Goal: Task Accomplishment & Management: Manage account settings

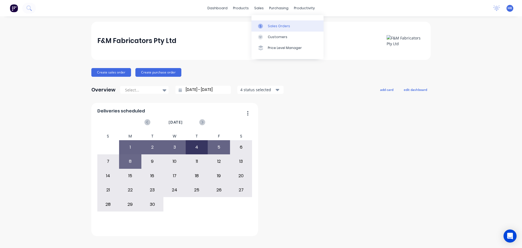
drag, startPoint x: 0, startPoint y: 0, endPoint x: 264, endPoint y: 29, distance: 265.2
click at [264, 29] on link "Sales Orders" at bounding box center [287, 25] width 72 height 11
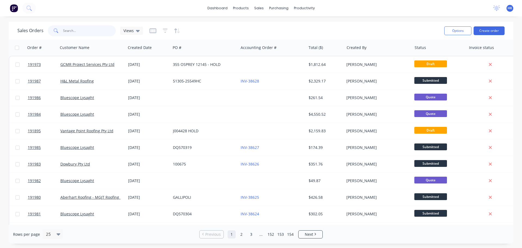
click at [79, 35] on input "text" at bounding box center [89, 30] width 53 height 11
type input "191911"
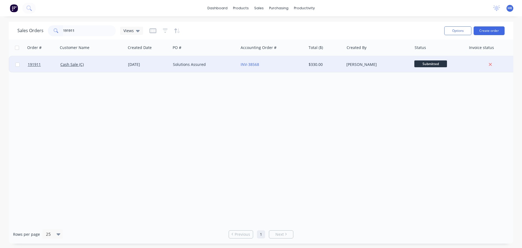
click at [179, 68] on div "Solutions Assured" at bounding box center [205, 64] width 68 height 16
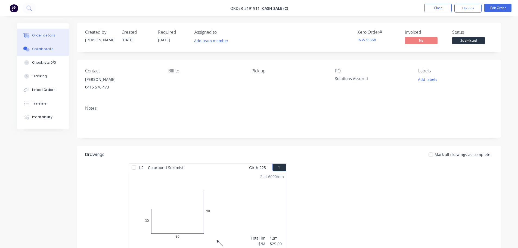
click at [36, 50] on div "Collaborate" at bounding box center [42, 48] width 21 height 5
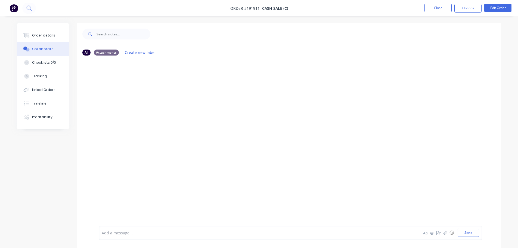
click at [161, 231] on div at bounding box center [243, 233] width 283 height 6
drag, startPoint x: 219, startPoint y: 230, endPoint x: 185, endPoint y: 239, distance: 35.2
click at [186, 239] on div "Order has been picked up by Gary at at 6:50am - 08/09/2025 Aa @ ☺ Send" at bounding box center [290, 232] width 383 height 14
copy span "- 08/09/2025"
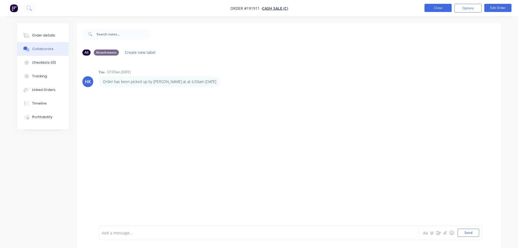
click at [441, 8] on button "Close" at bounding box center [437, 8] width 27 height 8
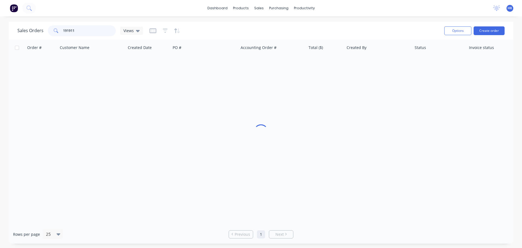
drag, startPoint x: 51, startPoint y: 32, endPoint x: 44, endPoint y: 33, distance: 6.8
click at [43, 33] on div "Sales Orders 191911 Views" at bounding box center [80, 30] width 126 height 11
type input "191963"
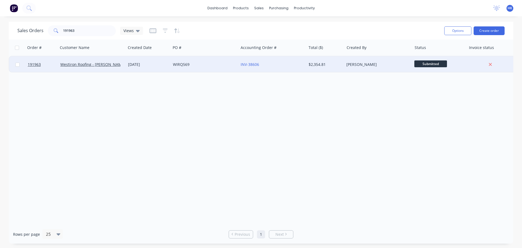
click at [194, 69] on div "WIRQ569" at bounding box center [205, 64] width 68 height 16
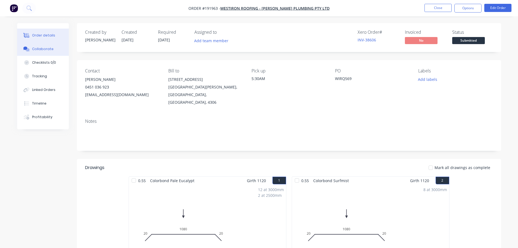
click at [39, 43] on button "Collaborate" at bounding box center [43, 49] width 52 height 14
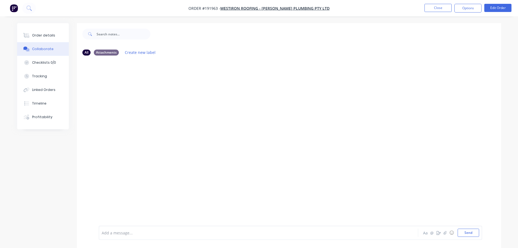
click at [136, 230] on div at bounding box center [243, 233] width 283 height 6
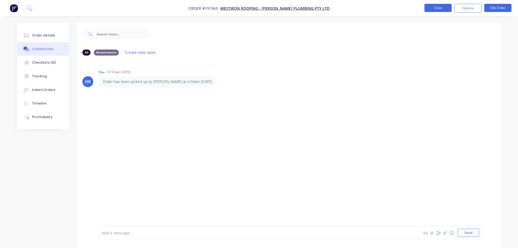
click at [441, 8] on button "Close" at bounding box center [437, 8] width 27 height 8
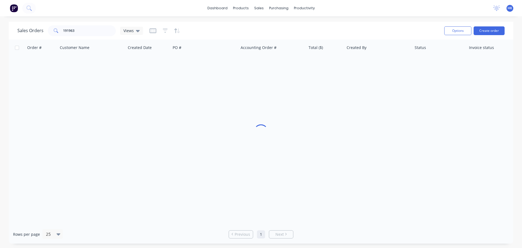
drag, startPoint x: 62, startPoint y: 30, endPoint x: 98, endPoint y: 31, distance: 36.7
click at [61, 31] on span at bounding box center [55, 30] width 15 height 11
drag, startPoint x: 31, startPoint y: 34, endPoint x: 24, endPoint y: 35, distance: 7.1
click at [24, 35] on div "Sales Orders 191963 Views" at bounding box center [80, 30] width 126 height 11
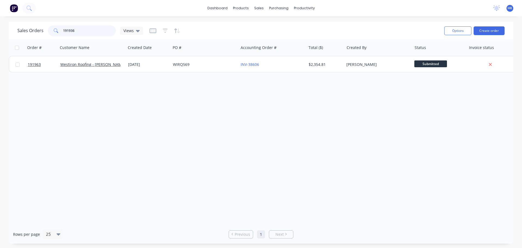
type input "191936"
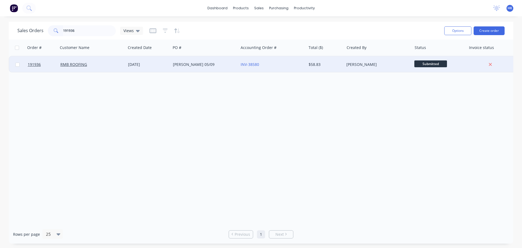
click at [98, 67] on div "RMB ROOFING" at bounding box center [92, 64] width 68 height 16
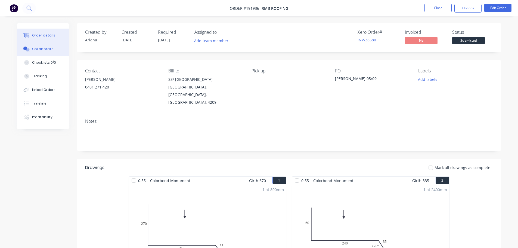
click at [42, 48] on div "Collaborate" at bounding box center [42, 48] width 21 height 5
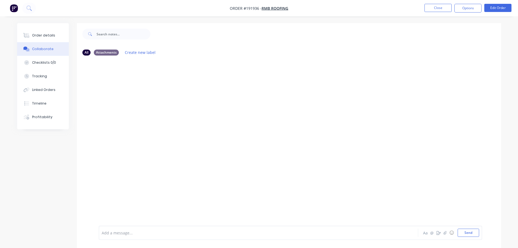
click at [127, 226] on div "Add a message... Aa @ ☺ Send" at bounding box center [290, 232] width 383 height 14
click at [132, 236] on div "Add a message..." at bounding box center [243, 232] width 283 height 8
click at [219, 230] on div "Order has been picked up" at bounding box center [243, 232] width 283 height 8
click at [219, 231] on div "Order has been picked up" at bounding box center [243, 233] width 283 height 6
drag, startPoint x: 217, startPoint y: 234, endPoint x: 148, endPoint y: 237, distance: 69.4
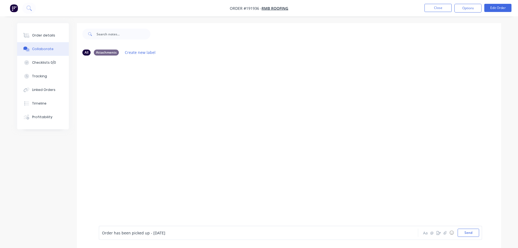
click at [148, 237] on div "Order has been picked up - 05/09/2025 Aa @ ☺ Send" at bounding box center [290, 232] width 383 height 14
copy span "- 05/09/2025"
click at [437, 3] on nav "Order #191936 - RMB ROOFING Close Options Edit Order" at bounding box center [259, 8] width 518 height 16
click at [435, 7] on button "Close" at bounding box center [437, 8] width 27 height 8
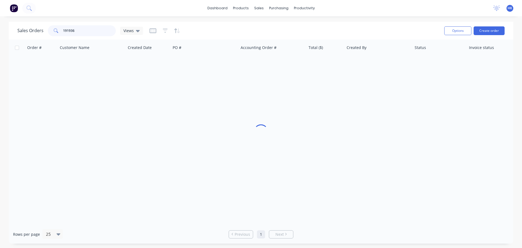
click at [54, 33] on div "191936" at bounding box center [82, 30] width 68 height 11
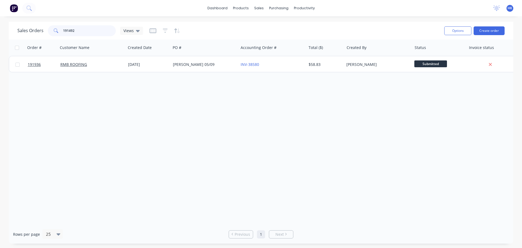
type input "191492"
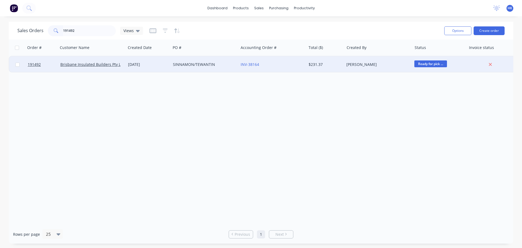
click at [207, 59] on div "SINNAMON/TEWANTIN" at bounding box center [205, 64] width 68 height 16
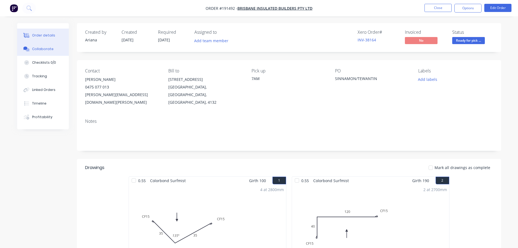
click at [53, 47] on button "Collaborate" at bounding box center [43, 49] width 52 height 14
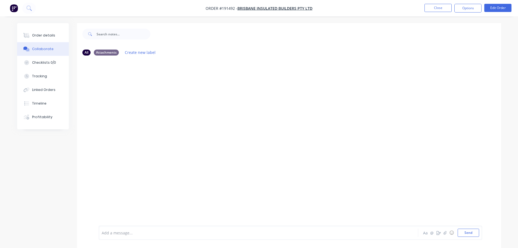
click at [152, 230] on div at bounding box center [243, 233] width 283 height 6
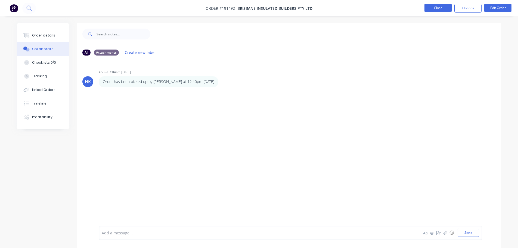
click at [442, 9] on button "Close" at bounding box center [437, 8] width 27 height 8
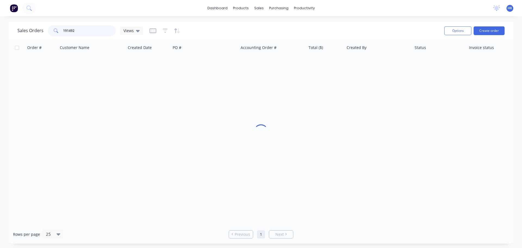
drag, startPoint x: 97, startPoint y: 27, endPoint x: 56, endPoint y: 32, distance: 41.1
click at [56, 32] on div "191492" at bounding box center [82, 30] width 68 height 11
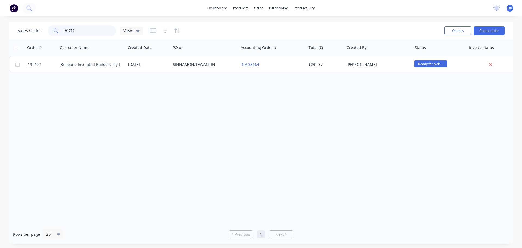
type input "191759"
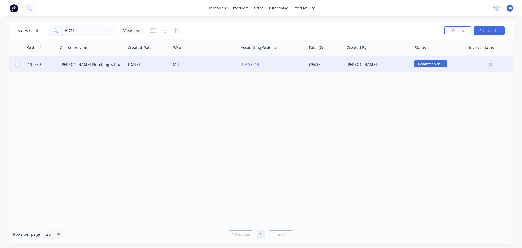
click at [193, 59] on div "MR" at bounding box center [205, 64] width 68 height 16
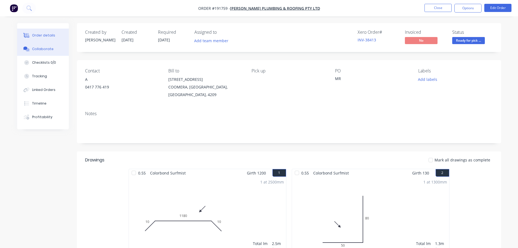
click at [57, 48] on button "Collaborate" at bounding box center [43, 49] width 52 height 14
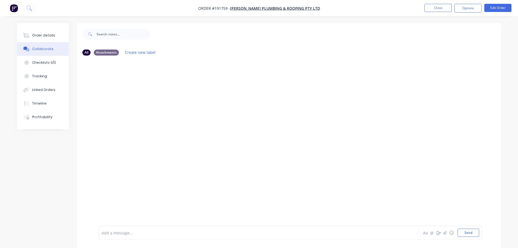
click at [120, 232] on div at bounding box center [243, 233] width 283 height 6
click at [438, 2] on nav "Order #191759 - Barnes Plumbing & Roofing Pty Ltd Close Options Edit Order" at bounding box center [259, 8] width 518 height 16
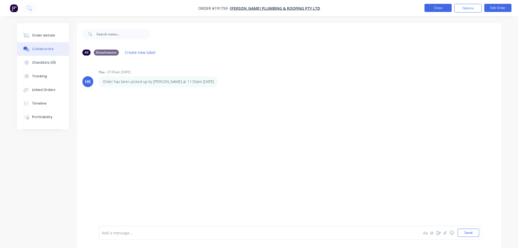
click at [439, 5] on button "Close" at bounding box center [437, 8] width 27 height 8
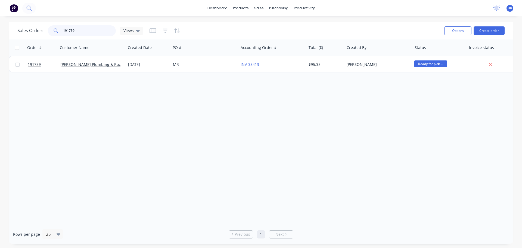
drag, startPoint x: 88, startPoint y: 31, endPoint x: 54, endPoint y: 33, distance: 34.9
click at [54, 33] on div "191759" at bounding box center [82, 30] width 68 height 11
type input "191909"
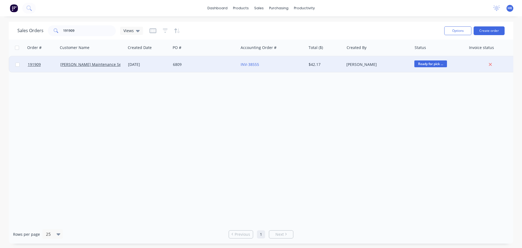
click at [208, 66] on div "6809" at bounding box center [203, 64] width 60 height 5
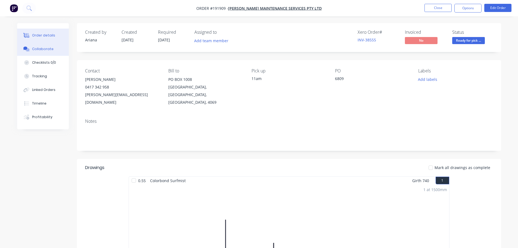
click at [32, 55] on button "Collaborate" at bounding box center [43, 49] width 52 height 14
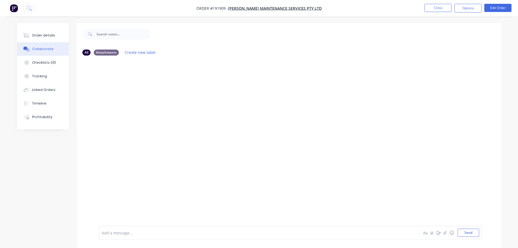
click at [112, 233] on div at bounding box center [243, 233] width 283 height 6
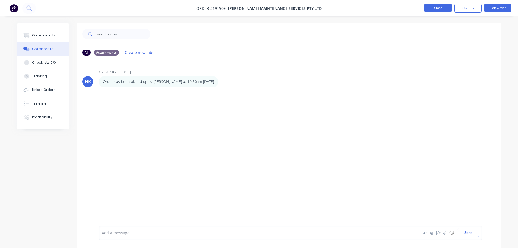
click at [437, 4] on button "Close" at bounding box center [437, 8] width 27 height 8
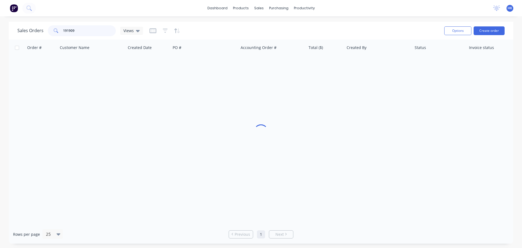
drag, startPoint x: 79, startPoint y: 32, endPoint x: 55, endPoint y: 30, distance: 24.5
click at [55, 30] on div "191909" at bounding box center [82, 30] width 68 height 11
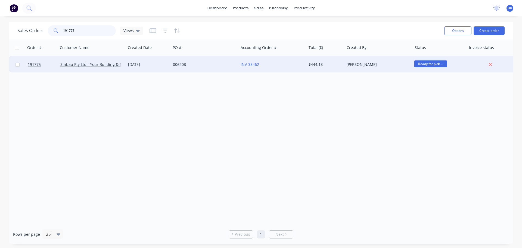
type input "191775"
click at [192, 69] on div "006208" at bounding box center [205, 64] width 68 height 16
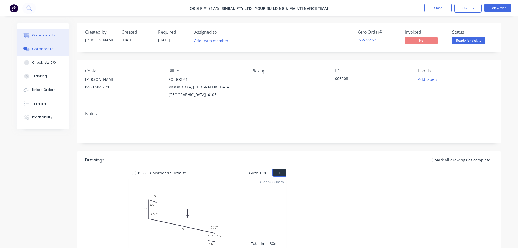
click at [43, 51] on div "Collaborate" at bounding box center [42, 48] width 21 height 5
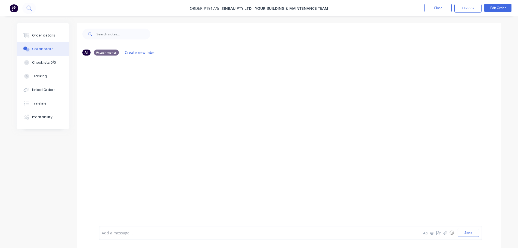
click at [124, 233] on div at bounding box center [243, 233] width 283 height 6
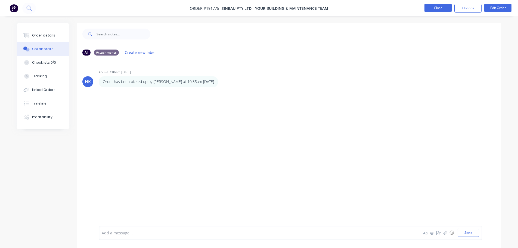
click at [436, 8] on button "Close" at bounding box center [437, 8] width 27 height 8
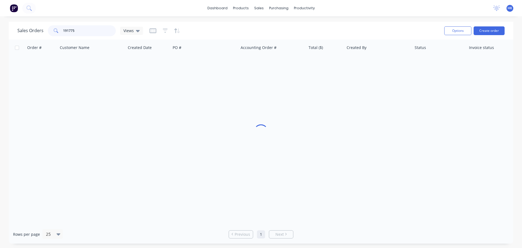
drag, startPoint x: 105, startPoint y: 29, endPoint x: 55, endPoint y: 37, distance: 51.6
click at [55, 37] on div "Sales Orders 191775 Views Options Create order" at bounding box center [261, 31] width 504 height 18
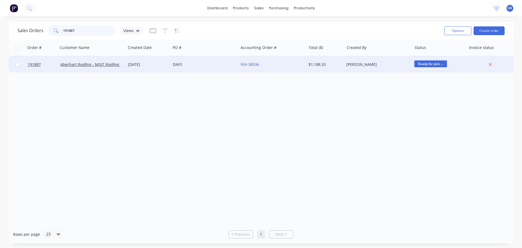
type input "191887"
click at [176, 70] on div "DAYS" at bounding box center [205, 64] width 68 height 16
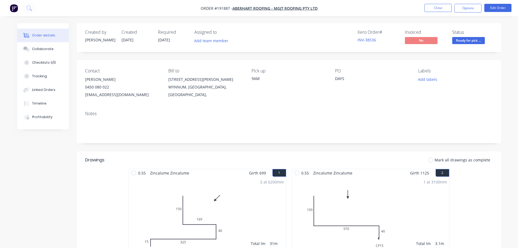
drag, startPoint x: 42, startPoint y: 51, endPoint x: 145, endPoint y: 145, distance: 139.5
click at [42, 51] on div "Collaborate" at bounding box center [42, 48] width 21 height 5
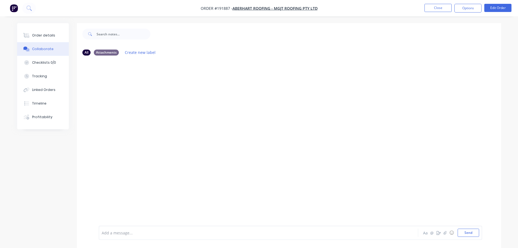
click at [155, 232] on div at bounding box center [243, 233] width 283 height 6
click at [439, 8] on button "Close" at bounding box center [437, 8] width 27 height 8
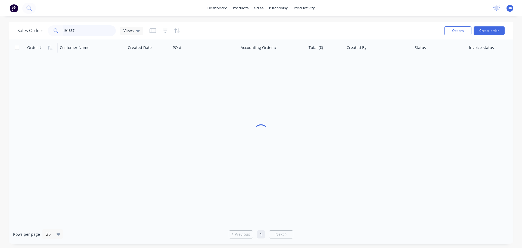
drag, startPoint x: 92, startPoint y: 26, endPoint x: 34, endPoint y: 42, distance: 59.6
click at [34, 42] on div "Sales Orders 191887 Views Options Create order Order # Customer Name Created Da…" at bounding box center [261, 132] width 504 height 221
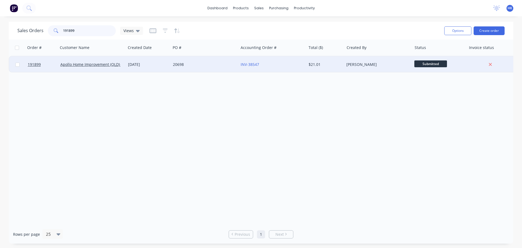
type input "191899"
click at [167, 67] on div "[DATE]" at bounding box center [148, 64] width 40 height 5
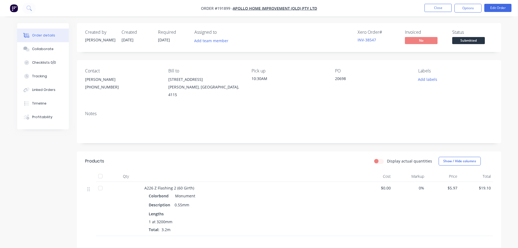
drag, startPoint x: 34, startPoint y: 48, endPoint x: 77, endPoint y: 89, distance: 59.4
click at [35, 48] on div "Collaborate" at bounding box center [42, 48] width 21 height 5
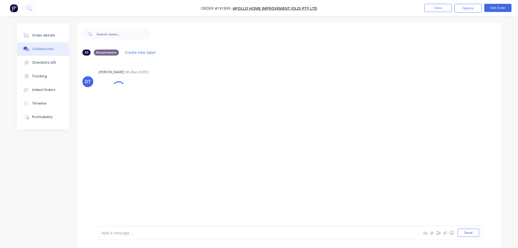
click at [138, 235] on div at bounding box center [243, 233] width 283 height 6
click at [440, 14] on nav "Order #191899 - Apollo Home Improvement (QLD) Pty Ltd Close Options Edit Order" at bounding box center [259, 8] width 518 height 16
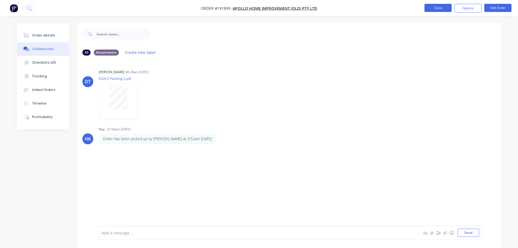
click at [440, 7] on button "Close" at bounding box center [437, 8] width 27 height 8
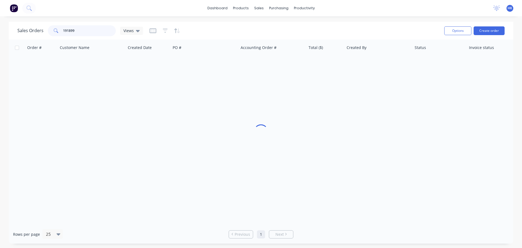
drag, startPoint x: 85, startPoint y: 32, endPoint x: 56, endPoint y: 33, distance: 29.1
click at [56, 33] on div "191899" at bounding box center [82, 30] width 68 height 11
type input "191637"
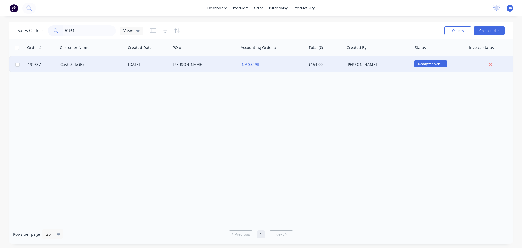
click at [101, 68] on div "Cash Sale (B)" at bounding box center [92, 64] width 68 height 16
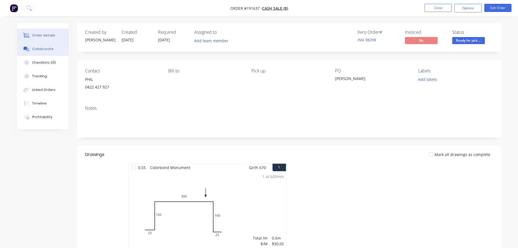
click at [36, 50] on div "Collaborate" at bounding box center [42, 48] width 21 height 5
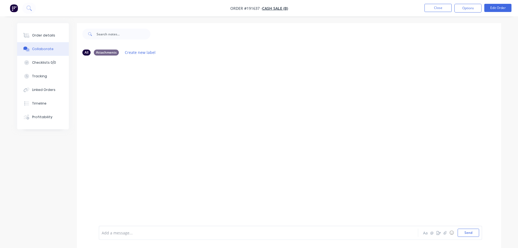
click at [108, 230] on div "Add a message..." at bounding box center [243, 232] width 283 height 8
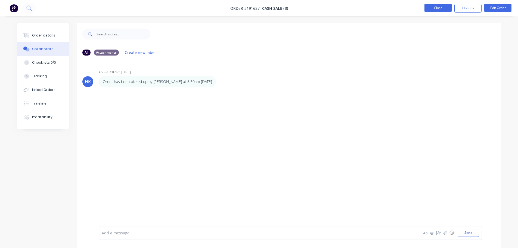
click at [441, 11] on button "Close" at bounding box center [437, 8] width 27 height 8
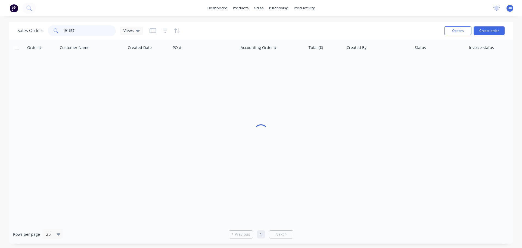
drag, startPoint x: 95, startPoint y: 31, endPoint x: 57, endPoint y: 34, distance: 37.9
click at [57, 34] on div "191637" at bounding box center [82, 30] width 68 height 11
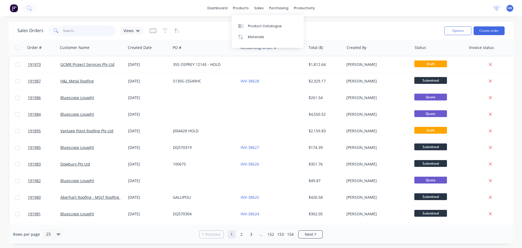
click at [80, 27] on input "text" at bounding box center [89, 30] width 53 height 11
type input "191922"
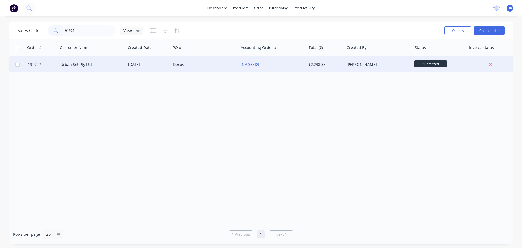
click at [199, 71] on div "Dexus" at bounding box center [205, 64] width 68 height 16
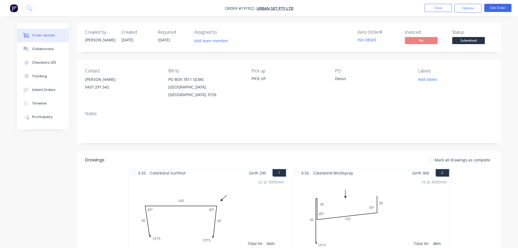
click at [465, 38] on span "Submitted" at bounding box center [468, 40] width 33 height 7
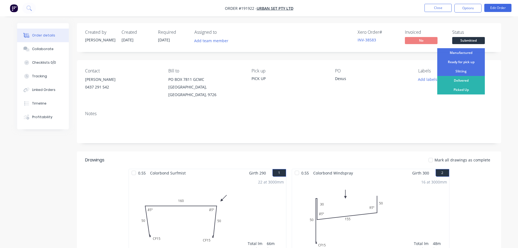
click at [464, 62] on div "Ready for pick up" at bounding box center [461, 61] width 48 height 9
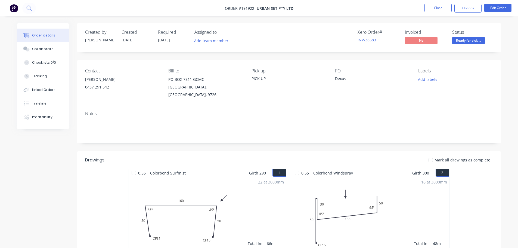
drag, startPoint x: 441, startPoint y: 12, endPoint x: 390, endPoint y: 14, distance: 50.9
click at [441, 12] on li "Close" at bounding box center [437, 8] width 27 height 9
click at [435, 10] on button "Close" at bounding box center [437, 8] width 27 height 8
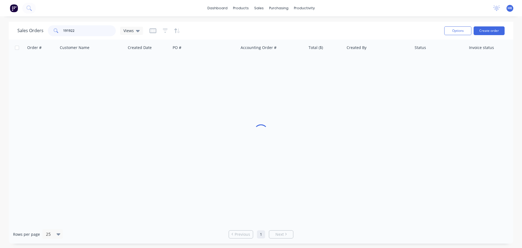
drag, startPoint x: 93, startPoint y: 28, endPoint x: 45, endPoint y: 29, distance: 48.1
click at [45, 29] on div "Sales Orders 191922 Views" at bounding box center [80, 30] width 126 height 11
type input "191894"
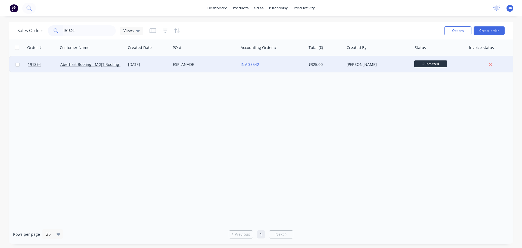
click at [171, 64] on div "ESPLANADE" at bounding box center [205, 64] width 68 height 16
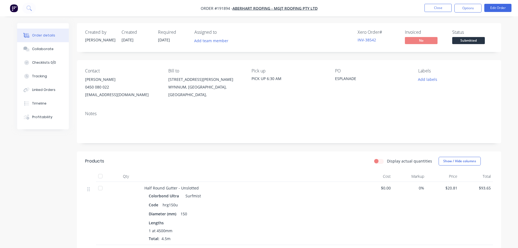
click at [463, 42] on span "Submitted" at bounding box center [468, 40] width 33 height 7
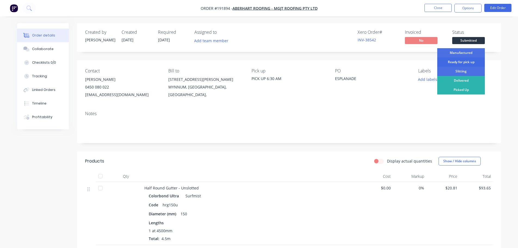
click at [462, 59] on div "Ready for pick up" at bounding box center [461, 61] width 48 height 9
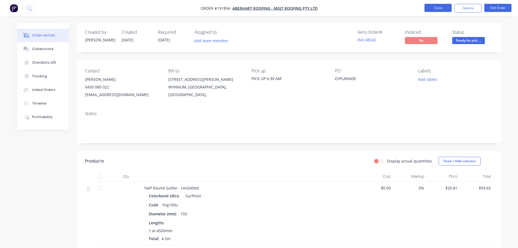
click at [442, 5] on button "Close" at bounding box center [437, 8] width 27 height 8
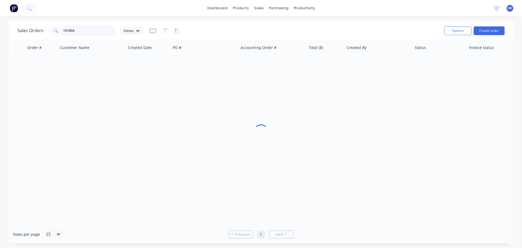
drag, startPoint x: 86, startPoint y: 32, endPoint x: 30, endPoint y: 32, distance: 55.4
click at [30, 32] on div "Sales Orders 191894 Views" at bounding box center [80, 30] width 126 height 11
type input "191821"
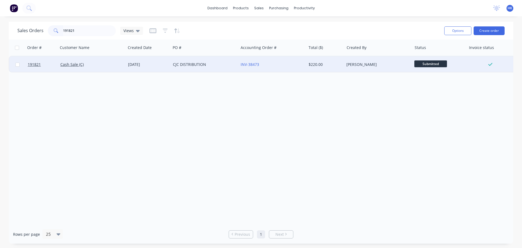
click at [208, 69] on div "CJC DISTRIBUTION" at bounding box center [205, 64] width 68 height 16
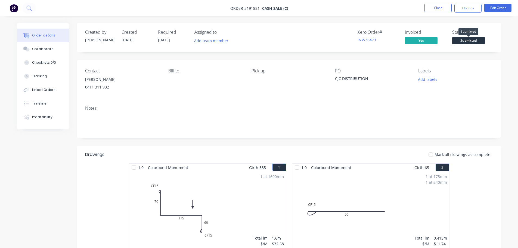
click at [467, 40] on span "Submitted" at bounding box center [468, 40] width 33 height 7
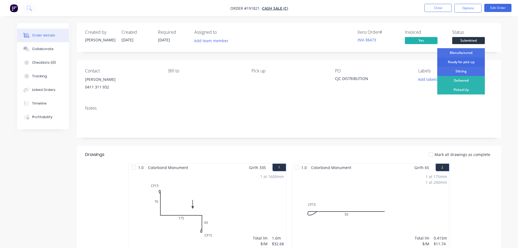
click at [463, 60] on div "Ready for pick up" at bounding box center [461, 61] width 48 height 9
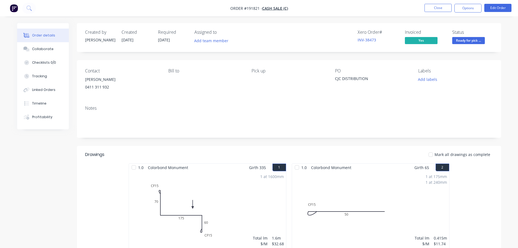
click at [439, 3] on nav "Order #191821 - Cash Sale (C) Close Options Edit Order" at bounding box center [259, 8] width 518 height 16
click at [441, 5] on button "Close" at bounding box center [437, 8] width 27 height 8
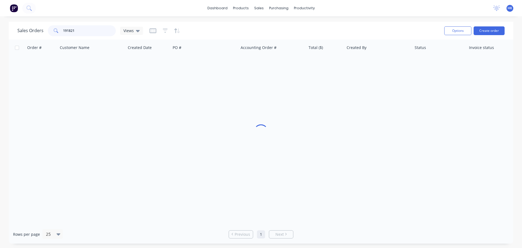
drag, startPoint x: 104, startPoint y: 35, endPoint x: 55, endPoint y: 36, distance: 48.4
click at [55, 36] on div "Sales Orders 191821 Views" at bounding box center [228, 30] width 422 height 13
type input "191781"
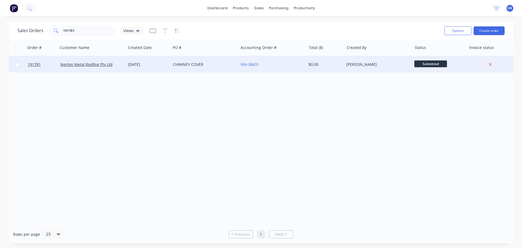
click at [193, 68] on div "CHIMNEY COVER" at bounding box center [205, 64] width 68 height 16
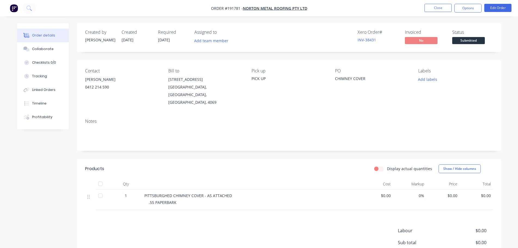
click at [473, 38] on span "Submitted" at bounding box center [468, 40] width 33 height 7
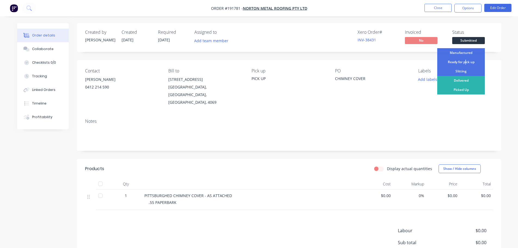
click at [464, 60] on div "Ready for pick up" at bounding box center [461, 61] width 48 height 9
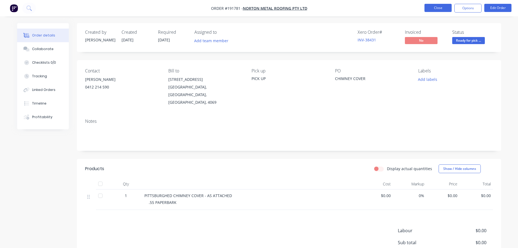
click at [445, 5] on button "Close" at bounding box center [437, 8] width 27 height 8
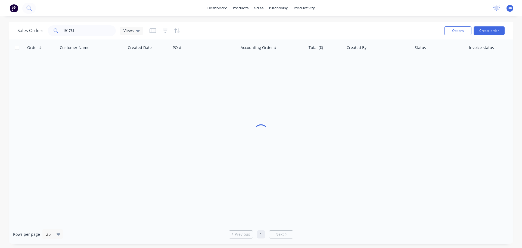
click at [60, 37] on div "Sales Orders 191781 Views Options Create order" at bounding box center [261, 31] width 504 height 18
click at [90, 27] on input "191781" at bounding box center [89, 30] width 53 height 11
click at [89, 28] on input "191781" at bounding box center [89, 30] width 53 height 11
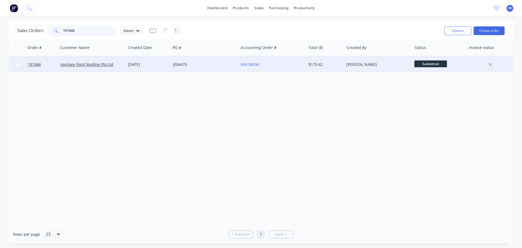
type input "191948"
click at [194, 67] on div "J004475" at bounding box center [205, 64] width 68 height 16
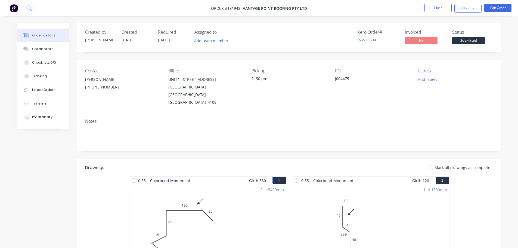
click at [440, 12] on li "Close" at bounding box center [437, 8] width 27 height 9
click at [430, 12] on li "Close" at bounding box center [437, 8] width 27 height 9
click at [432, 10] on button "Close" at bounding box center [437, 8] width 27 height 8
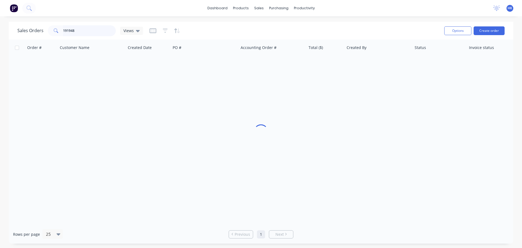
drag, startPoint x: 94, startPoint y: 32, endPoint x: 28, endPoint y: 39, distance: 66.7
click at [32, 39] on div "Sales Orders 191948 Views Options Create order" at bounding box center [261, 31] width 504 height 18
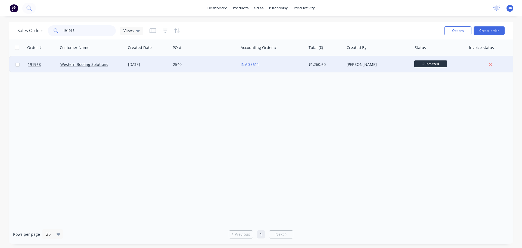
type input "191968"
click at [194, 69] on div "2540" at bounding box center [205, 64] width 68 height 16
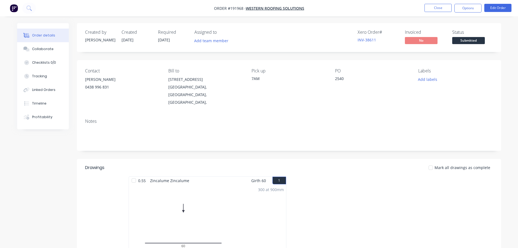
click at [467, 39] on span "Submitted" at bounding box center [468, 40] width 33 height 7
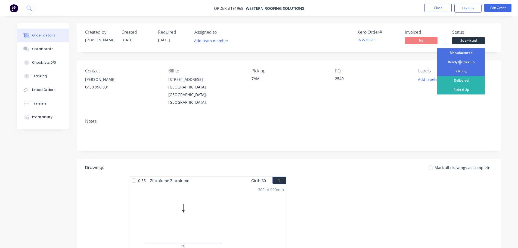
click at [458, 63] on div "Ready for pick up" at bounding box center [461, 61] width 48 height 9
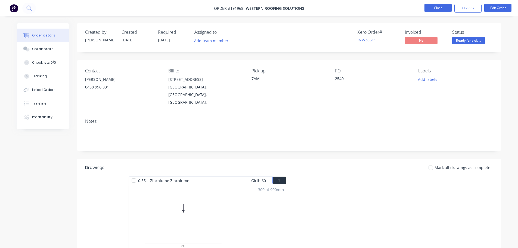
click at [447, 7] on button "Close" at bounding box center [437, 8] width 27 height 8
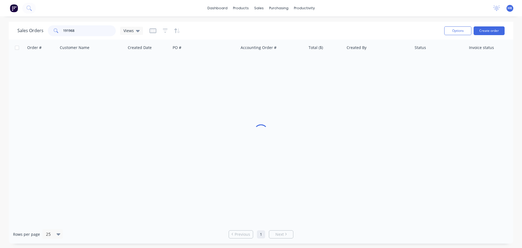
drag, startPoint x: 93, startPoint y: 33, endPoint x: 54, endPoint y: 34, distance: 39.2
click at [54, 34] on div "191968" at bounding box center [82, 30] width 68 height 11
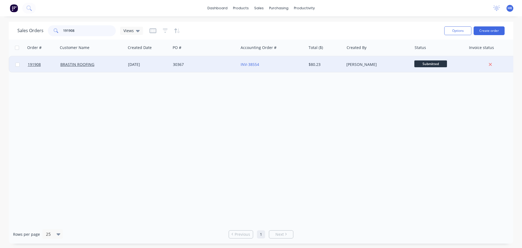
type input "191908"
click at [195, 64] on div "30367" at bounding box center [203, 64] width 60 height 5
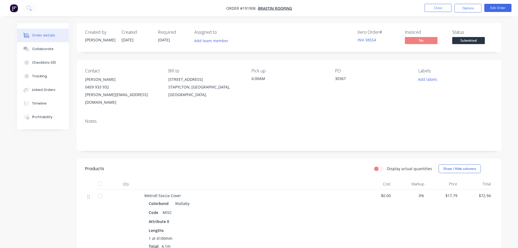
click at [480, 40] on span "Submitted" at bounding box center [468, 40] width 33 height 7
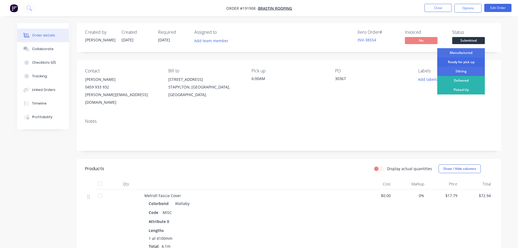
click at [460, 61] on div "Ready for pick up" at bounding box center [461, 61] width 48 height 9
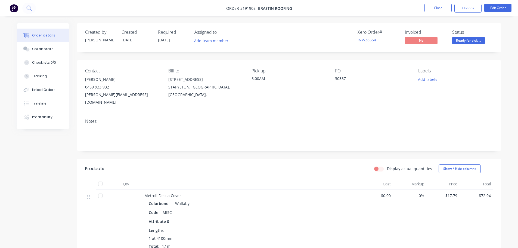
click at [434, 12] on li "Close" at bounding box center [437, 8] width 27 height 9
click at [435, 11] on button "Close" at bounding box center [437, 8] width 27 height 8
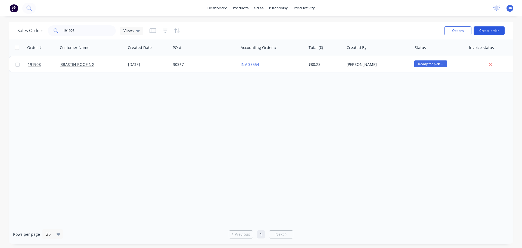
click at [491, 32] on button "Create order" at bounding box center [488, 30] width 31 height 9
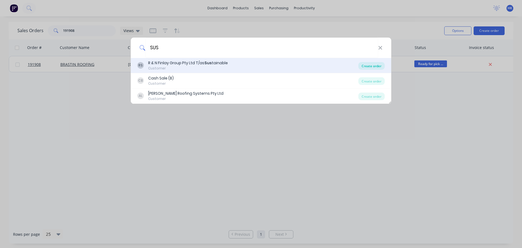
type input "SUS"
click at [366, 67] on div "Create order" at bounding box center [371, 66] width 26 height 8
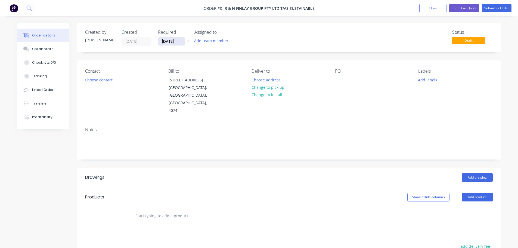
click at [175, 43] on input "[DATE]" at bounding box center [171, 41] width 27 height 8
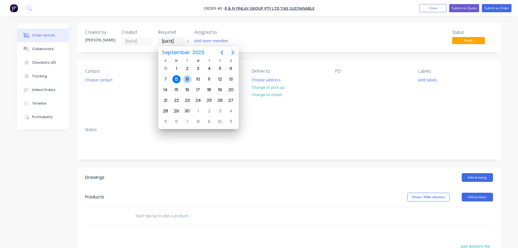
click at [188, 75] on div "9" at bounding box center [187, 79] width 11 height 10
type input "09/09/25"
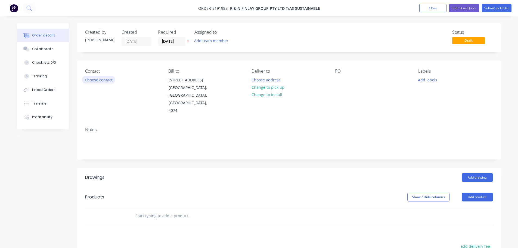
click at [103, 80] on button "Choose contact" at bounding box center [98, 79] width 33 height 7
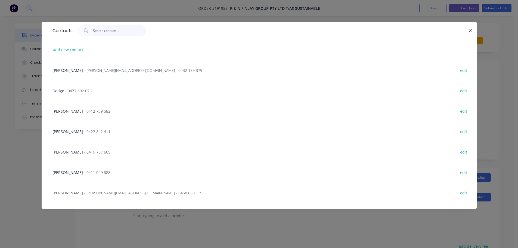
click at [108, 28] on input "text" at bounding box center [119, 30] width 53 height 11
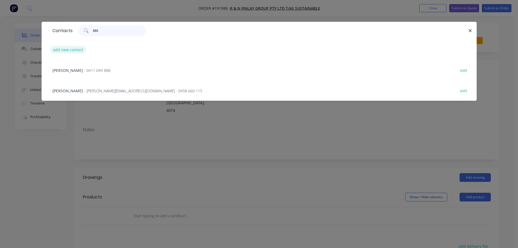
type input "MA"
click at [59, 49] on button "add new contact" at bounding box center [68, 49] width 36 height 7
select select "AU"
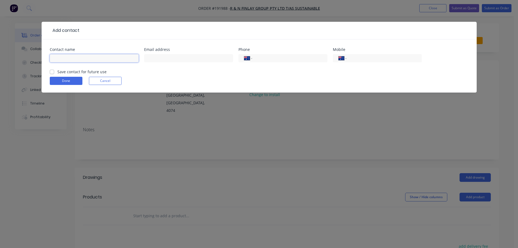
click at [89, 58] on input "text" at bounding box center [94, 58] width 89 height 8
type input "MARTY"
click at [366, 57] on input "tel" at bounding box center [382, 58] width 65 height 6
type input "0409 774 836"
click at [75, 82] on button "Done" at bounding box center [66, 81] width 33 height 8
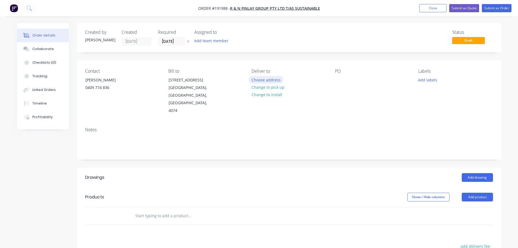
click at [270, 81] on button "Choose address" at bounding box center [265, 79] width 35 height 7
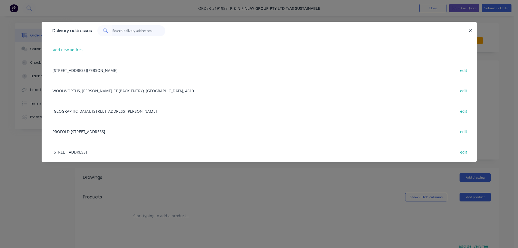
click at [140, 30] on input "text" at bounding box center [138, 30] width 53 height 11
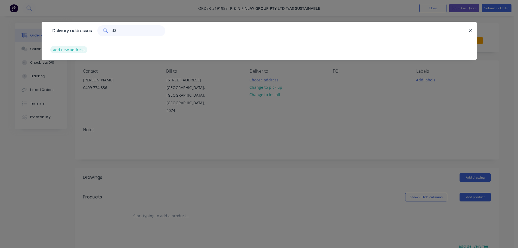
type input "42"
click at [70, 47] on button "add new address" at bounding box center [68, 49] width 37 height 7
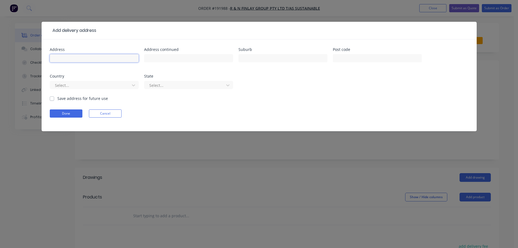
click at [93, 57] on input "text" at bounding box center [94, 58] width 89 height 8
type input "42 STAFF HOUSE ROAD"
click at [255, 61] on input "text" at bounding box center [282, 58] width 89 height 8
type input "ST LUCIA"
click at [104, 83] on div at bounding box center [90, 85] width 73 height 7
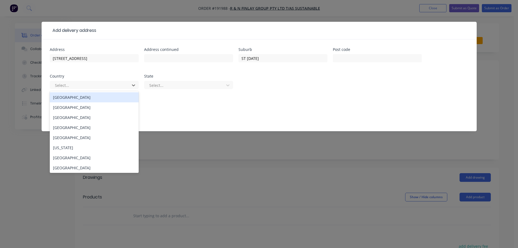
click at [93, 99] on div "Australia" at bounding box center [94, 97] width 89 height 10
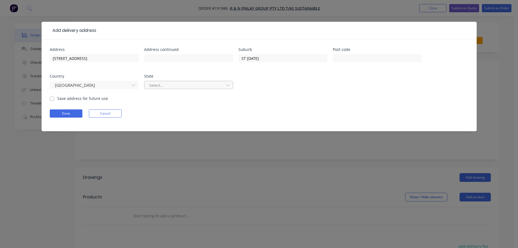
click at [163, 86] on div at bounding box center [185, 85] width 73 height 7
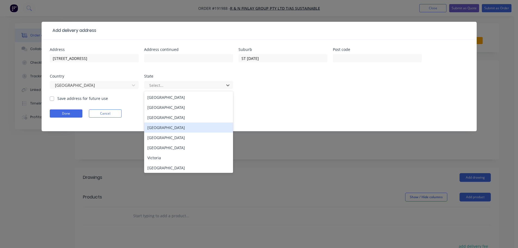
click at [153, 128] on div "Queensland" at bounding box center [188, 127] width 89 height 10
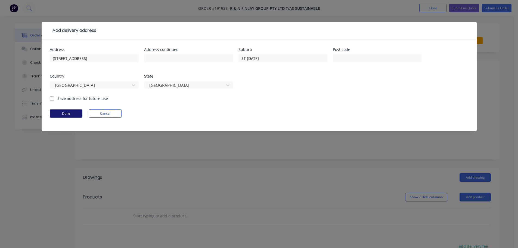
click at [70, 114] on button "Done" at bounding box center [66, 113] width 33 height 8
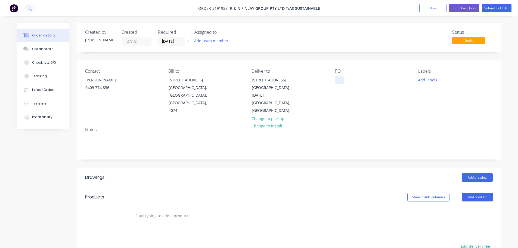
click at [337, 80] on div at bounding box center [339, 80] width 9 height 8
click at [434, 80] on button "Add labels" at bounding box center [427, 79] width 25 height 7
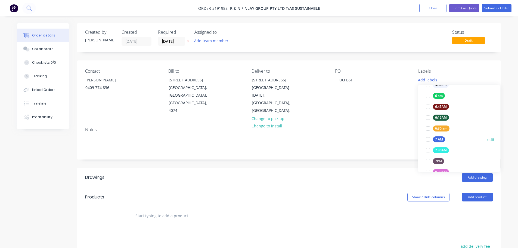
click at [426, 138] on div at bounding box center [427, 139] width 11 height 11
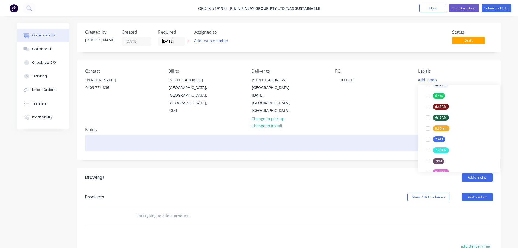
scroll to position [0, 0]
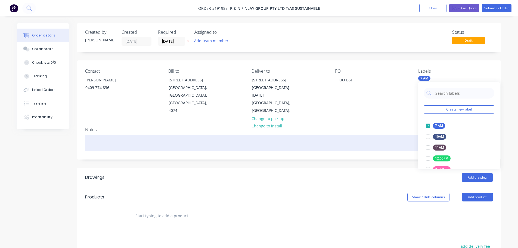
click at [380, 135] on div at bounding box center [289, 143] width 408 height 17
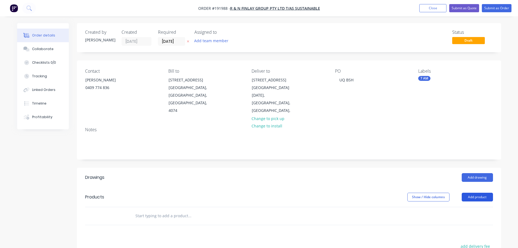
click at [483, 192] on button "Add product" at bounding box center [476, 196] width 31 height 9
click at [465, 207] on div "Product catalogue" at bounding box center [467, 211] width 42 height 8
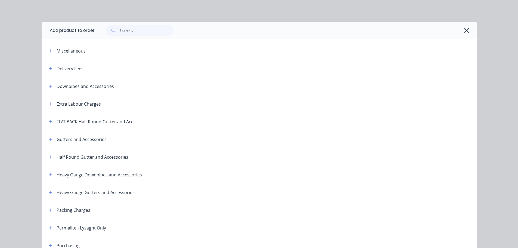
click at [52, 66] on div "Delivery Fees" at bounding box center [63, 68] width 39 height 7
drag, startPoint x: 50, startPoint y: 69, endPoint x: 53, endPoint y: 71, distance: 4.2
click at [50, 69] on button "button" at bounding box center [50, 68] width 7 height 7
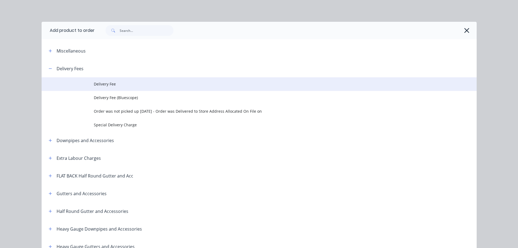
click at [104, 82] on span "Delivery Fee" at bounding box center [247, 84] width 306 height 6
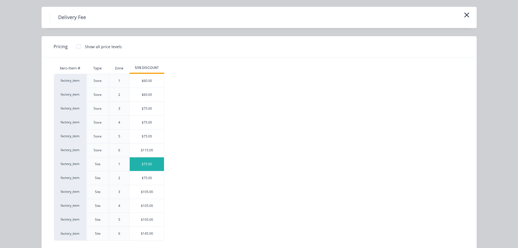
scroll to position [23, 0]
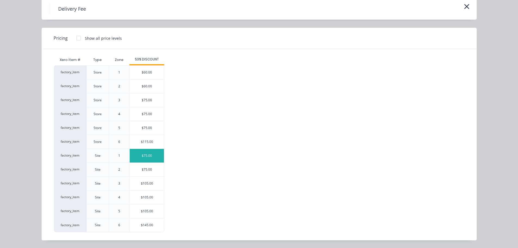
click at [143, 154] on div "$75.00" at bounding box center [147, 156] width 34 height 14
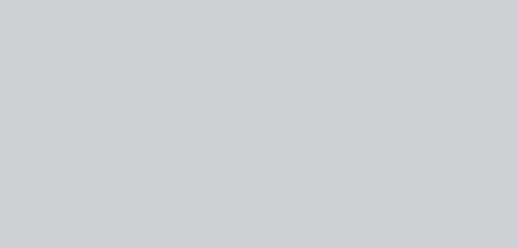
scroll to position [0, 0]
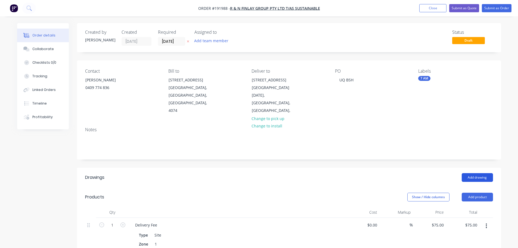
click at [475, 173] on button "Add drawing" at bounding box center [476, 177] width 31 height 9
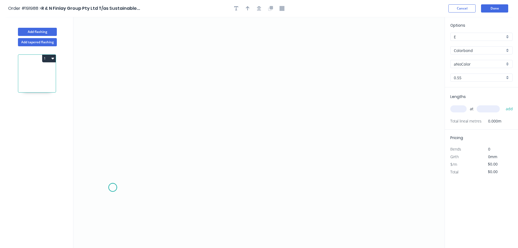
click at [113, 187] on icon "0" at bounding box center [258, 132] width 371 height 231
click at [118, 90] on icon "0" at bounding box center [258, 132] width 371 height 231
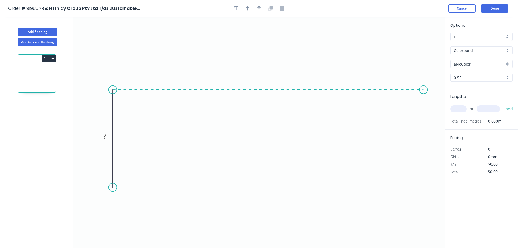
click at [423, 92] on icon "0 ?" at bounding box center [258, 132] width 371 height 231
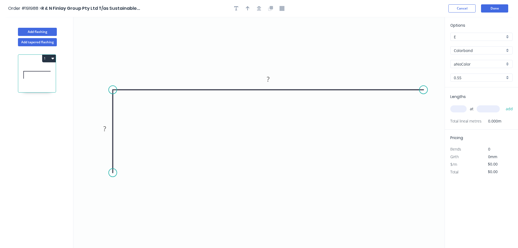
drag, startPoint x: 113, startPoint y: 189, endPoint x: 112, endPoint y: 171, distance: 17.1
click at [112, 171] on circle at bounding box center [113, 172] width 8 height 8
click at [448, 108] on div "Crush & Fold" at bounding box center [449, 107] width 55 height 11
click at [431, 105] on div "Flip bend" at bounding box center [452, 107] width 55 height 11
click at [257, 11] on button "button" at bounding box center [259, 8] width 8 height 8
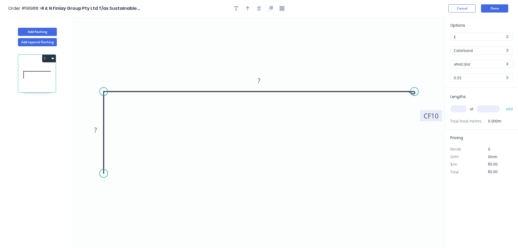
drag, startPoint x: 435, startPoint y: 108, endPoint x: 441, endPoint y: 118, distance: 11.4
click at [441, 118] on rect at bounding box center [431, 115] width 22 height 11
click at [104, 170] on circle at bounding box center [103, 169] width 8 height 8
click at [96, 128] on tspan "?" at bounding box center [95, 127] width 3 height 9
type input "$22.69"
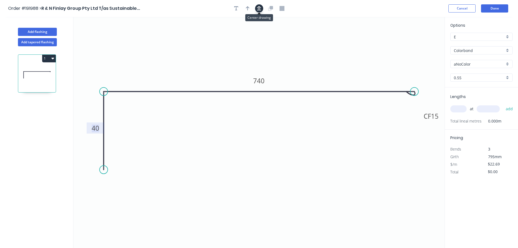
click at [258, 7] on icon "button" at bounding box center [259, 8] width 4 height 5
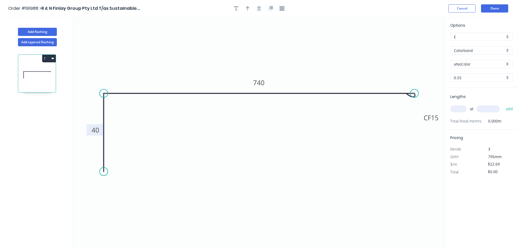
click at [243, 8] on div at bounding box center [258, 8] width 57 height 8
click at [248, 10] on icon "button" at bounding box center [248, 8] width 4 height 4
drag, startPoint x: 416, startPoint y: 42, endPoint x: 292, endPoint y: 45, distance: 124.8
click at [292, 45] on icon at bounding box center [291, 38] width 5 height 17
click at [486, 64] on input "aNoColor" at bounding box center [479, 64] width 51 height 6
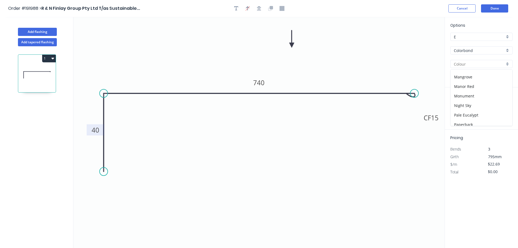
scroll to position [163, 0]
click at [479, 95] on div "Shale Grey" at bounding box center [481, 92] width 62 height 10
type input "Shale Grey"
click at [457, 109] on input "text" at bounding box center [458, 108] width 16 height 7
type input "1"
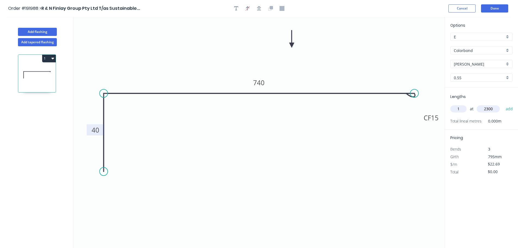
type input "2300"
click at [503, 104] on button "add" at bounding box center [509, 108] width 13 height 9
type input "$52.19"
type input "2"
type input "1800"
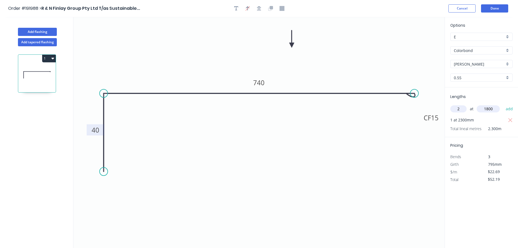
click at [503, 104] on button "add" at bounding box center [509, 108] width 13 height 9
type input "$133.87"
click at [43, 32] on button "Add flashing" at bounding box center [37, 32] width 39 height 8
type input "$0.00"
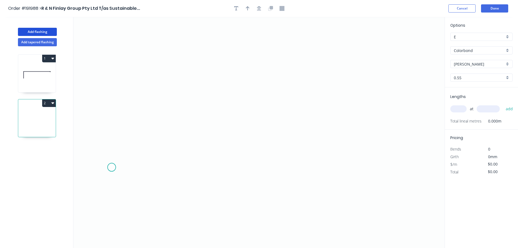
click at [111, 167] on icon "0" at bounding box center [258, 132] width 371 height 231
click at [112, 106] on icon at bounding box center [112, 136] width 0 height 61
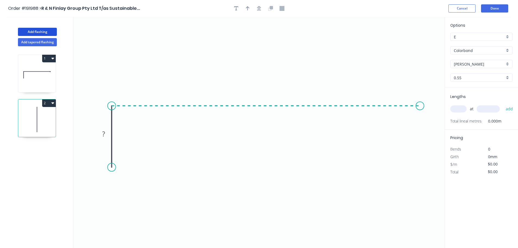
click at [420, 123] on icon "0 ?" at bounding box center [258, 132] width 371 height 231
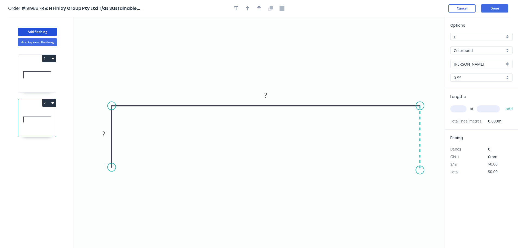
click at [424, 170] on icon "0 ? ?" at bounding box center [258, 132] width 371 height 231
drag, startPoint x: 108, startPoint y: 167, endPoint x: 109, endPoint y: 169, distance: 2.8
click at [109, 169] on circle at bounding box center [112, 169] width 8 height 8
click at [105, 136] on rect at bounding box center [103, 136] width 11 height 8
click at [260, 5] on button "button" at bounding box center [259, 8] width 8 height 8
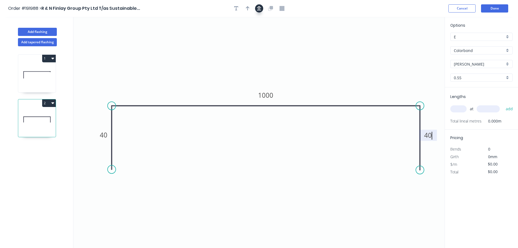
type input "$30.51"
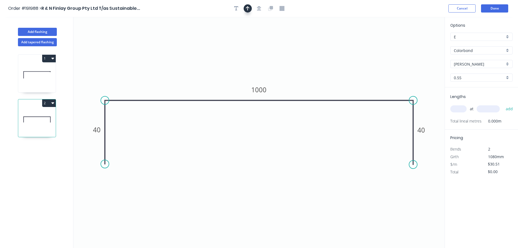
click at [248, 8] on icon "button" at bounding box center [248, 8] width 4 height 4
drag, startPoint x: 313, startPoint y: 37, endPoint x: 274, endPoint y: 37, distance: 38.9
click at [274, 37] on icon at bounding box center [274, 30] width 5 height 17
click at [460, 110] on input "text" at bounding box center [458, 108] width 16 height 7
type input "1"
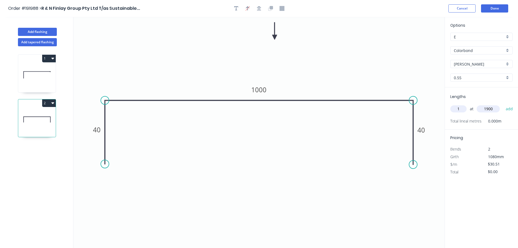
type input "1900"
click at [503, 104] on button "add" at bounding box center [509, 108] width 13 height 9
type input "$57.97"
type input "1"
type input "2400"
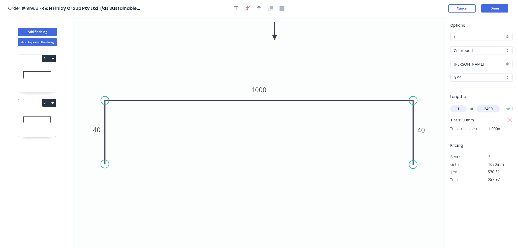
click at [503, 104] on button "add" at bounding box center [509, 108] width 13 height 9
click at [46, 104] on button "2" at bounding box center [49, 103] width 14 height 8
click at [33, 116] on div "Duplicate" at bounding box center [30, 117] width 42 height 8
type input "$0.00"
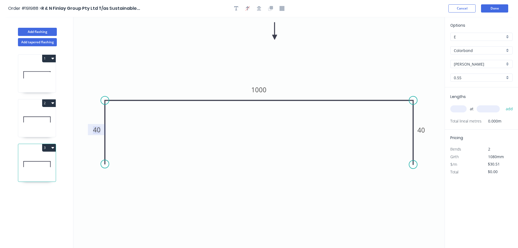
click at [101, 130] on rect at bounding box center [96, 130] width 11 height 8
type input "$26.18"
click at [461, 109] on input "text" at bounding box center [458, 108] width 16 height 7
type input "2"
type input "3000"
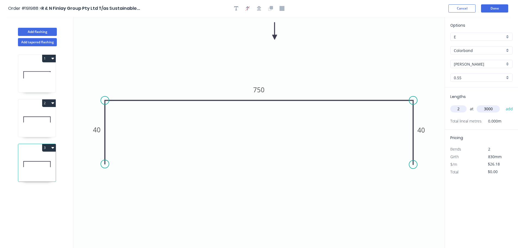
click at [503, 104] on button "add" at bounding box center [509, 108] width 13 height 9
type input "$157.08"
type input "2"
type input "3000"
click at [503, 104] on button "add" at bounding box center [509, 108] width 13 height 9
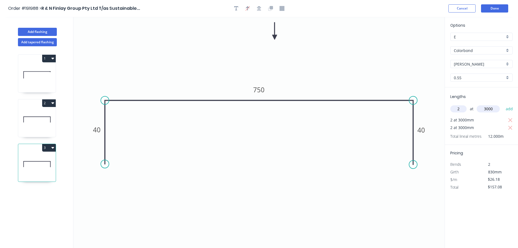
type input "$314.16"
click at [488, 10] on button "Done" at bounding box center [494, 8] width 27 height 8
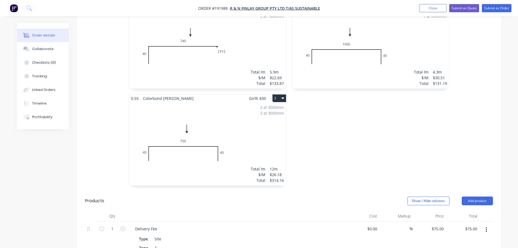
scroll to position [190, 0]
click at [497, 8] on button "Submit as Order" at bounding box center [497, 8] width 30 height 8
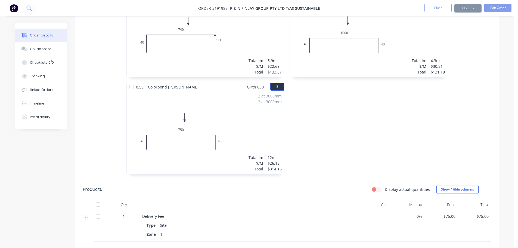
scroll to position [0, 0]
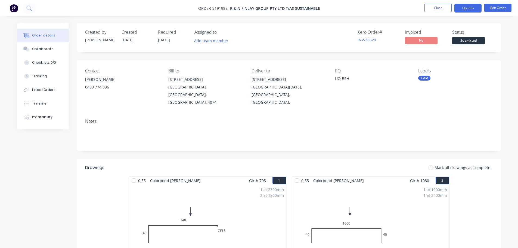
click at [475, 7] on button "Options" at bounding box center [467, 8] width 27 height 9
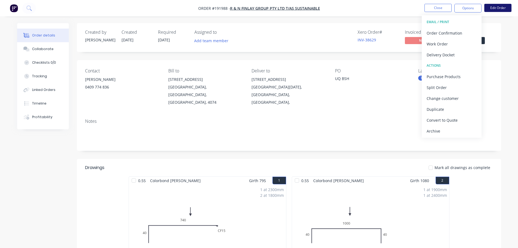
click at [498, 10] on button "Edit Order" at bounding box center [497, 8] width 27 height 8
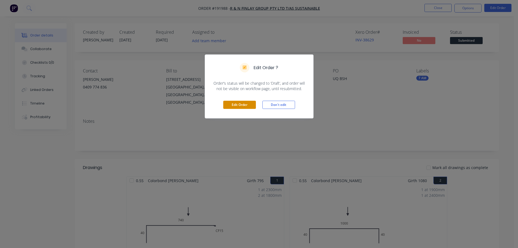
click at [243, 107] on button "Edit Order" at bounding box center [239, 105] width 33 height 8
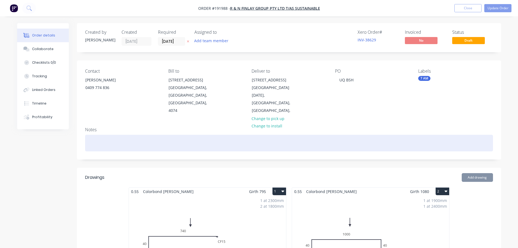
click at [127, 135] on div at bounding box center [289, 143] width 408 height 17
click at [106, 135] on div "SEE DELIEVERY PHOTO ATTACHED" at bounding box center [289, 143] width 408 height 17
click at [153, 135] on div "SEE PHOTO ATTACHED" at bounding box center [289, 143] width 408 height 17
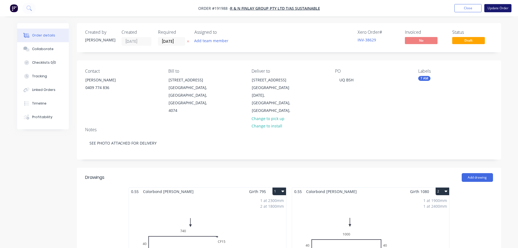
click at [499, 6] on button "Update Order" at bounding box center [497, 8] width 27 height 8
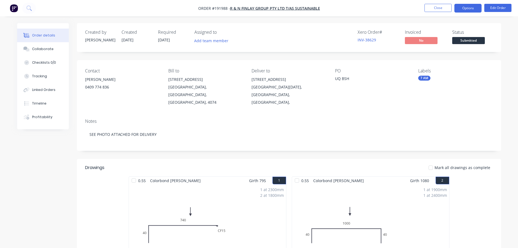
click at [463, 12] on button "Options" at bounding box center [467, 8] width 27 height 9
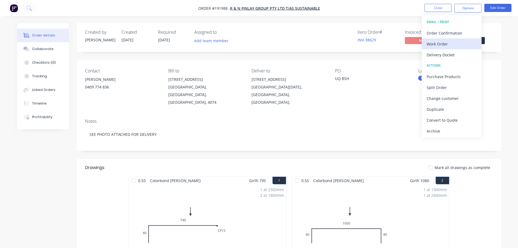
click at [454, 41] on div "Work Order" at bounding box center [451, 44] width 50 height 8
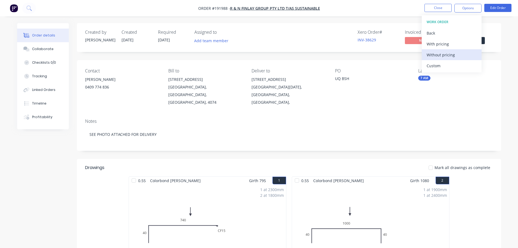
click at [455, 56] on div "Without pricing" at bounding box center [451, 55] width 50 height 8
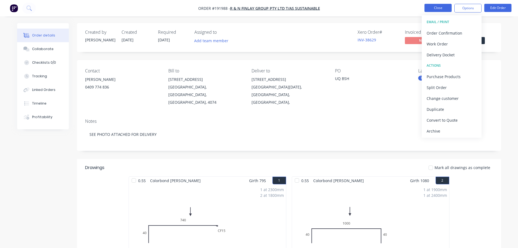
click at [434, 8] on button "Close" at bounding box center [437, 8] width 27 height 8
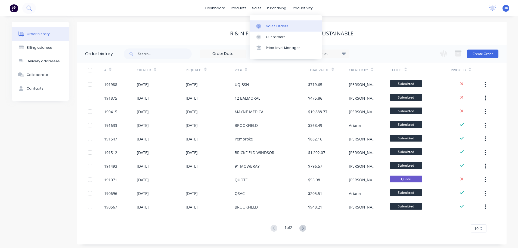
click at [270, 24] on div "Sales Orders" at bounding box center [277, 26] width 22 height 5
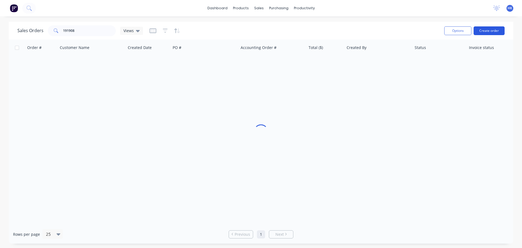
click at [488, 31] on button "Create order" at bounding box center [488, 30] width 31 height 9
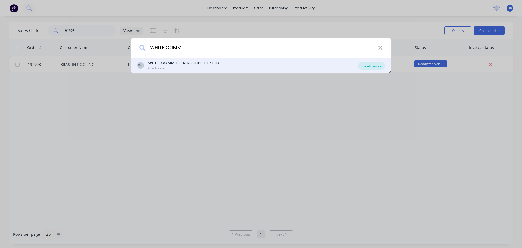
type input "WHITE COMM"
click at [373, 64] on div "Create order" at bounding box center [371, 66] width 26 height 8
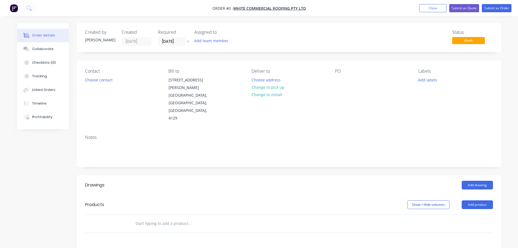
click at [176, 45] on label "[DATE]" at bounding box center [171, 41] width 27 height 9
click at [176, 45] on input "[DATE]" at bounding box center [171, 41] width 27 height 8
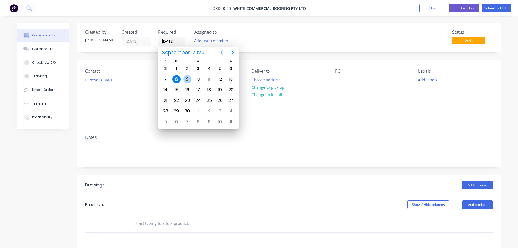
click at [189, 80] on div "9" at bounding box center [187, 79] width 8 height 8
type input "09/09/25"
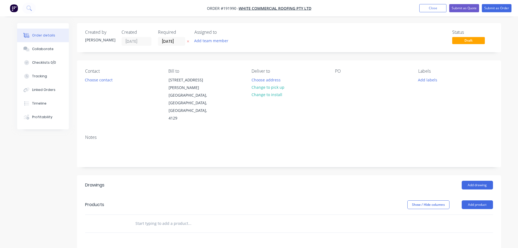
click at [108, 82] on button "Choose contact" at bounding box center [98, 79] width 33 height 7
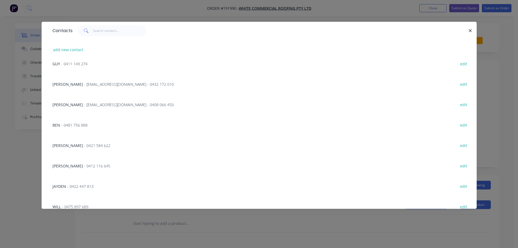
scroll to position [109, 0]
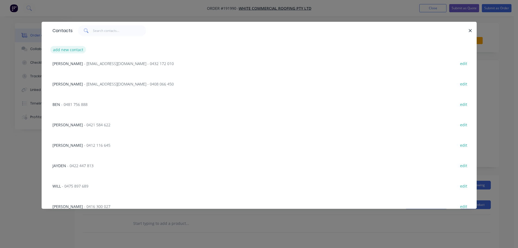
click at [65, 52] on button "add new contact" at bounding box center [68, 49] width 36 height 7
select select "AU"
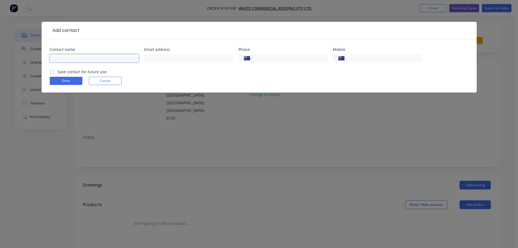
click at [73, 57] on input "text" at bounding box center [94, 58] width 89 height 8
type input "BUILDER ON SITE"
click at [358, 55] on div "International Afghanistan Åland Islands Albania Algeria American Samoa Andorra …" at bounding box center [377, 58] width 89 height 8
click at [358, 58] on input "tel" at bounding box center [382, 58] width 65 height 6
type input "0434 345 101"
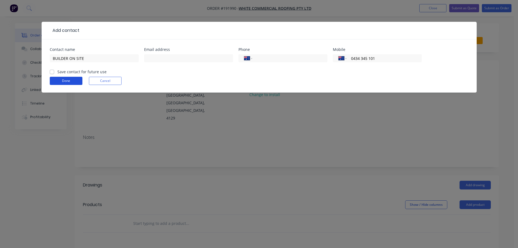
click at [64, 81] on button "Done" at bounding box center [66, 81] width 33 height 8
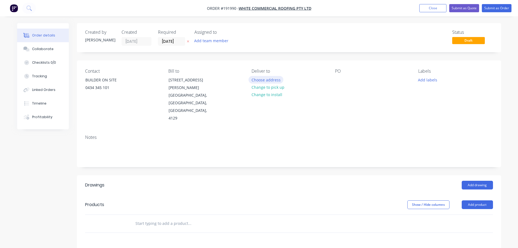
click at [270, 80] on button "Choose address" at bounding box center [265, 79] width 35 height 7
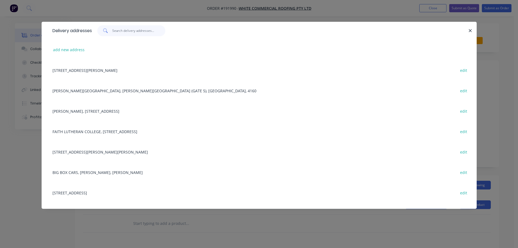
click at [130, 33] on input "text" at bounding box center [138, 30] width 53 height 11
click at [102, 130] on div "FAITH LUTHERAN COLLEGE, 5 FAITH AV, PLAINLANDS, Queensland, Australia edit" at bounding box center [259, 131] width 419 height 20
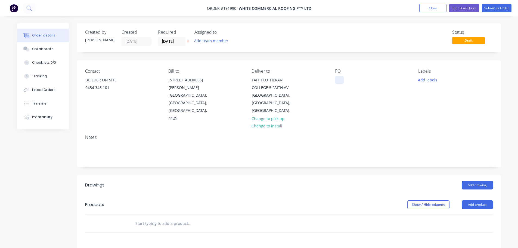
click at [335, 79] on div at bounding box center [339, 80] width 9 height 8
click at [422, 79] on button "Add labels" at bounding box center [427, 79] width 25 height 7
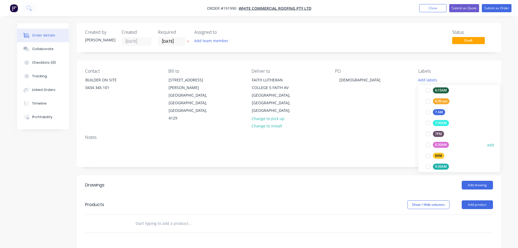
scroll to position [163, 0]
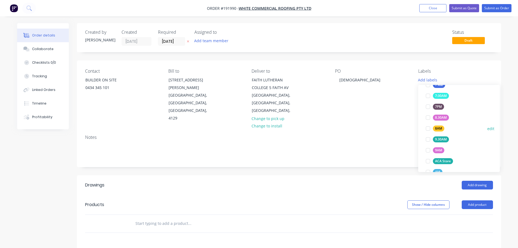
click at [428, 126] on div at bounding box center [427, 128] width 11 height 11
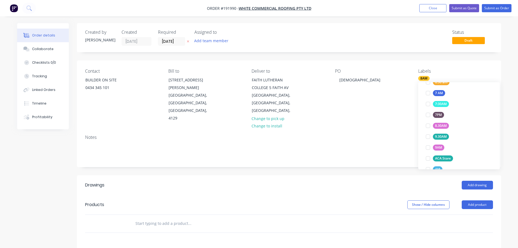
scroll to position [0, 0]
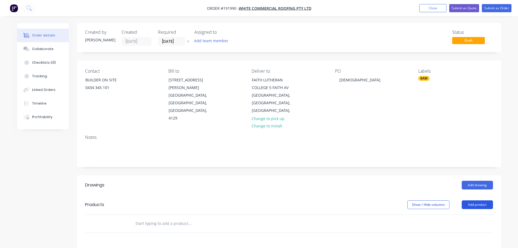
click at [476, 200] on button "Add product" at bounding box center [476, 204] width 31 height 9
click at [474, 214] on div "Product catalogue" at bounding box center [467, 218] width 42 height 8
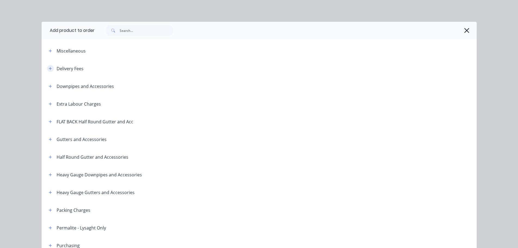
click at [47, 68] on button "button" at bounding box center [50, 68] width 7 height 7
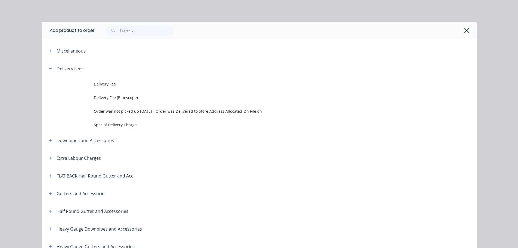
click at [82, 84] on td at bounding box center [68, 84] width 52 height 14
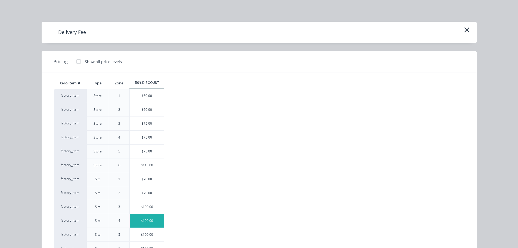
click at [152, 223] on div "$100.00" at bounding box center [147, 221] width 34 height 14
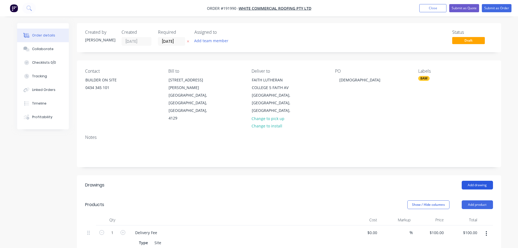
click at [469, 180] on button "Add drawing" at bounding box center [476, 184] width 31 height 9
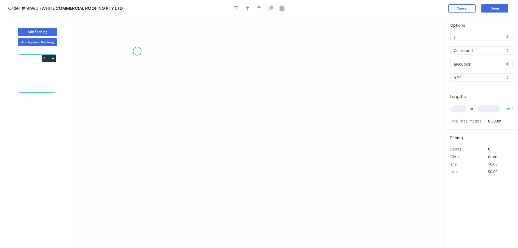
click at [137, 51] on icon "0" at bounding box center [258, 132] width 371 height 231
click at [293, 57] on icon "0" at bounding box center [258, 132] width 371 height 231
click at [296, 150] on icon "0 ?" at bounding box center [258, 132] width 371 height 231
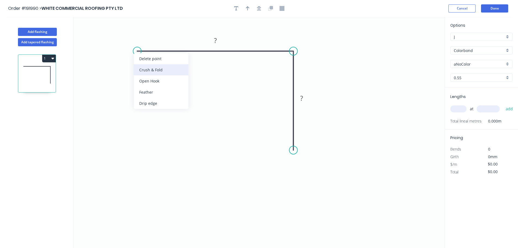
click at [151, 72] on div "Crush & Fold" at bounding box center [161, 69] width 55 height 11
drag, startPoint x: 151, startPoint y: 41, endPoint x: 134, endPoint y: 48, distance: 18.6
click at [133, 48] on icon "0 CF 10 ? ?" at bounding box center [258, 132] width 371 height 231
drag, startPoint x: 152, startPoint y: 38, endPoint x: 114, endPoint y: 61, distance: 44.7
click at [114, 61] on rect at bounding box center [104, 59] width 22 height 11
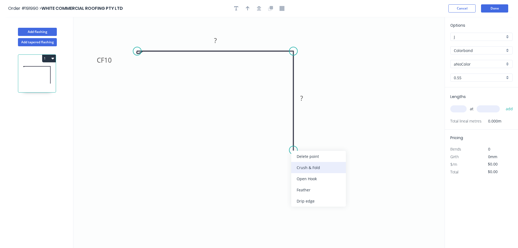
click at [307, 168] on div "Crush & Fold" at bounding box center [318, 167] width 55 height 11
click at [313, 171] on div "Flip bend" at bounding box center [321, 168] width 55 height 11
drag, startPoint x: 312, startPoint y: 143, endPoint x: 314, endPoint y: 148, distance: 5.5
click at [314, 148] on icon "0 CF 10 ? CF 10 ?" at bounding box center [258, 132] width 371 height 231
drag, startPoint x: 315, startPoint y: 143, endPoint x: 307, endPoint y: 179, distance: 36.3
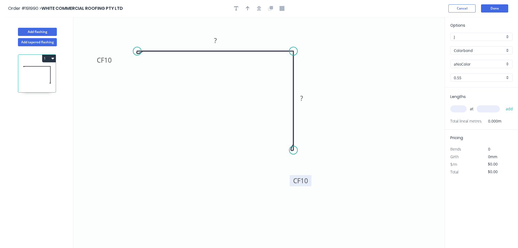
click at [310, 184] on rect at bounding box center [300, 180] width 22 height 11
click at [259, 10] on icon "button" at bounding box center [259, 8] width 4 height 5
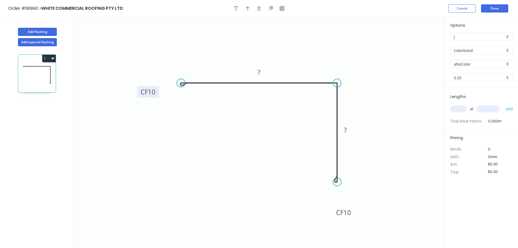
click at [148, 92] on tspan "10" at bounding box center [152, 91] width 8 height 9
type input "$8.04"
click at [258, 11] on button "button" at bounding box center [259, 8] width 8 height 8
click at [248, 10] on icon "button" at bounding box center [248, 8] width 4 height 5
click at [417, 43] on icon at bounding box center [416, 37] width 5 height 17
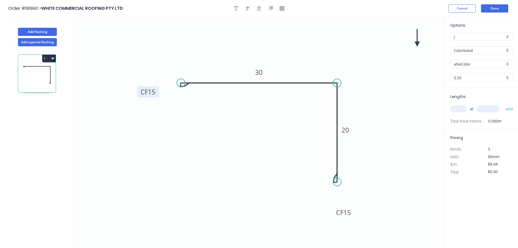
click at [417, 43] on icon at bounding box center [416, 37] width 5 height 17
drag, startPoint x: 417, startPoint y: 43, endPoint x: 445, endPoint y: 52, distance: 29.0
click at [420, 40] on icon at bounding box center [424, 36] width 16 height 16
click at [469, 63] on input "aNoColor" at bounding box center [479, 64] width 51 height 6
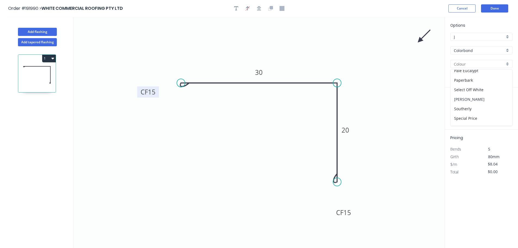
click at [471, 101] on div "Shale Grey" at bounding box center [481, 99] width 62 height 10
type input "Shale Grey"
click at [462, 112] on input "text" at bounding box center [458, 108] width 16 height 7
type input "1"
type input "2000"
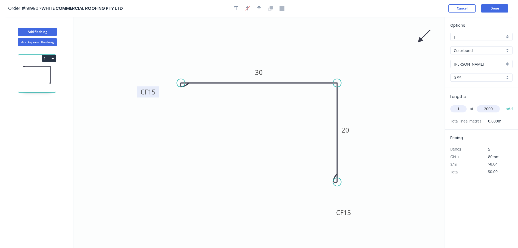
click at [503, 104] on button "add" at bounding box center [509, 108] width 13 height 9
type input "$16.08"
click at [39, 44] on button "Add tapered flashing" at bounding box center [37, 42] width 39 height 8
type input "$0.00"
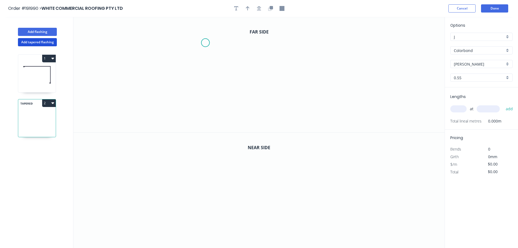
click at [205, 43] on icon "0" at bounding box center [258, 74] width 371 height 115
click at [284, 45] on icon "0" at bounding box center [258, 74] width 371 height 115
click at [287, 101] on icon "0 ?" at bounding box center [258, 74] width 371 height 115
drag, startPoint x: 286, startPoint y: 101, endPoint x: 284, endPoint y: 108, distance: 7.1
click at [285, 110] on circle at bounding box center [284, 110] width 8 height 8
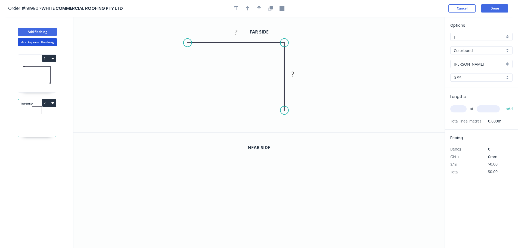
drag, startPoint x: 206, startPoint y: 43, endPoint x: 187, endPoint y: 42, distance: 18.8
click at [187, 42] on circle at bounding box center [187, 43] width 8 height 8
click at [194, 59] on div "Crush & Fold" at bounding box center [214, 60] width 55 height 11
drag, startPoint x: 190, startPoint y: 56, endPoint x: 169, endPoint y: 53, distance: 21.4
click at [169, 53] on rect at bounding box center [159, 48] width 22 height 11
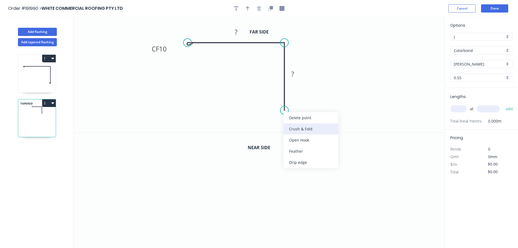
click at [292, 123] on div "Crush & Fold" at bounding box center [310, 128] width 55 height 11
click at [294, 126] on div "Flip bend" at bounding box center [308, 126] width 55 height 11
drag, startPoint x: 305, startPoint y: 102, endPoint x: 266, endPoint y: 126, distance: 45.9
click at [266, 126] on rect at bounding box center [257, 124] width 22 height 11
click at [258, 10] on icon "button" at bounding box center [259, 8] width 4 height 4
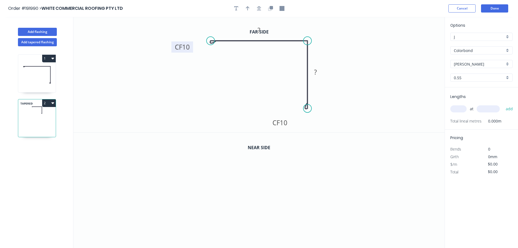
click at [186, 46] on tspan "10" at bounding box center [186, 46] width 8 height 9
click at [259, 8] on icon "button" at bounding box center [259, 8] width 4 height 4
click at [270, 9] on icon "button" at bounding box center [270, 7] width 3 height 3
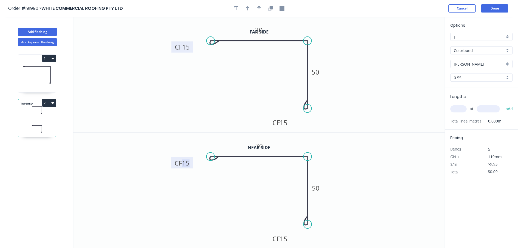
click at [187, 162] on tspan "15" at bounding box center [186, 162] width 8 height 9
type input "$11.41"
click at [248, 8] on icon "button" at bounding box center [248, 8] width 4 height 4
click at [417, 43] on icon at bounding box center [416, 37] width 5 height 17
drag, startPoint x: 417, startPoint y: 43, endPoint x: 416, endPoint y: 38, distance: 5.9
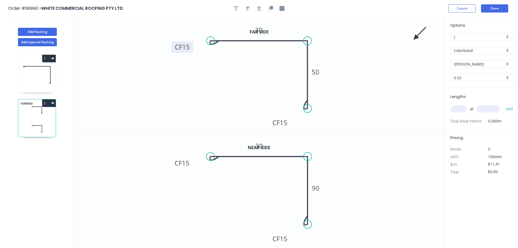
click at [416, 38] on icon at bounding box center [420, 34] width 16 height 16
click at [462, 109] on input "text" at bounding box center [458, 108] width 16 height 7
type input "1"
type input "2000"
click at [503, 104] on button "add" at bounding box center [509, 108] width 13 height 9
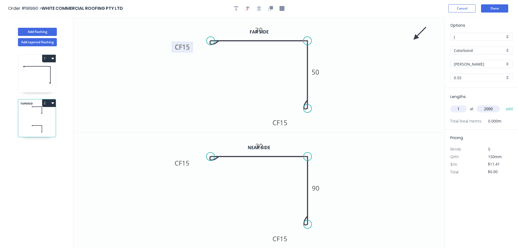
type input "$22.82"
click at [494, 13] on header "Order #191990 > WHITE COMMERCIAL ROOFING PTY LTD Cancel Done" at bounding box center [259, 8] width 518 height 17
click at [494, 10] on button "Done" at bounding box center [494, 8] width 27 height 8
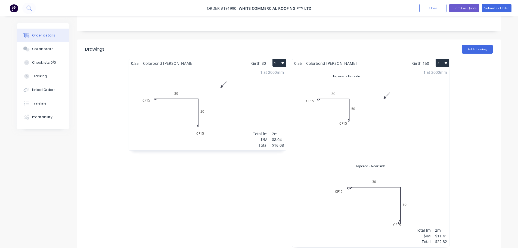
scroll to position [136, 0]
click at [394, 116] on div "1 at 2000mm Total lm $/M Total 2m $11.41 $22.82" at bounding box center [370, 156] width 157 height 179
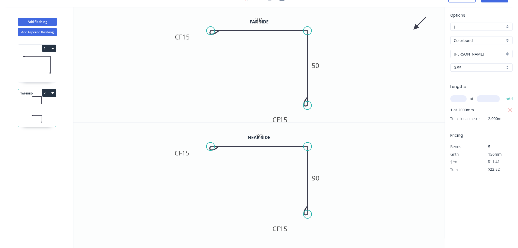
drag, startPoint x: 307, startPoint y: 98, endPoint x: 289, endPoint y: 123, distance: 30.4
click at [305, 105] on circle at bounding box center [307, 105] width 8 height 8
drag, startPoint x: 289, startPoint y: 119, endPoint x: 281, endPoint y: 108, distance: 13.8
click at [281, 109] on rect at bounding box center [276, 114] width 22 height 11
drag, startPoint x: 307, startPoint y: 106, endPoint x: 307, endPoint y: 109, distance: 3.3
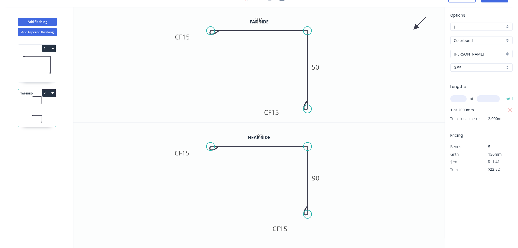
click at [307, 109] on circle at bounding box center [307, 109] width 8 height 8
drag, startPoint x: 281, startPoint y: 113, endPoint x: 284, endPoint y: 103, distance: 9.9
click at [278, 100] on rect at bounding box center [269, 100] width 22 height 11
drag, startPoint x: 308, startPoint y: 110, endPoint x: 308, endPoint y: 115, distance: 6.0
click at [308, 115] on circle at bounding box center [307, 115] width 8 height 8
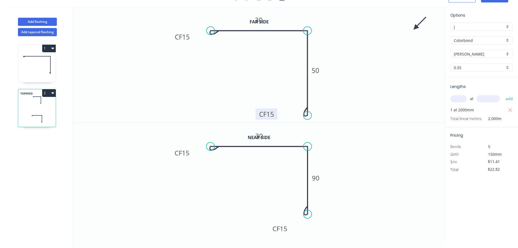
drag, startPoint x: 277, startPoint y: 105, endPoint x: 276, endPoint y: 115, distance: 10.0
click at [276, 115] on rect at bounding box center [266, 113] width 22 height 11
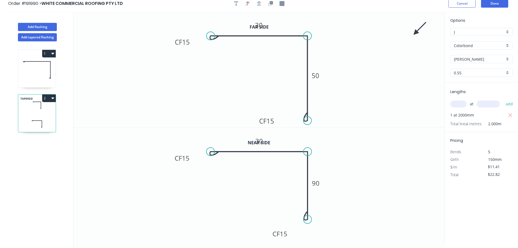
scroll to position [0, 0]
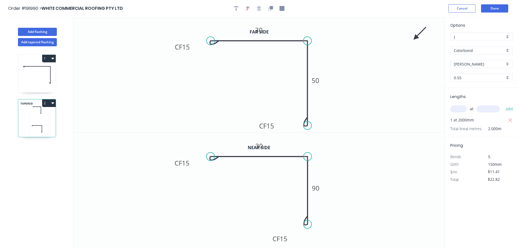
drag, startPoint x: 261, startPoint y: 10, endPoint x: 266, endPoint y: 11, distance: 5.7
click at [261, 10] on button "button" at bounding box center [259, 8] width 8 height 8
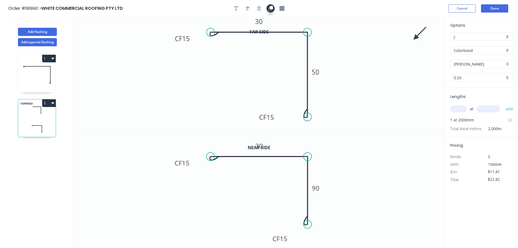
click at [273, 11] on icon "button" at bounding box center [270, 8] width 5 height 5
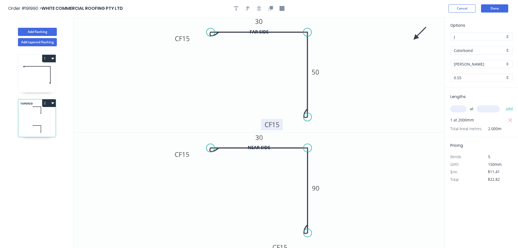
drag, startPoint x: 276, startPoint y: 118, endPoint x: 282, endPoint y: 126, distance: 9.1
click at [282, 126] on rect at bounding box center [272, 124] width 22 height 11
click at [270, 7] on icon "button" at bounding box center [270, 7] width 3 height 3
click at [499, 4] on button "Done" at bounding box center [494, 8] width 27 height 8
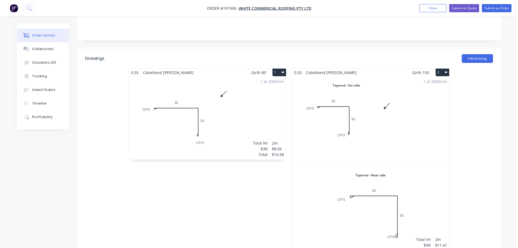
scroll to position [136, 0]
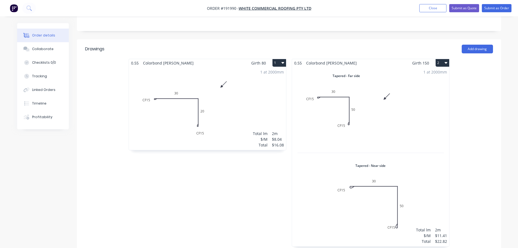
click at [409, 154] on div "1 at 2000mm Total lm $/M Total 2m $11.41 $22.82" at bounding box center [370, 156] width 157 height 179
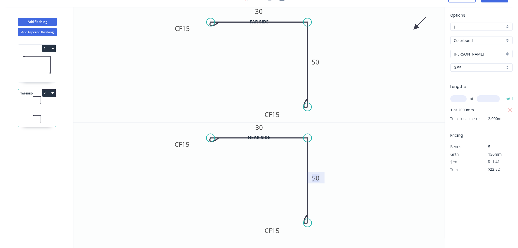
click at [314, 176] on tspan "50" at bounding box center [316, 177] width 8 height 9
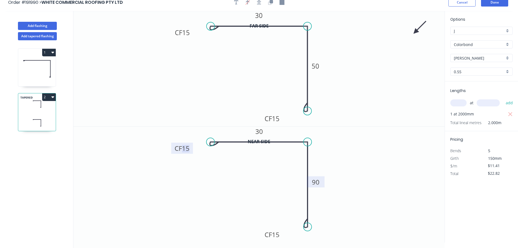
scroll to position [0, 0]
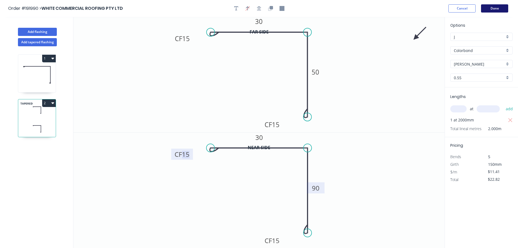
click at [489, 7] on button "Done" at bounding box center [494, 8] width 27 height 8
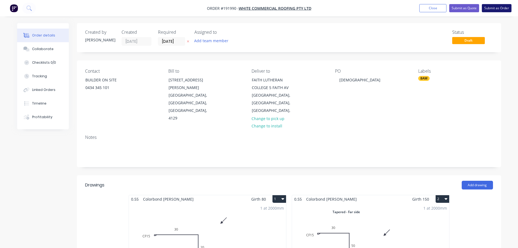
click at [494, 8] on button "Submit as Order" at bounding box center [497, 8] width 30 height 8
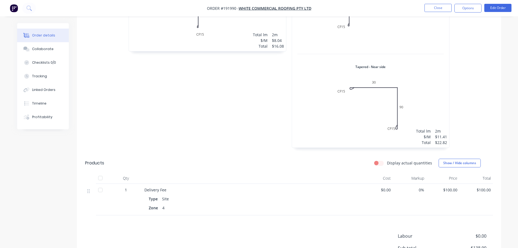
scroll to position [217, 0]
click at [468, 7] on button "Options" at bounding box center [467, 8] width 27 height 9
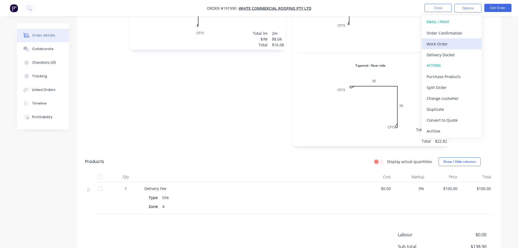
click at [460, 40] on div "Work Order" at bounding box center [451, 44] width 50 height 8
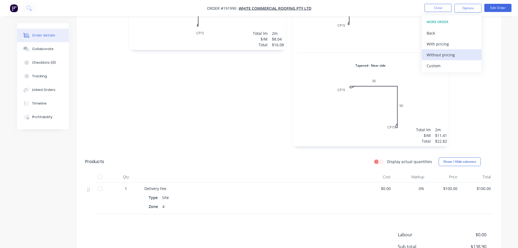
click at [456, 52] on div "Without pricing" at bounding box center [451, 55] width 50 height 8
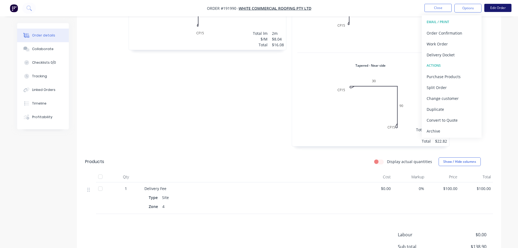
click at [509, 5] on button "Edit Order" at bounding box center [497, 8] width 27 height 8
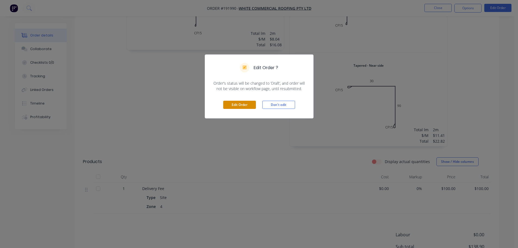
click at [234, 101] on button "Edit Order" at bounding box center [239, 105] width 33 height 8
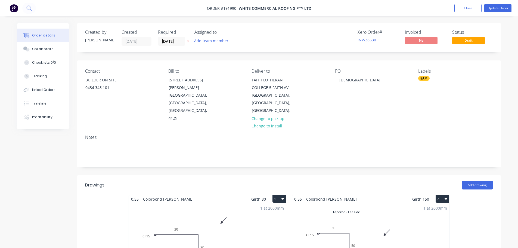
click at [256, 211] on div "1 at 2000mm Total lm $/M Total 2m $8.04 $16.08" at bounding box center [207, 244] width 157 height 83
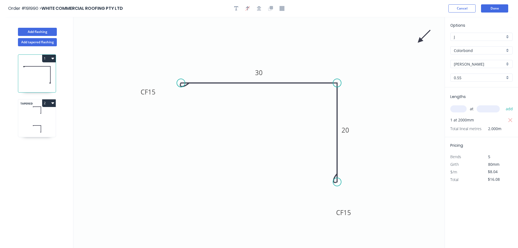
click at [480, 66] on input "Shale Grey" at bounding box center [479, 64] width 51 height 6
drag, startPoint x: 481, startPoint y: 110, endPoint x: 405, endPoint y: 122, distance: 76.6
click at [481, 110] on div "Woodland Grey" at bounding box center [481, 112] width 62 height 10
type input "Woodland Grey"
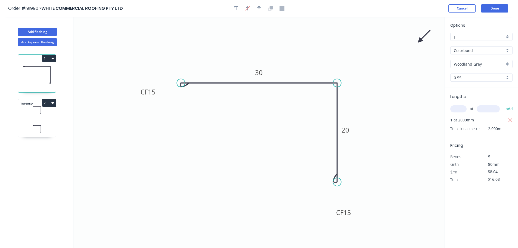
click at [48, 120] on div "TAPERED 2" at bounding box center [37, 118] width 38 height 38
type input "$11.41"
type input "$22.82"
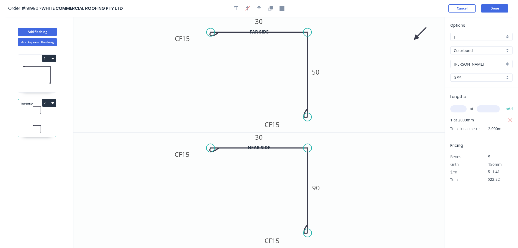
click at [467, 78] on input "0.55" at bounding box center [479, 78] width 51 height 6
click at [472, 89] on div "0.55" at bounding box center [481, 88] width 62 height 10
type input "0.55"
click at [476, 67] on input "Shale Grey" at bounding box center [479, 64] width 51 height 6
click at [483, 112] on div "Woodland Grey" at bounding box center [481, 112] width 62 height 10
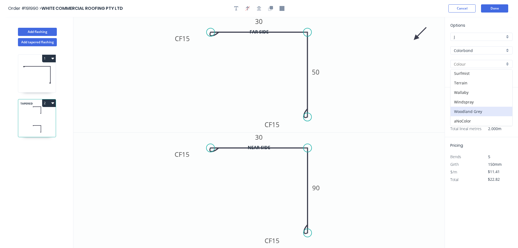
type input "Woodland Grey"
click at [497, 11] on button "Done" at bounding box center [494, 8] width 27 height 8
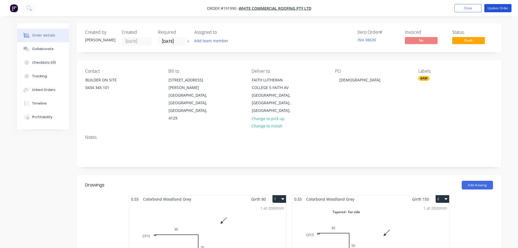
click at [493, 9] on button "Update Order" at bounding box center [497, 8] width 27 height 8
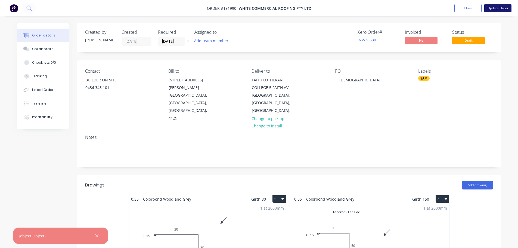
click at [499, 8] on button "Update Order" at bounding box center [497, 8] width 27 height 8
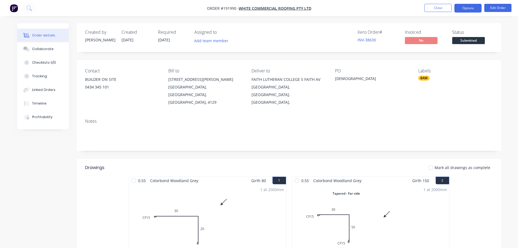
click at [470, 6] on button "Options" at bounding box center [467, 8] width 27 height 9
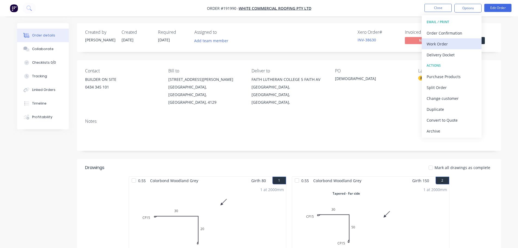
click at [464, 46] on div "Work Order" at bounding box center [451, 44] width 50 height 8
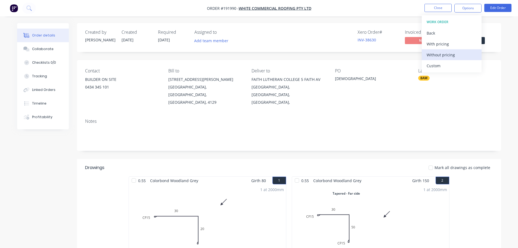
click at [465, 59] on button "Without pricing" at bounding box center [452, 54] width 60 height 11
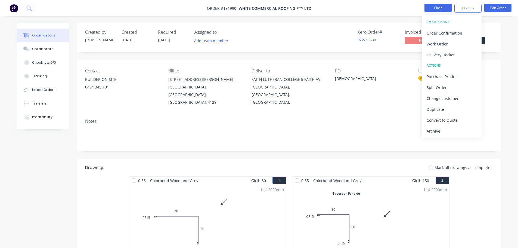
click at [432, 7] on button "Close" at bounding box center [437, 8] width 27 height 8
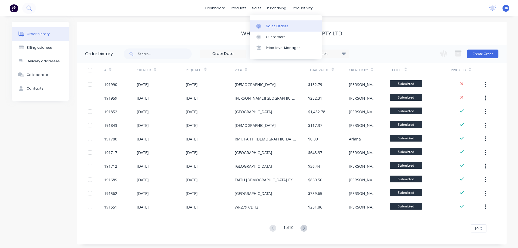
click at [269, 25] on div "Sales Orders" at bounding box center [277, 26] width 22 height 5
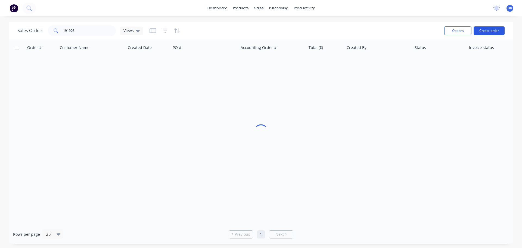
click at [484, 29] on button "Create order" at bounding box center [488, 30] width 31 height 9
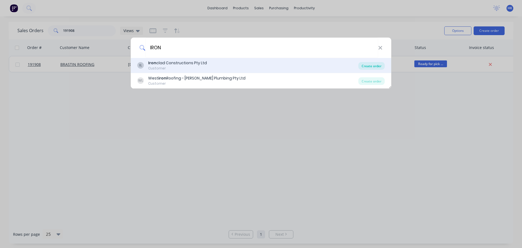
type input "IRON"
click at [366, 63] on div "Create order" at bounding box center [371, 66] width 26 height 8
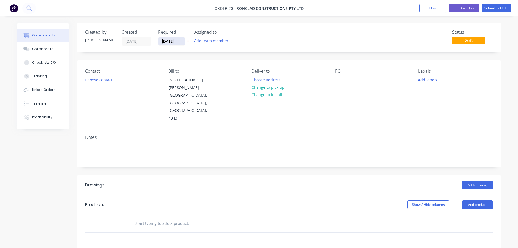
click at [175, 43] on input "[DATE]" at bounding box center [171, 41] width 27 height 8
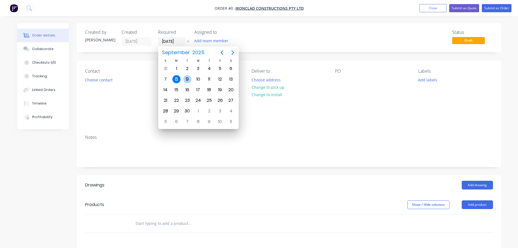
click at [187, 76] on div "9" at bounding box center [187, 79] width 8 height 8
type input "09/09/25"
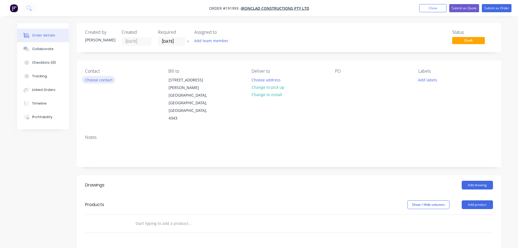
click at [96, 82] on button "Choose contact" at bounding box center [98, 79] width 33 height 7
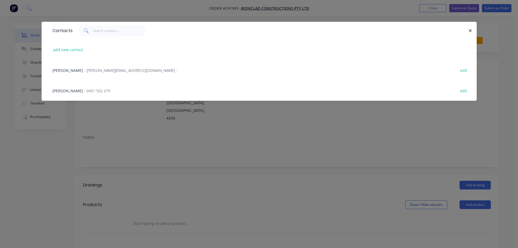
click at [84, 92] on span "- 0401 502 679" at bounding box center [97, 90] width 26 height 5
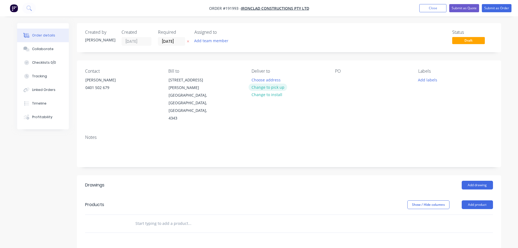
click at [264, 87] on button "Change to pick up" at bounding box center [267, 86] width 39 height 7
click at [256, 78] on div at bounding box center [255, 80] width 9 height 8
click at [340, 76] on div at bounding box center [339, 80] width 9 height 8
click at [477, 180] on button "Add drawing" at bounding box center [476, 184] width 31 height 9
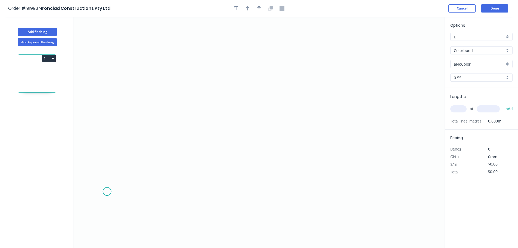
click at [112, 183] on icon "0" at bounding box center [258, 132] width 371 height 231
click at [141, 153] on icon "0" at bounding box center [258, 132] width 371 height 231
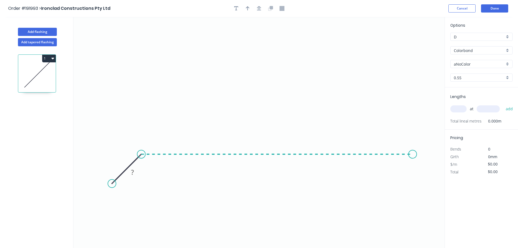
click at [413, 170] on icon "0 ?" at bounding box center [258, 132] width 371 height 231
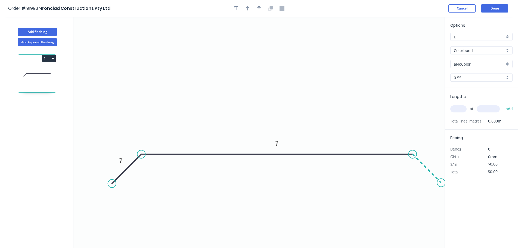
click at [441, 182] on icon "0 ? ?" at bounding box center [258, 132] width 371 height 231
click at [261, 9] on icon "button" at bounding box center [259, 8] width 4 height 5
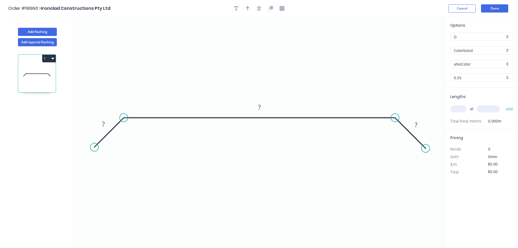
drag, startPoint x: 424, startPoint y: 149, endPoint x: 426, endPoint y: 151, distance: 3.3
click at [426, 151] on circle at bounding box center [425, 148] width 8 height 8
click at [426, 151] on circle at bounding box center [426, 148] width 8 height 8
click at [106, 125] on rect at bounding box center [103, 124] width 11 height 8
click at [257, 7] on icon "button" at bounding box center [259, 8] width 4 height 5
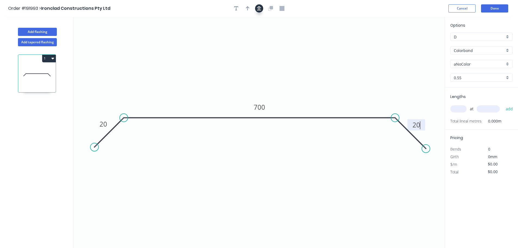
type input "$23.24"
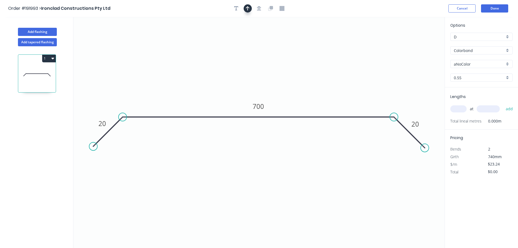
click at [250, 7] on button "button" at bounding box center [248, 8] width 8 height 8
drag, startPoint x: 416, startPoint y: 42, endPoint x: 260, endPoint y: 38, distance: 156.1
click at [260, 38] on icon at bounding box center [259, 31] width 5 height 17
click at [483, 63] on input "aNoColor" at bounding box center [479, 64] width 51 height 6
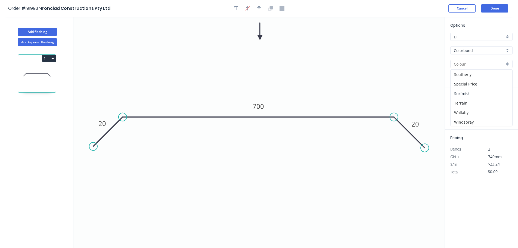
click at [485, 93] on div "Surfmist" at bounding box center [481, 94] width 62 height 10
type input "Surfmist"
drag, startPoint x: 457, startPoint y: 109, endPoint x: 456, endPoint y: 106, distance: 3.3
click at [457, 108] on input "text" at bounding box center [458, 108] width 16 height 7
type input "1"
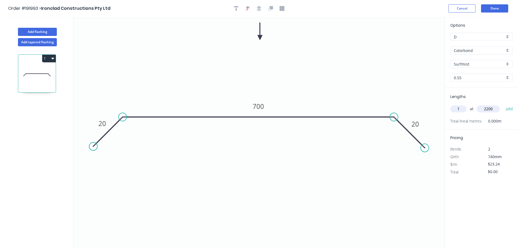
type input "2200"
click at [503, 104] on button "add" at bounding box center [509, 108] width 13 height 9
click at [44, 59] on button "1" at bounding box center [49, 59] width 14 height 8
click at [40, 73] on div "Duplicate" at bounding box center [30, 72] width 42 height 8
type input "$0.00"
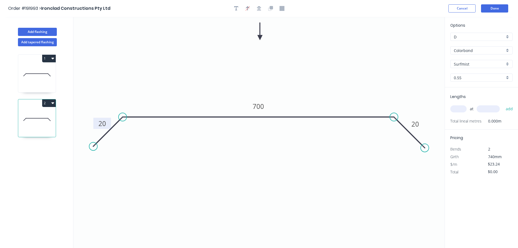
click at [99, 123] on tspan "20" at bounding box center [102, 123] width 8 height 9
click at [457, 110] on input "text" at bounding box center [458, 108] width 16 height 7
type input "8"
type input "3200"
click at [503, 104] on button "add" at bounding box center [509, 108] width 13 height 9
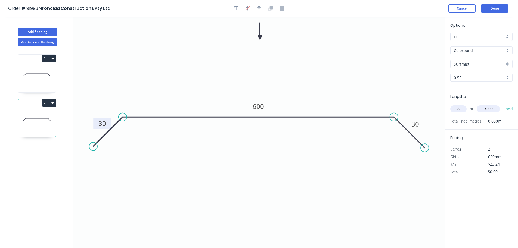
type input "$594.94"
click at [501, 11] on button "Done" at bounding box center [494, 8] width 27 height 8
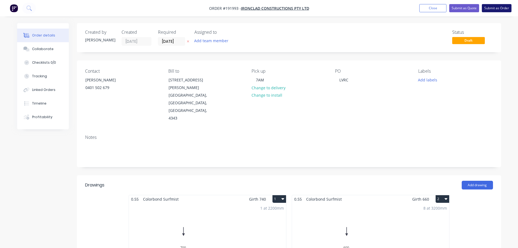
click at [499, 11] on button "Submit as Order" at bounding box center [497, 8] width 30 height 8
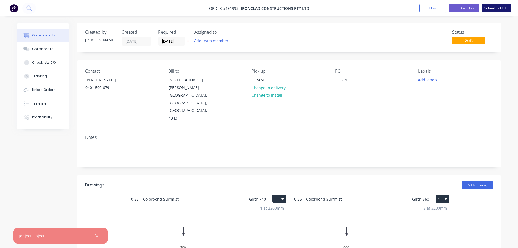
click at [489, 11] on button "Submit as Order" at bounding box center [497, 8] width 30 height 8
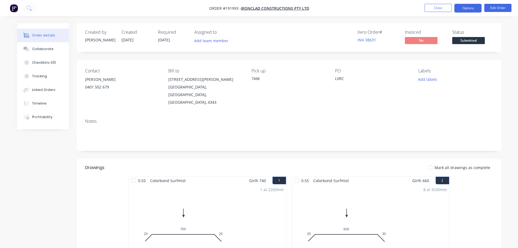
click at [459, 9] on button "Options" at bounding box center [467, 8] width 27 height 9
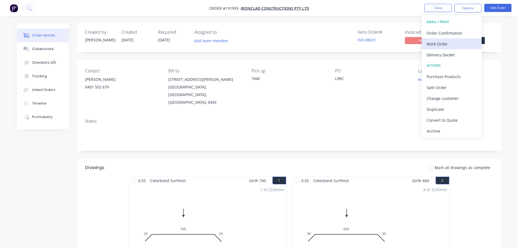
click at [452, 45] on div "Work Order" at bounding box center [451, 44] width 50 height 8
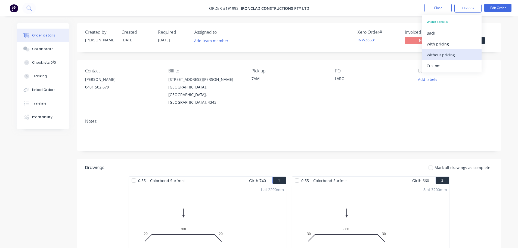
click at [451, 59] on button "Without pricing" at bounding box center [452, 54] width 60 height 11
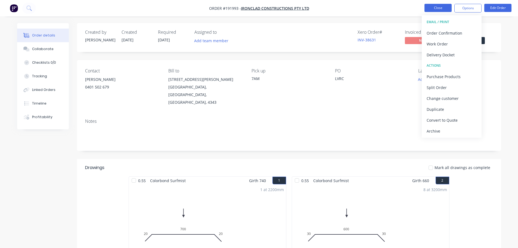
click at [442, 8] on button "Close" at bounding box center [437, 8] width 27 height 8
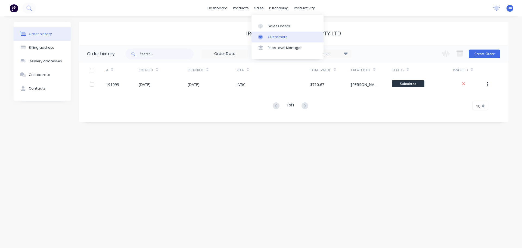
click at [270, 35] on div "Customers" at bounding box center [278, 37] width 20 height 5
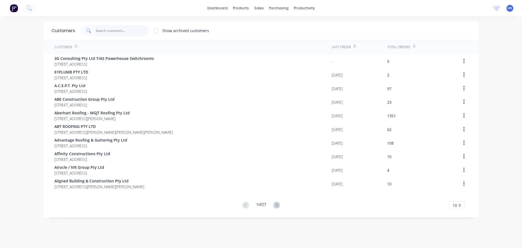
click at [122, 33] on input "text" at bounding box center [122, 30] width 53 height 11
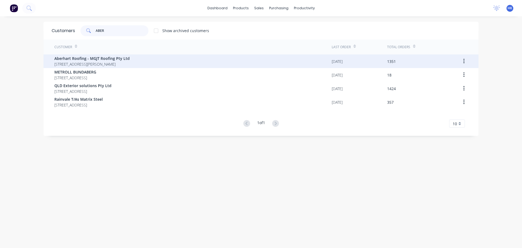
type input "ABER"
click at [130, 64] on span "[STREET_ADDRESS][PERSON_NAME]" at bounding box center [91, 64] width 75 height 6
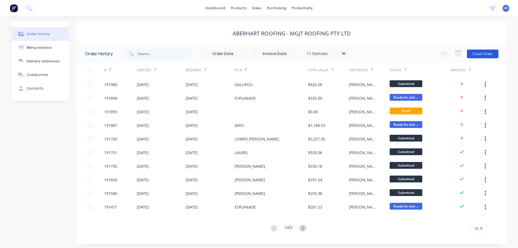
click at [488, 51] on button "Create Order" at bounding box center [483, 53] width 32 height 9
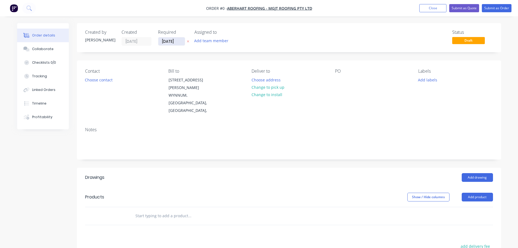
click at [172, 38] on input "[DATE]" at bounding box center [171, 41] width 27 height 8
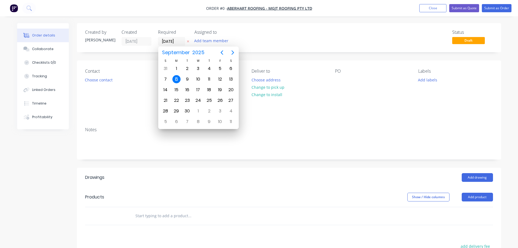
drag, startPoint x: 179, startPoint y: 77, endPoint x: 175, endPoint y: 77, distance: 4.4
click at [179, 77] on div "8" at bounding box center [176, 79] width 8 height 8
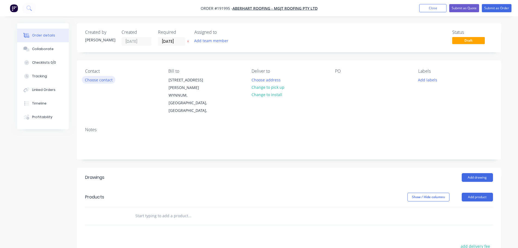
click at [104, 81] on button "Choose contact" at bounding box center [98, 79] width 33 height 7
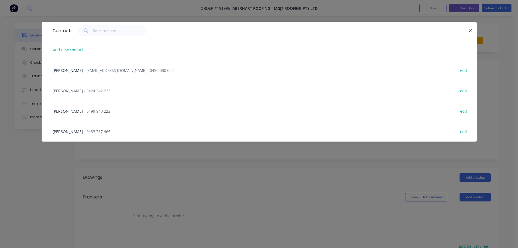
click at [107, 73] on div "Justine Aberhart - sales@aberhartroofing.com.au - 0450 080 022 edit" at bounding box center [259, 70] width 419 height 20
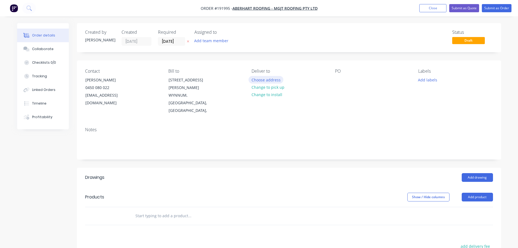
click at [262, 80] on button "Choose address" at bounding box center [265, 79] width 35 height 7
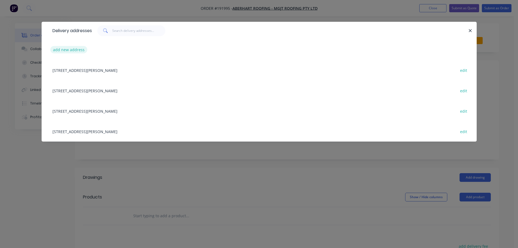
click at [72, 48] on button "add new address" at bounding box center [68, 49] width 37 height 7
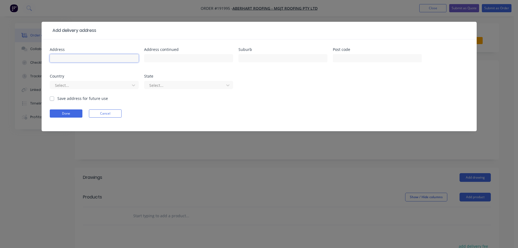
click at [73, 57] on input "text" at bounding box center [94, 58] width 89 height 8
type input "571 LOWER BOWEN TEC"
click at [246, 59] on input "text" at bounding box center [282, 58] width 89 height 8
type input "NEW FARM"
click at [106, 88] on div at bounding box center [90, 85] width 73 height 7
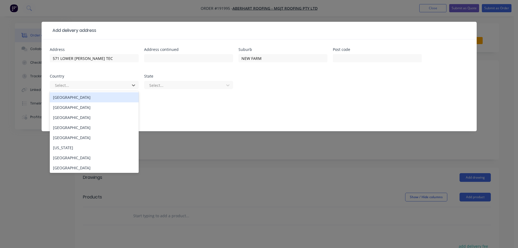
click at [89, 96] on div "Australia" at bounding box center [94, 97] width 89 height 10
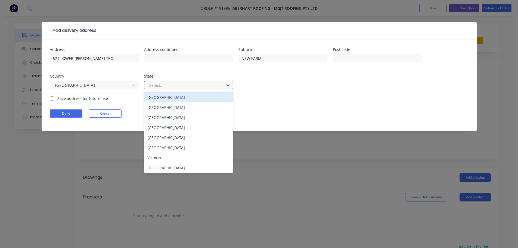
click at [163, 84] on div at bounding box center [185, 85] width 73 height 7
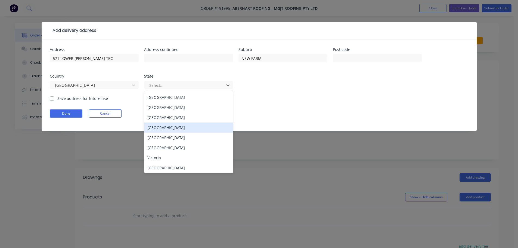
drag, startPoint x: 160, startPoint y: 126, endPoint x: 104, endPoint y: 123, distance: 56.3
click at [160, 126] on div "Queensland" at bounding box center [188, 127] width 89 height 10
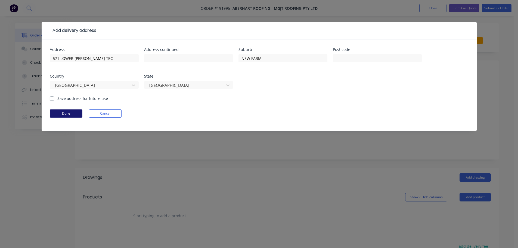
click at [70, 113] on button "Done" at bounding box center [66, 113] width 33 height 8
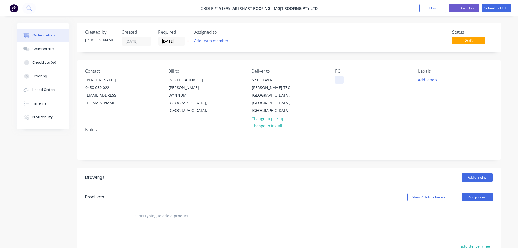
click at [342, 82] on div at bounding box center [339, 80] width 9 height 8
click at [477, 173] on button "Add drawing" at bounding box center [476, 177] width 31 height 9
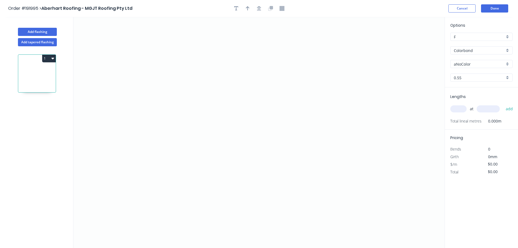
click at [480, 61] on input "aNoColor" at bounding box center [479, 64] width 51 height 6
click at [483, 101] on div "Dover White" at bounding box center [481, 104] width 62 height 10
type input "Dover White"
click at [473, 80] on input "0.55" at bounding box center [479, 78] width 51 height 6
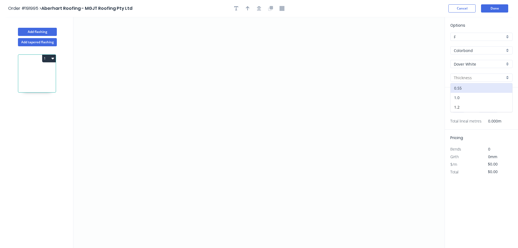
click at [468, 96] on div "1.0" at bounding box center [481, 98] width 62 height 10
type input "1.0"
click at [336, 54] on icon "0" at bounding box center [258, 132] width 371 height 231
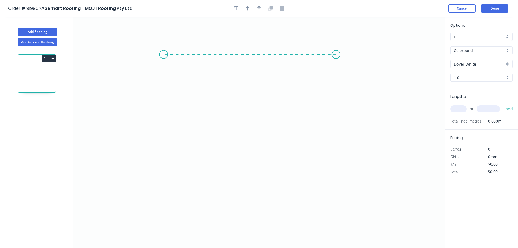
click at [163, 57] on icon "0" at bounding box center [258, 132] width 371 height 231
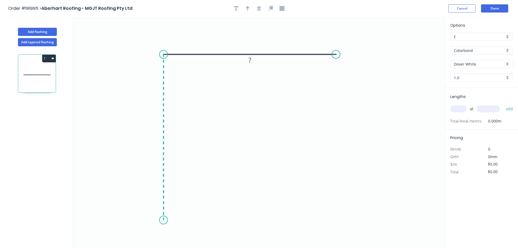
click at [158, 220] on icon "0 ?" at bounding box center [258, 132] width 371 height 231
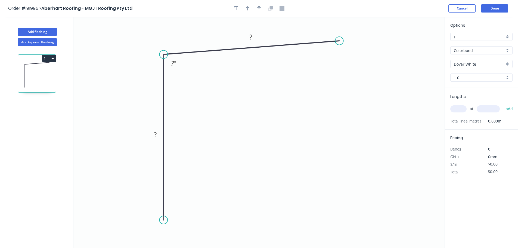
drag, startPoint x: 338, startPoint y: 53, endPoint x: 339, endPoint y: 41, distance: 12.5
click at [339, 41] on circle at bounding box center [339, 41] width 8 height 8
click at [348, 58] on div "Crush & Fold" at bounding box center [366, 59] width 55 height 11
drag, startPoint x: 355, startPoint y: 29, endPoint x: 378, endPoint y: 38, distance: 24.8
click at [380, 33] on rect at bounding box center [370, 29] width 22 height 11
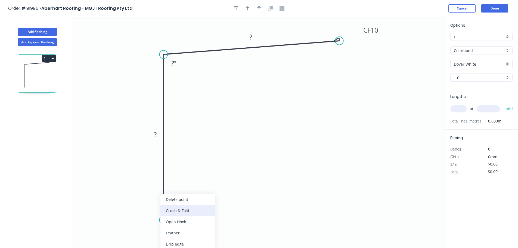
click at [184, 211] on div "Crush & Fold" at bounding box center [187, 210] width 55 height 11
drag, startPoint x: 144, startPoint y: 215, endPoint x: 179, endPoint y: 240, distance: 42.6
click at [179, 240] on rect at bounding box center [186, 234] width 22 height 11
click at [193, 236] on tspan "10" at bounding box center [190, 234] width 8 height 9
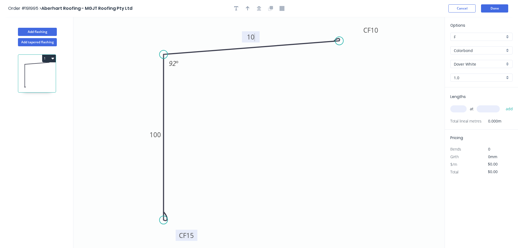
type input "$21.35"
click at [261, 9] on button "button" at bounding box center [259, 8] width 8 height 8
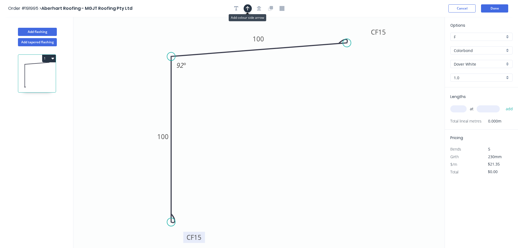
click at [248, 8] on icon "button" at bounding box center [248, 8] width 4 height 4
drag, startPoint x: 369, startPoint y: 50, endPoint x: 125, endPoint y: 60, distance: 244.2
click at [143, 60] on icon at bounding box center [145, 53] width 5 height 17
drag, startPoint x: 115, startPoint y: 52, endPoint x: 123, endPoint y: 49, distance: 8.9
click at [110, 48] on icon at bounding box center [108, 46] width 16 height 16
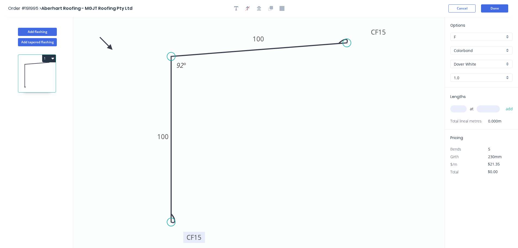
click at [456, 110] on input "text" at bounding box center [458, 108] width 16 height 7
type input "1"
type input "5000"
click at [503, 104] on button "add" at bounding box center [509, 108] width 13 height 9
type input "$106.75"
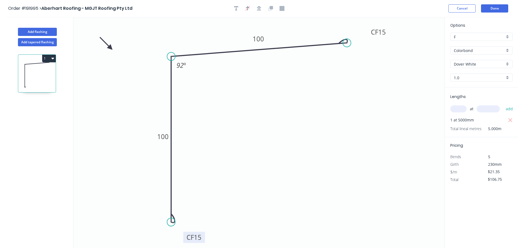
click at [50, 55] on button "1" at bounding box center [49, 59] width 14 height 8
click at [49, 32] on button "Add flashing" at bounding box center [37, 32] width 39 height 8
type input "$0.00"
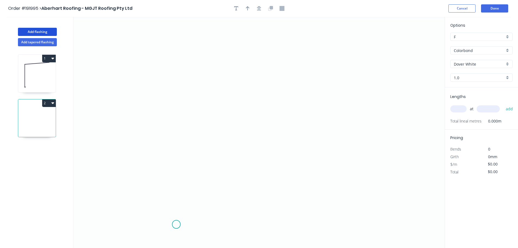
click at [176, 224] on icon "0" at bounding box center [258, 132] width 371 height 231
click at [173, 75] on icon "0" at bounding box center [258, 132] width 371 height 231
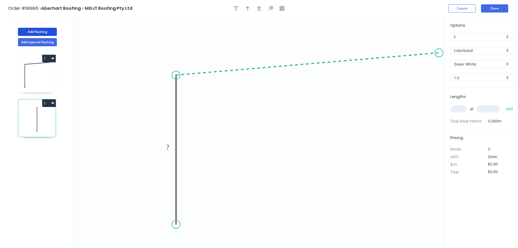
click at [439, 53] on icon "0 ?" at bounding box center [258, 132] width 371 height 231
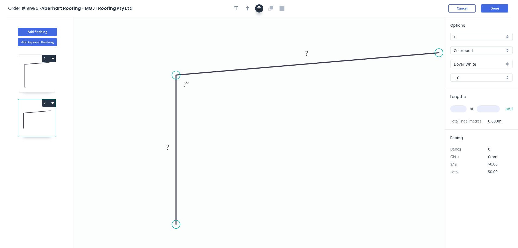
click at [258, 7] on icon "button" at bounding box center [259, 8] width 4 height 5
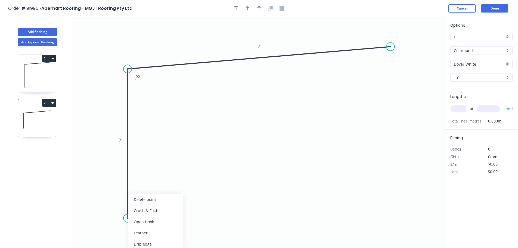
drag, startPoint x: 152, startPoint y: 207, endPoint x: 148, endPoint y: 213, distance: 7.6
click at [152, 207] on div "Crush & Fold" at bounding box center [155, 210] width 55 height 11
drag, startPoint x: 113, startPoint y: 213, endPoint x: 151, endPoint y: 237, distance: 45.4
click at [151, 235] on rect at bounding box center [154, 229] width 22 height 11
drag, startPoint x: 129, startPoint y: 217, endPoint x: 130, endPoint y: 212, distance: 4.6
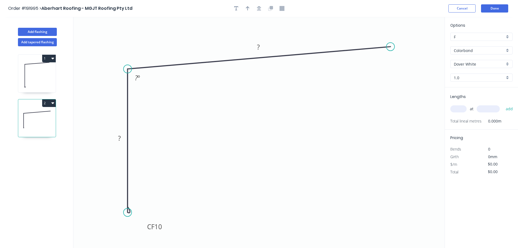
click at [130, 212] on circle at bounding box center [127, 212] width 8 height 8
drag, startPoint x: 394, startPoint y: 48, endPoint x: 401, endPoint y: 45, distance: 8.0
click at [401, 45] on circle at bounding box center [399, 45] width 8 height 8
click at [412, 66] on div "Crush & Fold" at bounding box center [429, 63] width 55 height 11
click at [49, 78] on icon at bounding box center [37, 74] width 38 height 35
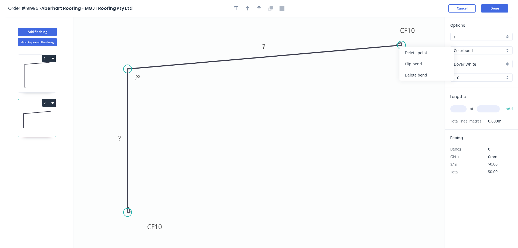
type input "$21.35"
type input "$106.75"
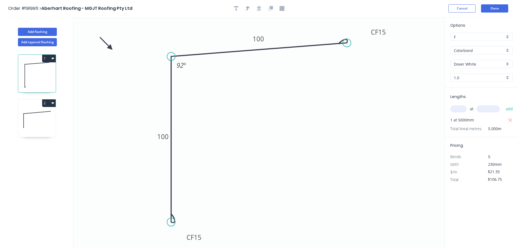
click at [44, 121] on icon at bounding box center [37, 119] width 38 height 35
type input "$0.00"
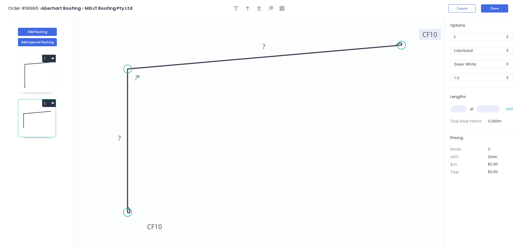
drag, startPoint x: 416, startPoint y: 33, endPoint x: 438, endPoint y: 37, distance: 22.1
click at [438, 37] on rect at bounding box center [430, 34] width 22 height 11
click at [159, 229] on tspan "10" at bounding box center [158, 226] width 8 height 9
drag, startPoint x: 161, startPoint y: 231, endPoint x: 160, endPoint y: 241, distance: 9.3
click at [160, 241] on rect at bounding box center [154, 235] width 22 height 11
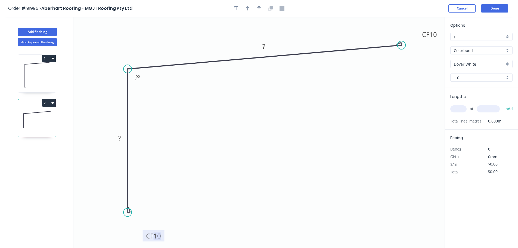
click at [158, 239] on tspan "10" at bounding box center [157, 235] width 8 height 9
type input "$25.77"
click at [255, 11] on div at bounding box center [258, 8] width 57 height 8
click at [258, 8] on icon "button" at bounding box center [259, 8] width 4 height 5
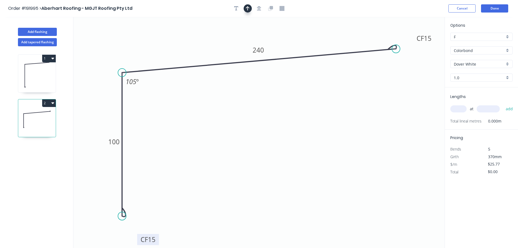
click at [250, 8] on button "button" at bounding box center [248, 8] width 8 height 8
drag, startPoint x: 418, startPoint y: 43, endPoint x: 414, endPoint y: 53, distance: 10.6
click at [414, 53] on rect at bounding box center [419, 47] width 22 height 11
drag, startPoint x: 417, startPoint y: 35, endPoint x: 110, endPoint y: 55, distance: 307.5
click at [116, 55] on icon at bounding box center [118, 50] width 5 height 17
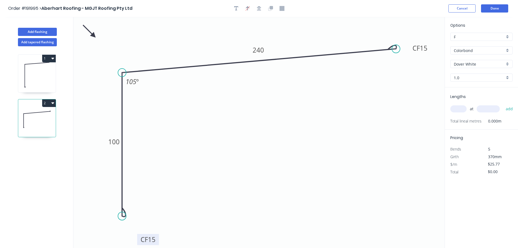
drag, startPoint x: 97, startPoint y: 40, endPoint x: 120, endPoint y: 38, distance: 23.4
click at [93, 35] on icon at bounding box center [90, 31] width 16 height 16
drag, startPoint x: 429, startPoint y: 50, endPoint x: 434, endPoint y: 34, distance: 16.5
click at [433, 34] on rect at bounding box center [422, 32] width 22 height 11
click at [456, 108] on input "text" at bounding box center [458, 108] width 16 height 7
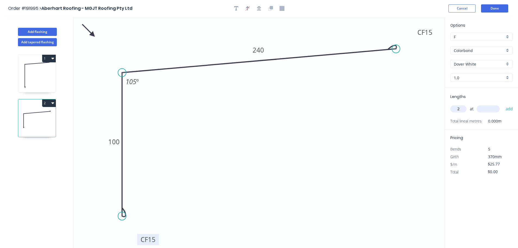
type input "2"
type input "6500"
click at [503, 104] on button "add" at bounding box center [509, 108] width 13 height 9
type input "$335.01"
type input "1"
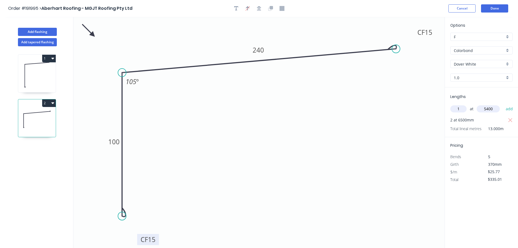
type input "5400"
click at [503, 104] on button "add" at bounding box center [509, 108] width 13 height 9
type input "$474.17"
click at [487, 11] on button "Done" at bounding box center [494, 8] width 27 height 8
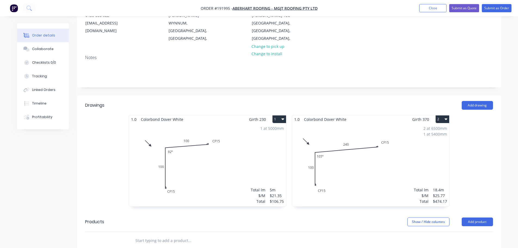
scroll to position [82, 0]
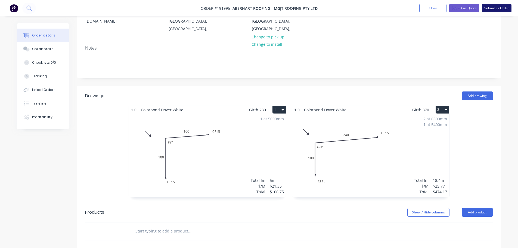
click at [499, 8] on button "Submit as Order" at bounding box center [497, 8] width 30 height 8
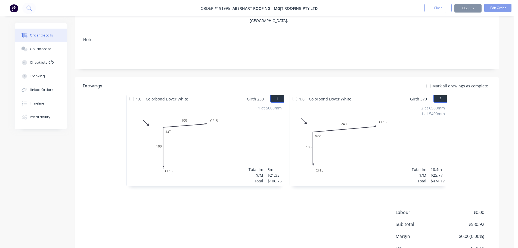
scroll to position [0, 0]
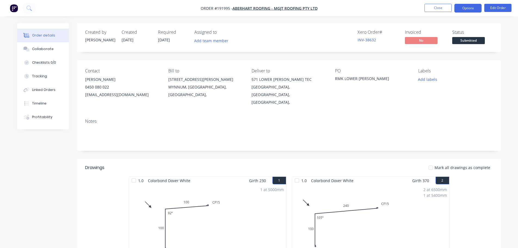
click at [474, 6] on button "Options" at bounding box center [467, 8] width 27 height 9
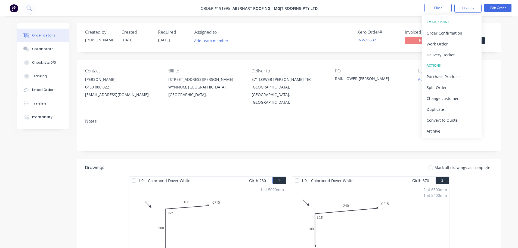
click at [505, 65] on div "Order details Collaborate Checklists 0/0 Tracking Linked Orders Timeline Profit…" at bounding box center [259, 196] width 495 height 346
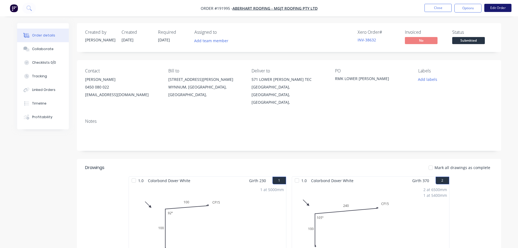
click at [500, 5] on button "Edit Order" at bounding box center [497, 8] width 27 height 8
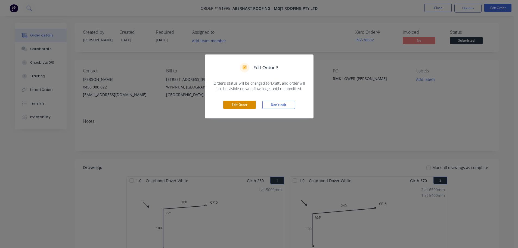
click at [241, 103] on button "Edit Order" at bounding box center [239, 105] width 33 height 8
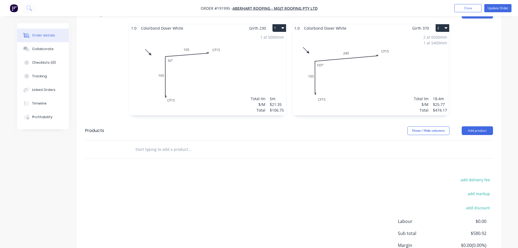
scroll to position [197, 0]
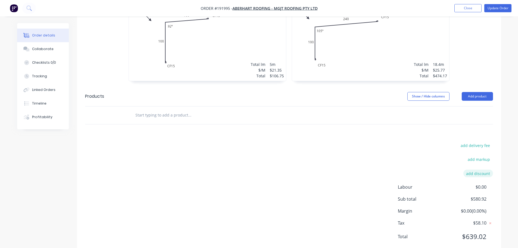
click at [477, 169] on button "add discount" at bounding box center [478, 172] width 30 height 7
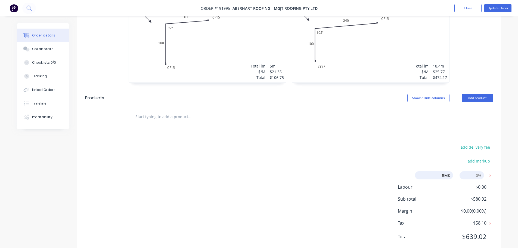
type input "RMK"
type input "100"
click input "submit" at bounding box center [0, 0] width 0 height 0
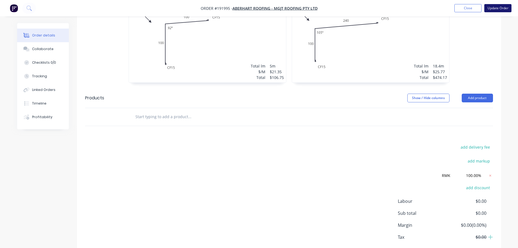
click at [506, 10] on button "Update Order" at bounding box center [497, 8] width 27 height 8
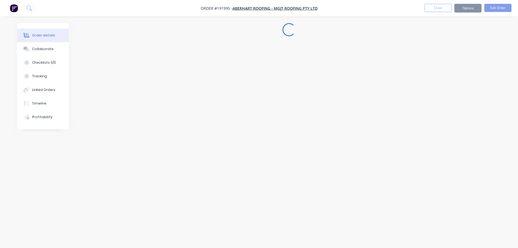
scroll to position [0, 0]
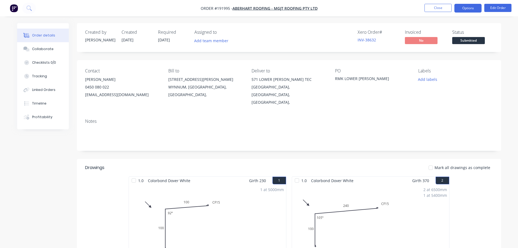
click at [470, 7] on button "Options" at bounding box center [467, 8] width 27 height 9
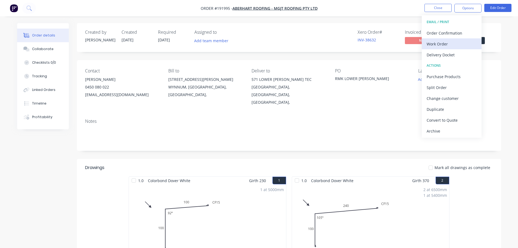
click at [448, 46] on div "Work Order" at bounding box center [451, 44] width 50 height 8
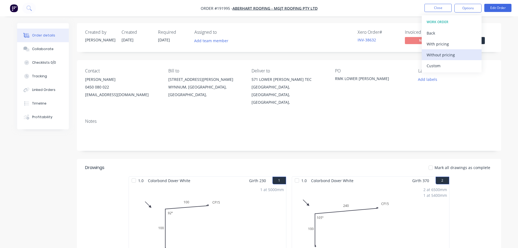
click at [453, 53] on div "Without pricing" at bounding box center [451, 55] width 50 height 8
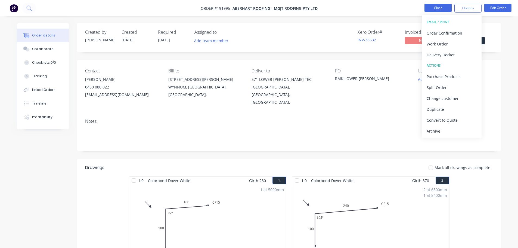
click at [433, 9] on button "Close" at bounding box center [437, 8] width 27 height 8
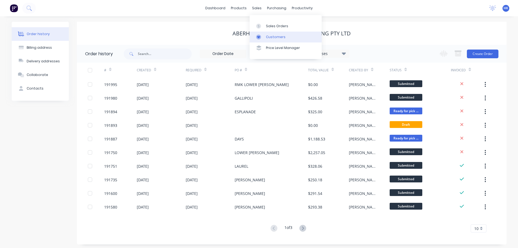
click at [277, 32] on link "Customers" at bounding box center [285, 37] width 72 height 11
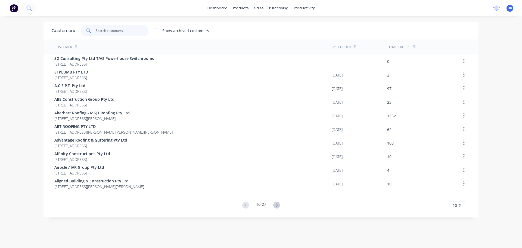
click at [119, 31] on input "text" at bounding box center [122, 30] width 53 height 11
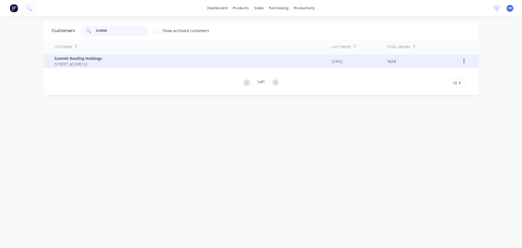
type input "SUMMI"
click at [102, 57] on span "Summit Roofing Holdings" at bounding box center [78, 58] width 48 height 6
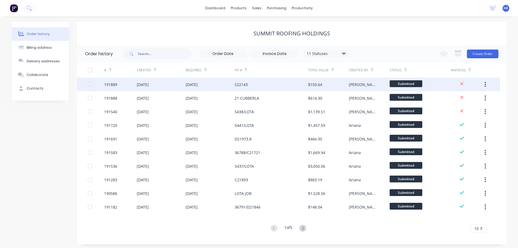
click at [213, 89] on div "[DATE]" at bounding box center [210, 84] width 49 height 14
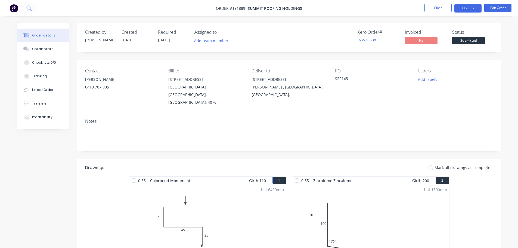
drag, startPoint x: 468, startPoint y: 8, endPoint x: 469, endPoint y: 12, distance: 3.6
click at [468, 8] on button "Options" at bounding box center [467, 8] width 27 height 9
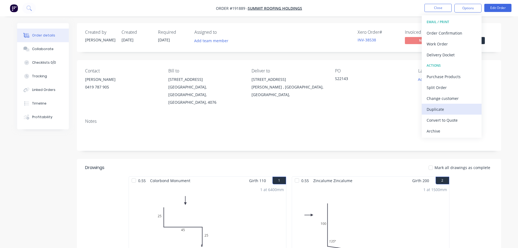
click at [450, 112] on div "Duplicate" at bounding box center [451, 109] width 50 height 8
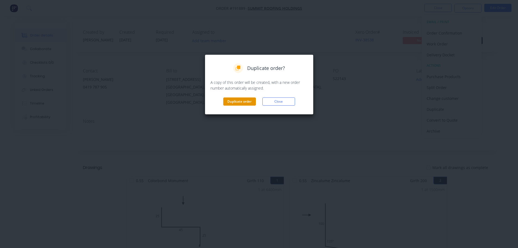
click at [234, 100] on button "Duplicate order" at bounding box center [239, 101] width 33 height 8
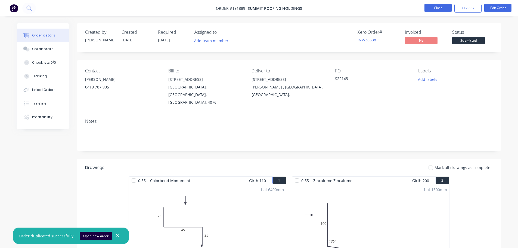
click at [442, 6] on button "Close" at bounding box center [437, 8] width 27 height 8
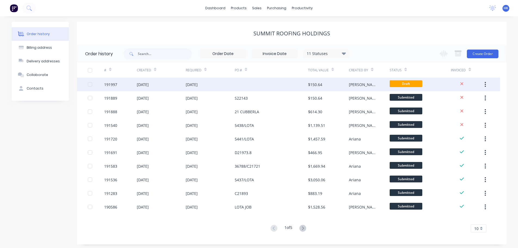
click at [274, 87] on div at bounding box center [271, 84] width 73 height 14
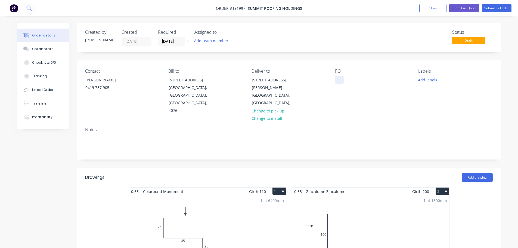
click at [337, 77] on div at bounding box center [339, 80] width 9 height 8
click at [170, 43] on input "[DATE]" at bounding box center [171, 41] width 27 height 8
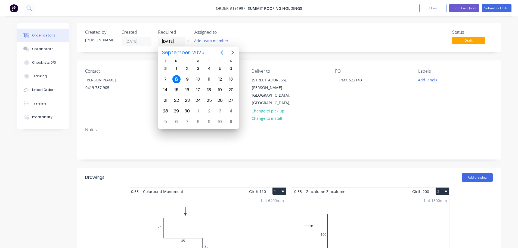
click at [177, 79] on div "8" at bounding box center [176, 79] width 8 height 8
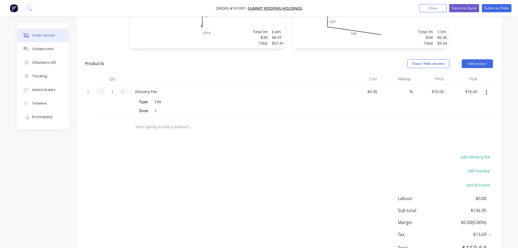
scroll to position [241, 0]
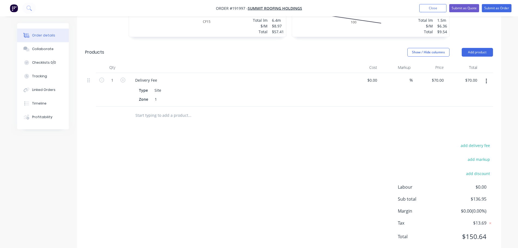
click at [485, 76] on button "button" at bounding box center [486, 81] width 13 height 10
click at [468, 124] on div "Delete" at bounding box center [467, 128] width 42 height 8
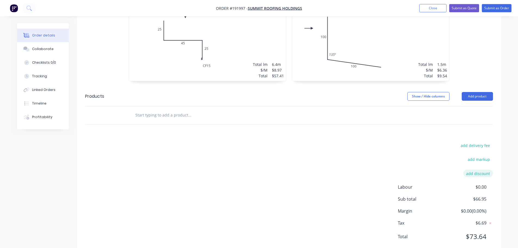
click at [472, 169] on button "add discount" at bounding box center [478, 172] width 30 height 7
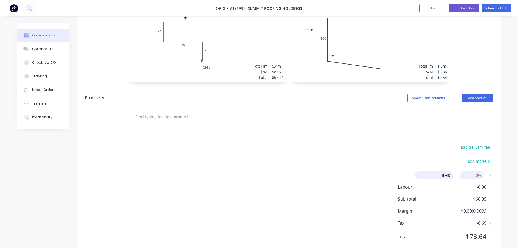
type input "RMK"
type input "100"
click input "submit" at bounding box center [0, 0] width 0 height 0
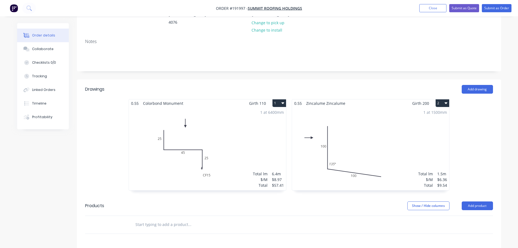
scroll to position [87, 0]
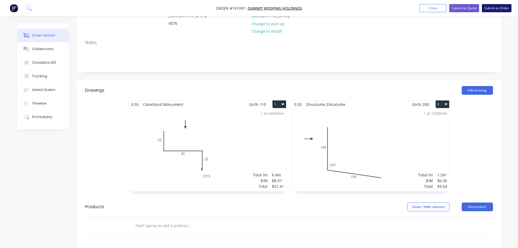
click at [494, 7] on button "Submit as Order" at bounding box center [497, 8] width 30 height 8
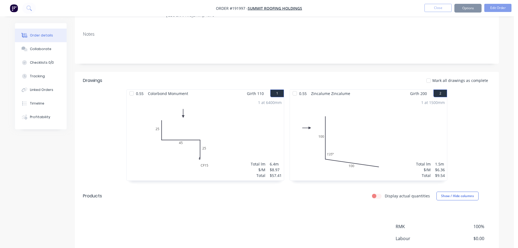
scroll to position [0, 0]
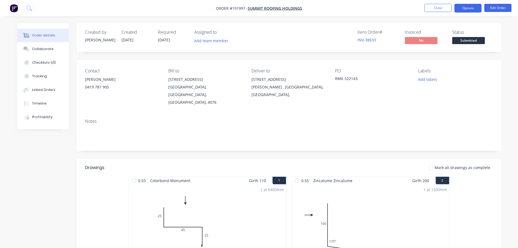
click at [465, 10] on button "Options" at bounding box center [467, 8] width 27 height 9
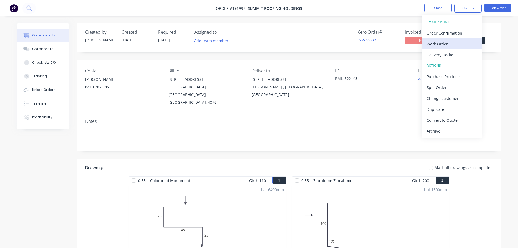
click at [443, 45] on div "Work Order" at bounding box center [451, 44] width 50 height 8
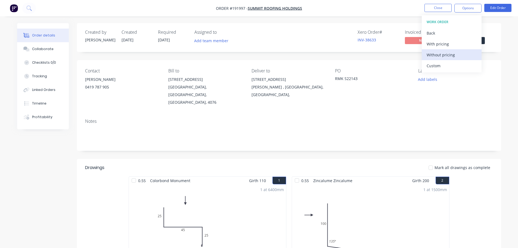
click at [440, 54] on div "Without pricing" at bounding box center [451, 55] width 50 height 8
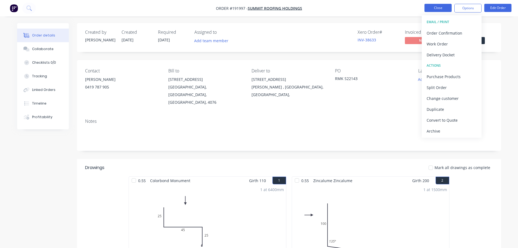
click at [436, 8] on button "Close" at bounding box center [437, 8] width 27 height 8
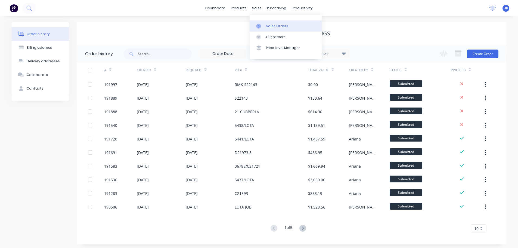
click at [267, 23] on link "Sales Orders" at bounding box center [285, 25] width 72 height 11
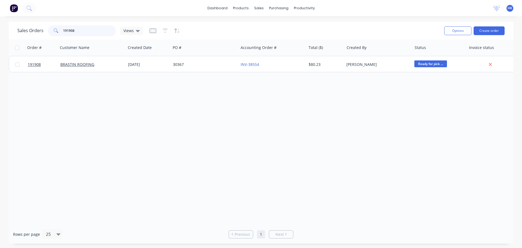
drag, startPoint x: 97, startPoint y: 32, endPoint x: 53, endPoint y: 36, distance: 44.2
click at [53, 36] on div "Sales Orders 191908 Views" at bounding box center [228, 30] width 422 height 13
click at [489, 30] on button "Create order" at bounding box center [488, 30] width 31 height 9
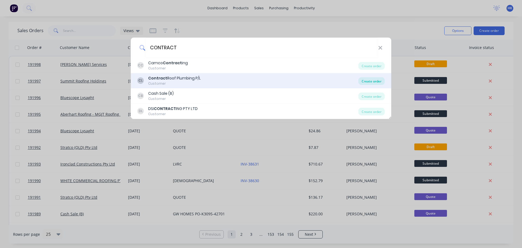
type input "CONTRACT"
click at [378, 83] on div "Create order" at bounding box center [371, 81] width 26 height 8
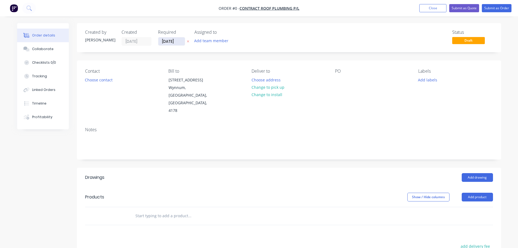
drag, startPoint x: 168, startPoint y: 42, endPoint x: 171, endPoint y: 49, distance: 7.9
click at [168, 42] on input "[DATE]" at bounding box center [171, 41] width 27 height 8
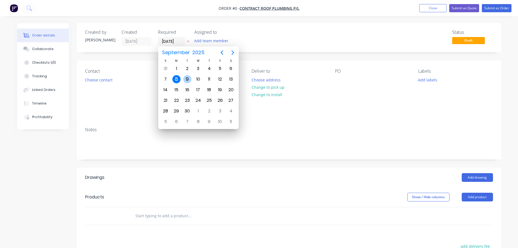
click at [188, 80] on div "9" at bounding box center [187, 79] width 8 height 8
type input "09/09/25"
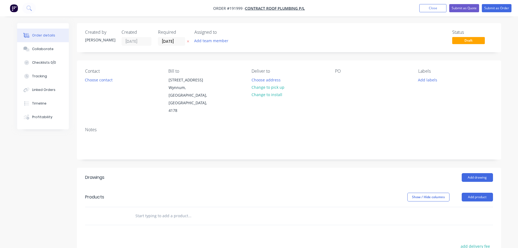
click at [105, 82] on button "Choose contact" at bounding box center [98, 79] width 33 height 7
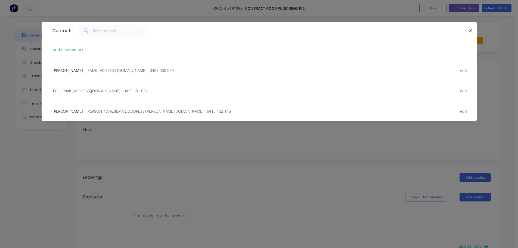
click at [105, 92] on span "- ty@contractroofplumbing.com.au - 0423 681 637" at bounding box center [103, 90] width 90 height 5
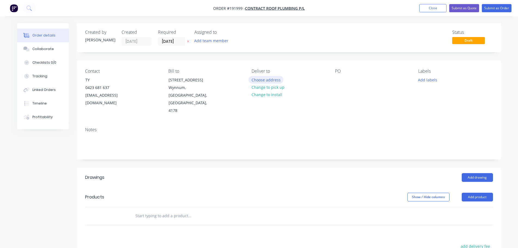
click at [259, 79] on button "Choose address" at bounding box center [265, 79] width 35 height 7
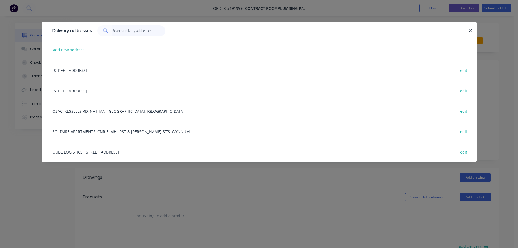
click at [141, 29] on input "text" at bounding box center [138, 30] width 53 height 11
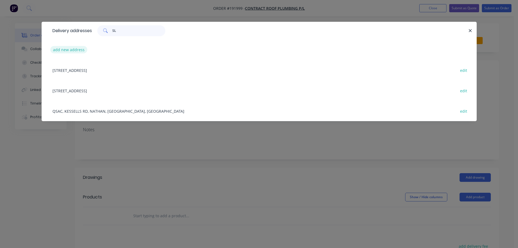
type input "SL"
click at [65, 51] on button "add new address" at bounding box center [68, 49] width 37 height 7
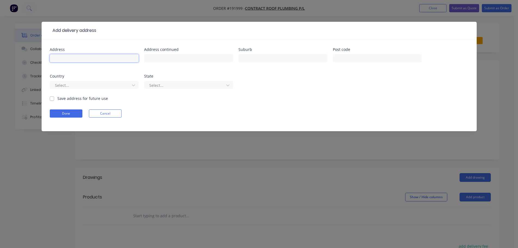
click at [113, 61] on input "text" at bounding box center [94, 58] width 89 height 8
type input "L"
type input "SLEEMAN"
drag, startPoint x: 92, startPoint y: 60, endPoint x: 39, endPoint y: 68, distance: 53.6
click at [39, 68] on div "Add delivery address Address SLEEMAN Address continued Suburb Post code Country…" at bounding box center [259, 124] width 518 height 248
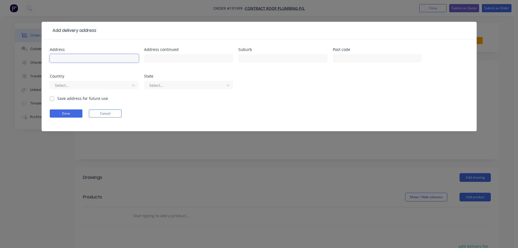
click at [129, 61] on input "text" at bounding box center [94, 58] width 89 height 8
type input "OLD CLEVELAND RD &TILLEY ROAD"
click at [201, 55] on input "text" at bounding box center [188, 58] width 89 height 8
type input "(SLEEMAN SPORTS CENTER)"
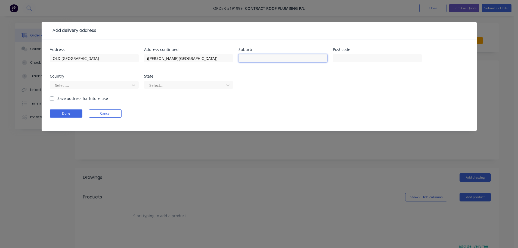
click at [267, 56] on input "text" at bounding box center [282, 58] width 89 height 8
type input "CHANDLER"
click at [358, 59] on input "text" at bounding box center [377, 58] width 89 height 8
type input "4155"
click at [115, 85] on div at bounding box center [90, 85] width 73 height 7
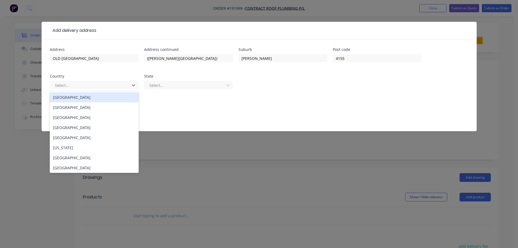
click at [105, 96] on div "Australia" at bounding box center [94, 97] width 89 height 10
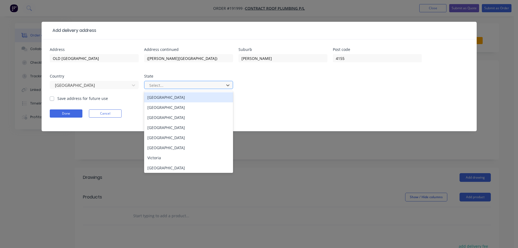
click at [189, 84] on div at bounding box center [185, 85] width 73 height 7
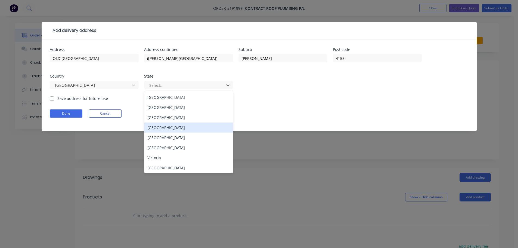
drag, startPoint x: 168, startPoint y: 124, endPoint x: 157, endPoint y: 124, distance: 10.6
click at [167, 124] on div "Queensland" at bounding box center [188, 127] width 89 height 10
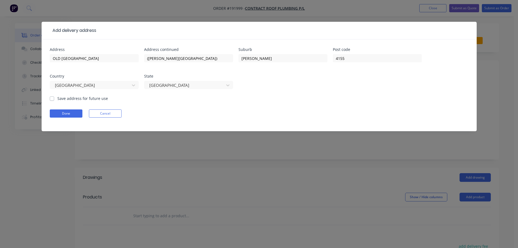
click at [57, 99] on label "Save address for future use" at bounding box center [82, 98] width 51 height 6
click at [51, 99] on input "Save address for future use" at bounding box center [52, 97] width 4 height 5
checkbox input "true"
click at [58, 113] on button "Done" at bounding box center [66, 113] width 33 height 8
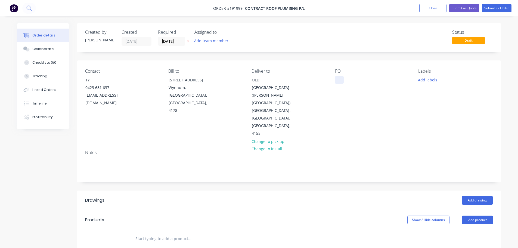
click at [339, 79] on div at bounding box center [339, 80] width 9 height 8
click at [426, 80] on button "Add labels" at bounding box center [427, 79] width 25 height 7
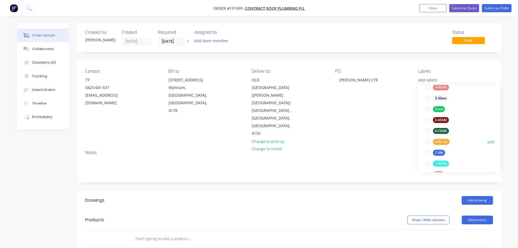
scroll to position [109, 0]
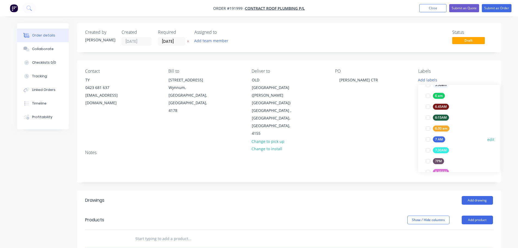
click at [428, 136] on div at bounding box center [427, 139] width 11 height 11
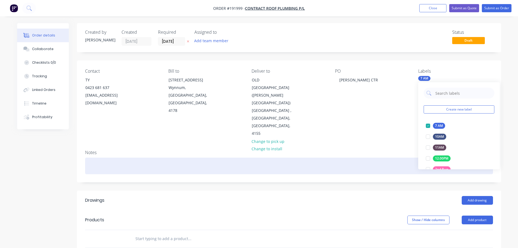
click at [367, 157] on div at bounding box center [289, 165] width 408 height 17
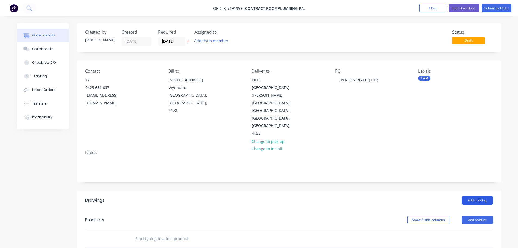
click at [472, 196] on button "Add drawing" at bounding box center [476, 200] width 31 height 9
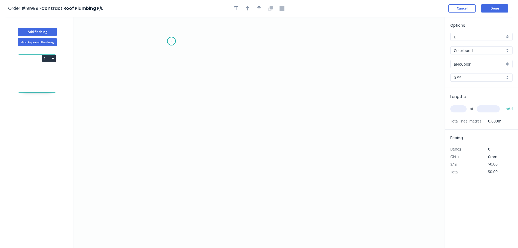
click at [171, 41] on icon "0" at bounding box center [258, 132] width 371 height 231
click at [175, 206] on icon "0" at bounding box center [258, 132] width 371 height 231
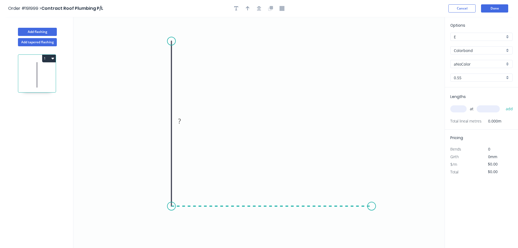
click at [372, 203] on icon "0 ?" at bounding box center [258, 132] width 371 height 231
drag, startPoint x: 171, startPoint y: 41, endPoint x: 172, endPoint y: 33, distance: 7.7
click at [172, 33] on circle at bounding box center [171, 33] width 8 height 8
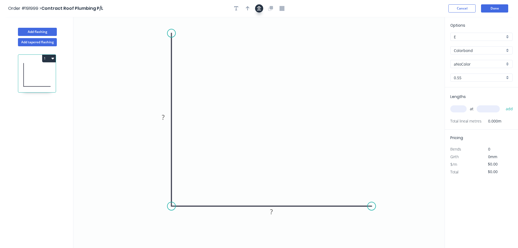
click at [259, 10] on icon "button" at bounding box center [259, 8] width 4 height 5
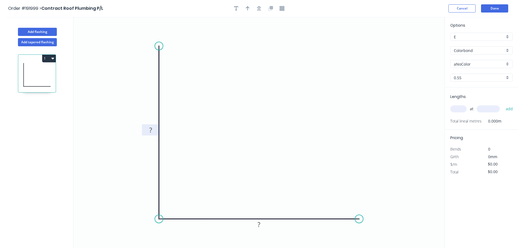
click at [151, 130] on tspan "?" at bounding box center [150, 129] width 3 height 9
click at [250, 8] on button "button" at bounding box center [248, 8] width 8 height 8
type input "$5.84"
drag, startPoint x: 416, startPoint y: 43, endPoint x: 121, endPoint y: 77, distance: 297.1
click at [125, 77] on icon at bounding box center [127, 69] width 5 height 17
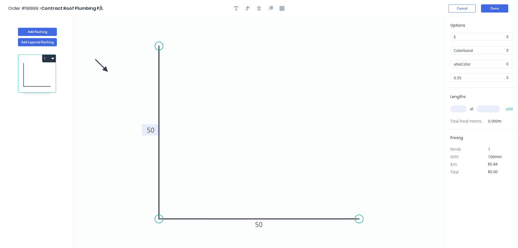
drag, startPoint x: 121, startPoint y: 77, endPoint x: 103, endPoint y: 75, distance: 18.0
click at [103, 73] on icon at bounding box center [101, 66] width 16 height 16
drag, startPoint x: 103, startPoint y: 75, endPoint x: 99, endPoint y: 79, distance: 5.4
click at [94, 78] on icon at bounding box center [87, 77] width 17 height 5
click at [494, 68] on div "aNoColor" at bounding box center [481, 64] width 62 height 8
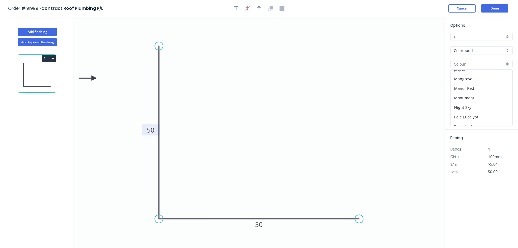
scroll to position [163, 0]
click at [475, 95] on div "Shale Grey" at bounding box center [481, 92] width 62 height 10
type input "Shale Grey"
click at [454, 110] on input "text" at bounding box center [458, 108] width 16 height 7
type input "2"
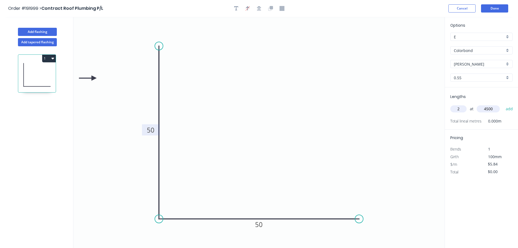
type input "4500"
click at [503, 104] on button "add" at bounding box center [509, 108] width 13 height 9
type input "$52.56"
click at [49, 33] on button "Add flashing" at bounding box center [37, 32] width 39 height 8
type input "$0.00"
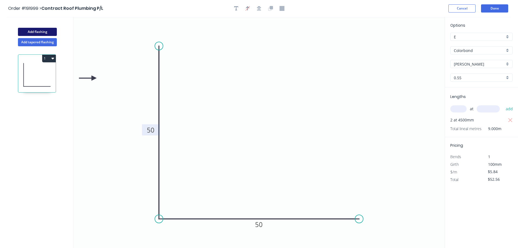
type input "$0.00"
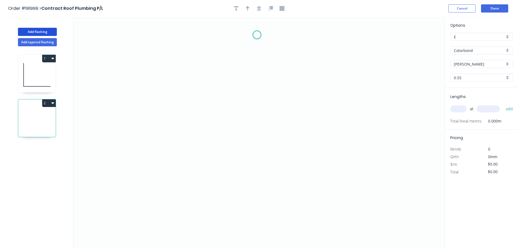
click at [257, 35] on icon "0" at bounding box center [258, 132] width 371 height 231
click at [241, 58] on icon "0" at bounding box center [258, 132] width 371 height 231
click at [245, 179] on icon "0 ?" at bounding box center [258, 132] width 371 height 231
click at [345, 185] on icon "0 ? ? ? º" at bounding box center [258, 132] width 371 height 231
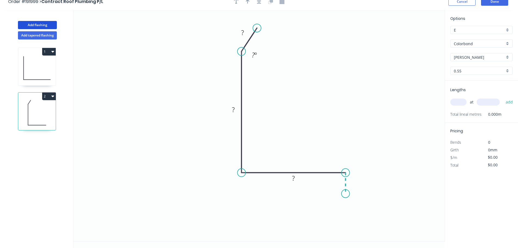
scroll to position [10, 0]
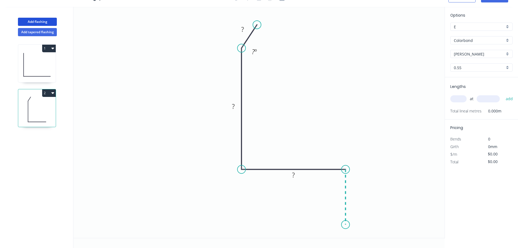
click at [344, 225] on icon "0 ? ? ? ? º" at bounding box center [258, 122] width 371 height 231
drag, startPoint x: 242, startPoint y: 45, endPoint x: 242, endPoint y: 39, distance: 6.3
click at [242, 39] on circle at bounding box center [241, 40] width 8 height 8
click at [259, 24] on circle at bounding box center [260, 21] width 8 height 8
drag, startPoint x: 242, startPoint y: 39, endPoint x: 242, endPoint y: 34, distance: 5.2
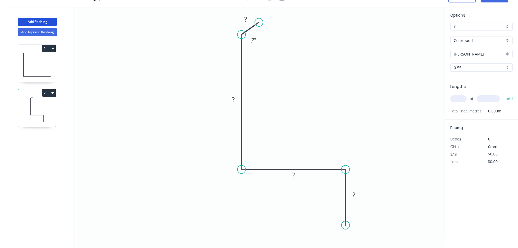
click at [242, 34] on circle at bounding box center [241, 34] width 8 height 8
drag, startPoint x: 255, startPoint y: 23, endPoint x: 258, endPoint y: 20, distance: 3.7
click at [258, 20] on circle at bounding box center [258, 20] width 8 height 8
drag, startPoint x: 346, startPoint y: 167, endPoint x: 358, endPoint y: 168, distance: 11.7
click at [358, 168] on circle at bounding box center [358, 169] width 8 height 8
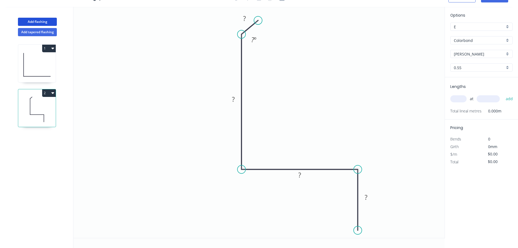
drag, startPoint x: 344, startPoint y: 229, endPoint x: 359, endPoint y: 230, distance: 15.8
click at [359, 230] on circle at bounding box center [358, 230] width 8 height 8
click at [372, 211] on div "Crush & Fold" at bounding box center [385, 210] width 55 height 11
click at [373, 233] on div "Flip bend" at bounding box center [386, 232] width 55 height 11
drag, startPoint x: 379, startPoint y: 222, endPoint x: 333, endPoint y: 235, distance: 47.6
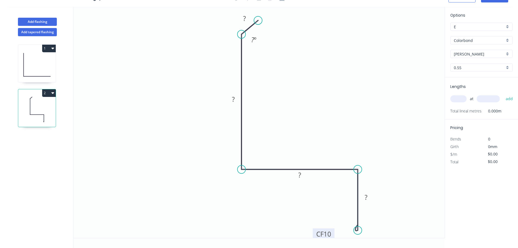
click at [333, 235] on rect at bounding box center [324, 233] width 22 height 11
click at [328, 233] on tspan "10" at bounding box center [327, 233] width 8 height 9
type input "$13.55"
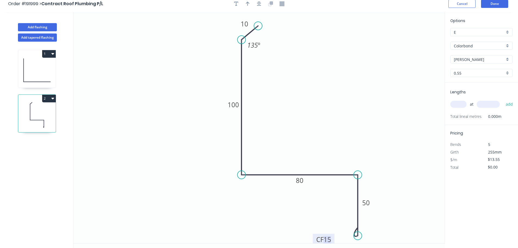
scroll to position [0, 0]
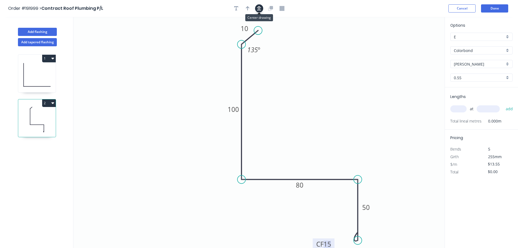
click at [259, 9] on icon "button" at bounding box center [259, 8] width 4 height 4
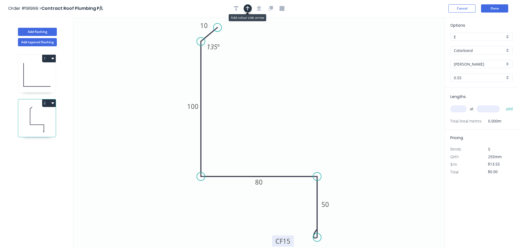
click at [248, 10] on icon "button" at bounding box center [248, 8] width 4 height 5
click at [416, 43] on icon at bounding box center [416, 37] width 5 height 17
click at [415, 42] on icon at bounding box center [415, 36] width 5 height 17
click at [415, 42] on icon at bounding box center [414, 35] width 5 height 17
drag, startPoint x: 415, startPoint y: 41, endPoint x: 324, endPoint y: 60, distance: 92.7
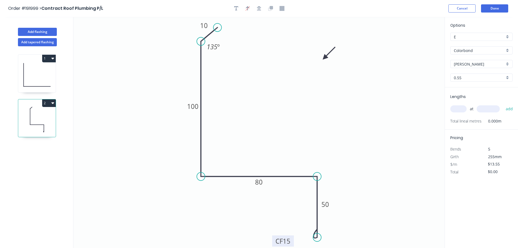
click at [324, 60] on icon at bounding box center [329, 53] width 16 height 16
click at [458, 108] on input "text" at bounding box center [458, 108] width 16 height 7
type input "2"
type input "1500"
click at [503, 104] on button "add" at bounding box center [509, 108] width 13 height 9
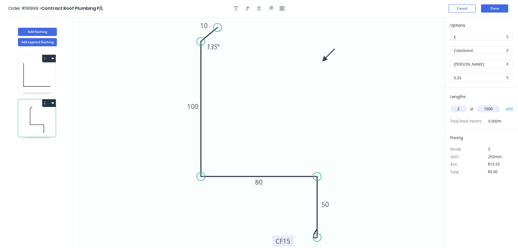
type input "$40.65"
click at [38, 32] on button "Add flashing" at bounding box center [37, 32] width 39 height 8
type input "$0.00"
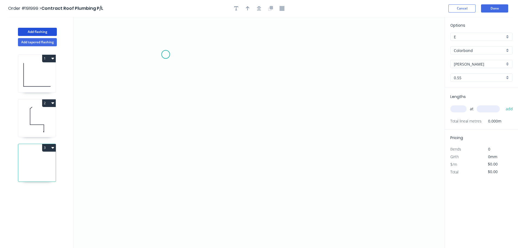
click at [166, 54] on icon "0" at bounding box center [258, 132] width 371 height 231
click at [170, 163] on icon "0" at bounding box center [258, 132] width 371 height 231
click at [281, 164] on icon "0 ?" at bounding box center [258, 132] width 371 height 231
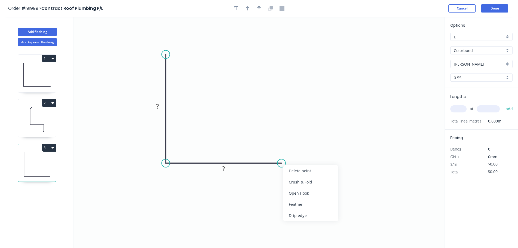
click at [303, 205] on div "Feather" at bounding box center [310, 203] width 55 height 11
drag, startPoint x: 280, startPoint y: 177, endPoint x: 318, endPoint y: 181, distance: 38.5
click at [318, 181] on rect at bounding box center [312, 175] width 21 height 11
drag, startPoint x: 166, startPoint y: 55, endPoint x: 170, endPoint y: 40, distance: 15.3
click at [167, 50] on circle at bounding box center [165, 54] width 8 height 8
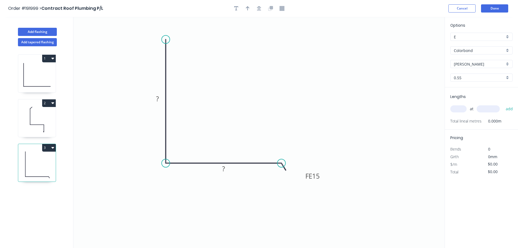
click at [264, 9] on div at bounding box center [258, 8] width 57 height 8
drag, startPoint x: 261, startPoint y: 5, endPoint x: 229, endPoint y: 25, distance: 37.7
click at [260, 6] on button "button" at bounding box center [259, 8] width 8 height 8
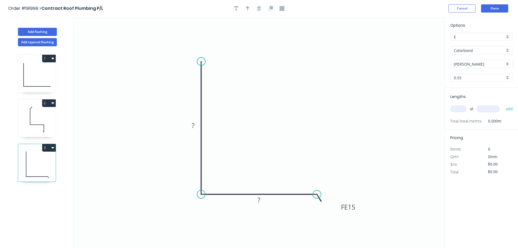
drag, startPoint x: 201, startPoint y: 70, endPoint x: 199, endPoint y: 57, distance: 13.1
click at [199, 58] on circle at bounding box center [201, 61] width 8 height 8
click at [223, 76] on div "Crush & Fold" at bounding box center [226, 74] width 55 height 11
drag, startPoint x: 199, startPoint y: 52, endPoint x: 206, endPoint y: 37, distance: 16.7
click at [206, 37] on rect at bounding box center [196, 33] width 22 height 11
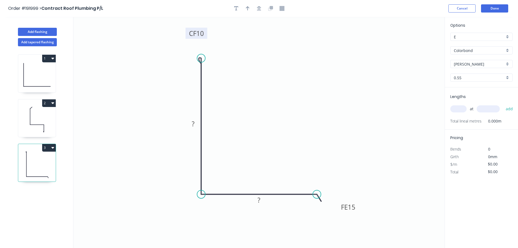
click at [203, 33] on tspan "10" at bounding box center [200, 33] width 8 height 9
type input "$10.54"
click at [246, 10] on icon "button" at bounding box center [248, 8] width 4 height 5
click at [415, 43] on icon at bounding box center [416, 37] width 5 height 17
drag, startPoint x: 416, startPoint y: 44, endPoint x: 339, endPoint y: 53, distance: 77.2
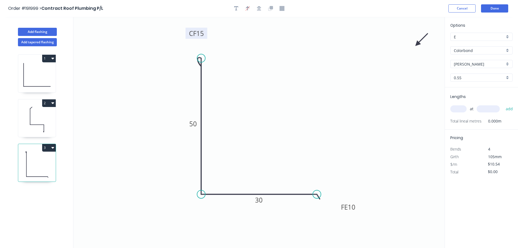
click at [338, 53] on icon "0 CF 15 50 FE 10 30" at bounding box center [258, 132] width 371 height 231
drag, startPoint x: 411, startPoint y: 43, endPoint x: 396, endPoint y: 48, distance: 15.5
click at [335, 53] on icon "0 CF 15 50 FE 10 30" at bounding box center [258, 132] width 371 height 231
drag, startPoint x: 417, startPoint y: 45, endPoint x: 350, endPoint y: 54, distance: 67.6
click at [320, 50] on icon at bounding box center [325, 46] width 16 height 16
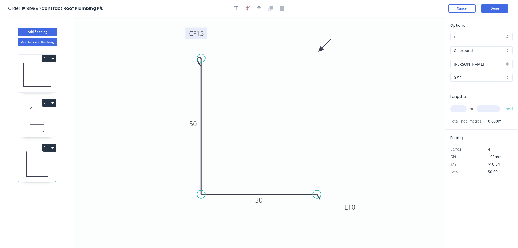
click at [455, 105] on input "text" at bounding box center [458, 108] width 16 height 7
type input "1"
type input "1400"
click at [503, 104] on button "add" at bounding box center [509, 108] width 13 height 9
type input "$14.76"
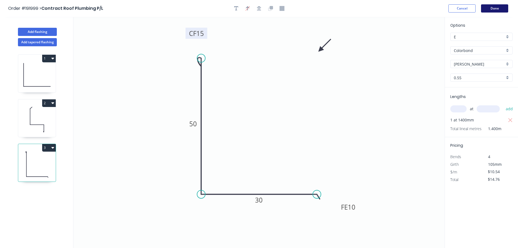
click at [492, 11] on button "Done" at bounding box center [494, 8] width 27 height 8
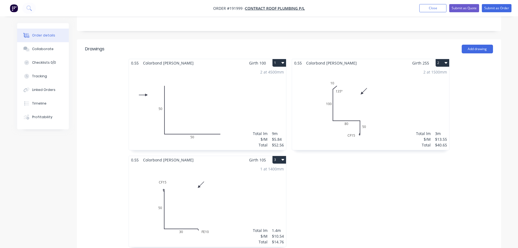
scroll to position [163, 0]
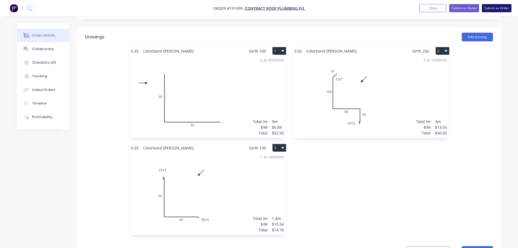
click at [493, 5] on button "Submit as Order" at bounding box center [497, 8] width 30 height 8
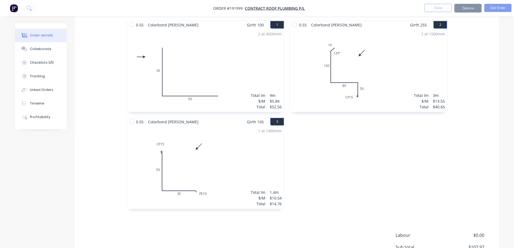
scroll to position [0, 0]
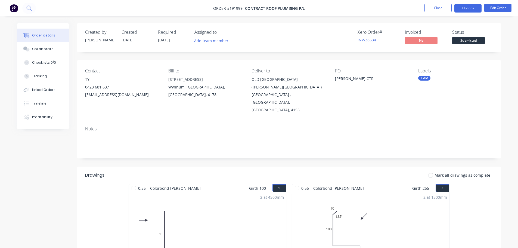
click at [464, 10] on button "Options" at bounding box center [467, 8] width 27 height 9
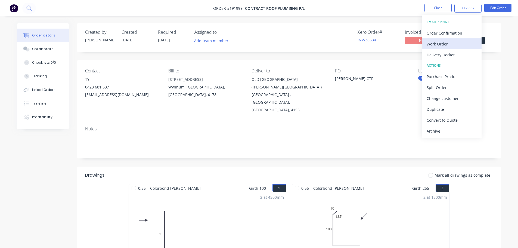
click at [465, 41] on div "Work Order" at bounding box center [451, 44] width 50 height 8
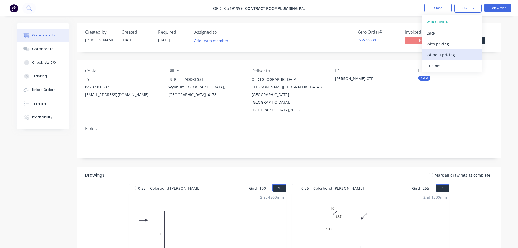
click at [452, 55] on div "Without pricing" at bounding box center [451, 55] width 50 height 8
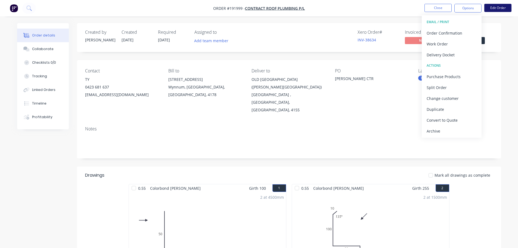
click at [488, 7] on button "Edit Order" at bounding box center [497, 8] width 27 height 8
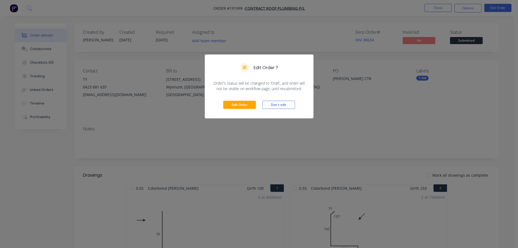
click at [231, 96] on div "Edit Order Don't edit" at bounding box center [259, 104] width 108 height 27
click at [234, 103] on button "Edit Order" at bounding box center [239, 105] width 33 height 8
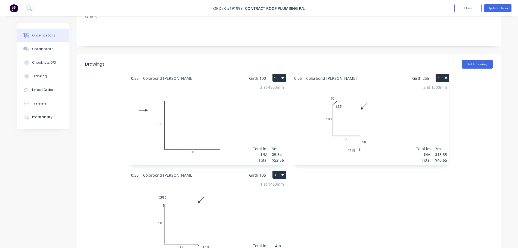
click at [260, 196] on div "1 at 1400mm Total lm $/M Total 1.4m $10.54 $14.76" at bounding box center [207, 220] width 157 height 83
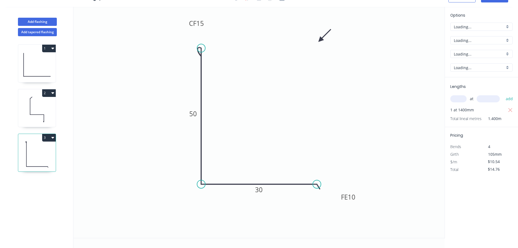
scroll to position [10, 0]
click at [484, 56] on input "Shale Grey" at bounding box center [479, 54] width 51 height 6
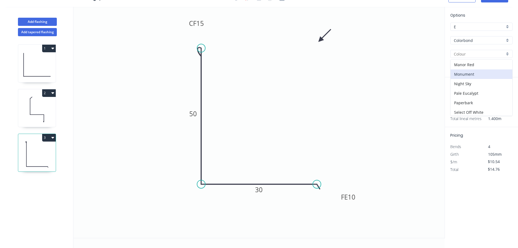
scroll to position [136, 0]
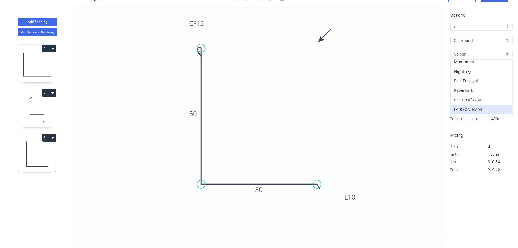
click at [481, 93] on div "Paperbark" at bounding box center [481, 90] width 62 height 10
type input "Paperbark"
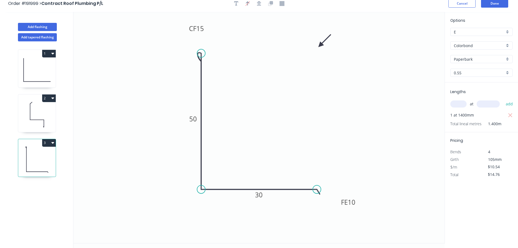
scroll to position [0, 0]
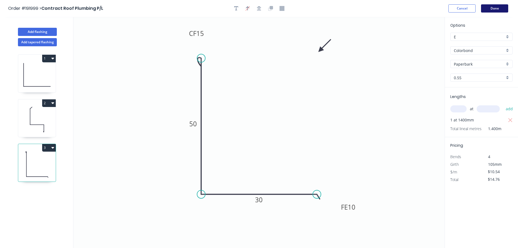
click at [494, 9] on button "Done" at bounding box center [494, 8] width 27 height 8
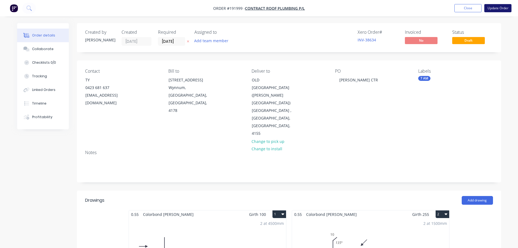
click at [495, 9] on button "Update Order" at bounding box center [497, 8] width 27 height 8
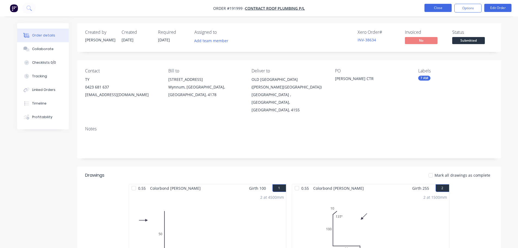
click at [437, 9] on button "Close" at bounding box center [437, 8] width 27 height 8
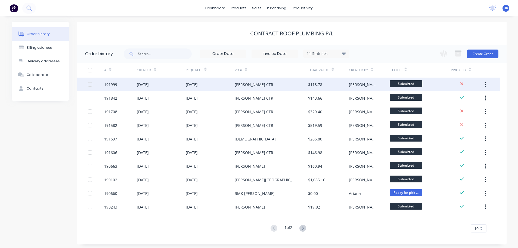
click at [261, 85] on div "[PERSON_NAME] CTR" at bounding box center [271, 84] width 73 height 14
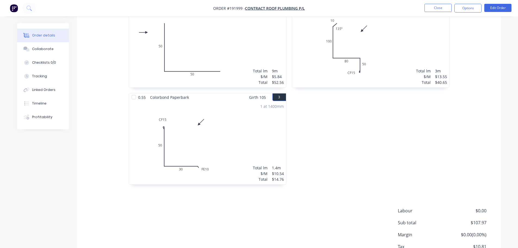
scroll to position [190, 0]
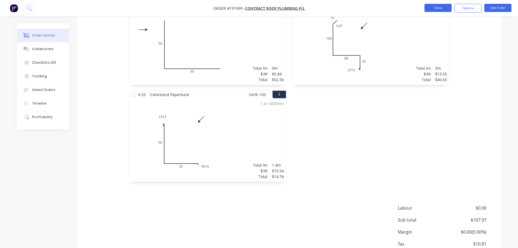
click at [435, 7] on button "Close" at bounding box center [437, 8] width 27 height 8
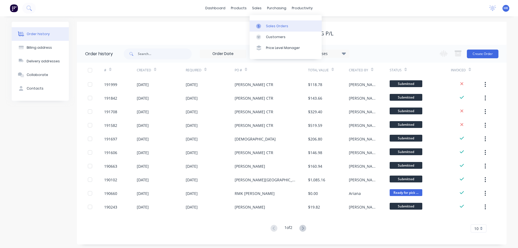
click at [266, 27] on div "Sales Orders" at bounding box center [277, 26] width 22 height 5
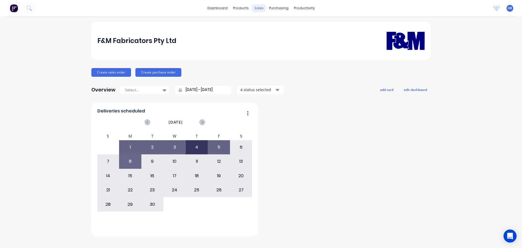
click at [262, 9] on div "sales" at bounding box center [258, 8] width 15 height 8
click at [283, 39] on div "Customers" at bounding box center [278, 37] width 20 height 5
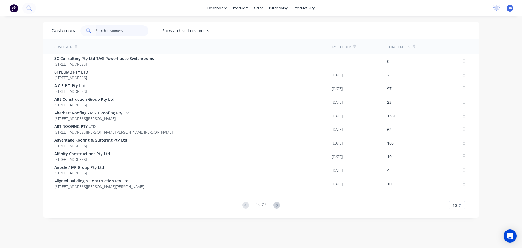
click at [117, 31] on input "text" at bounding box center [122, 30] width 53 height 11
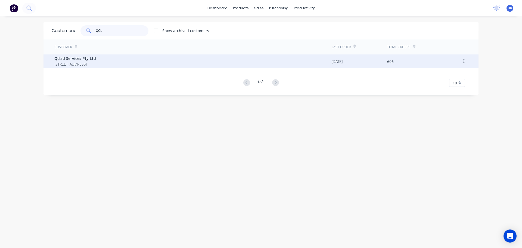
type input "QCL"
click at [113, 67] on div "Qclad Services Pty Ltd PO Box 292 Landsborough Queensland Australia 4550" at bounding box center [192, 61] width 277 height 14
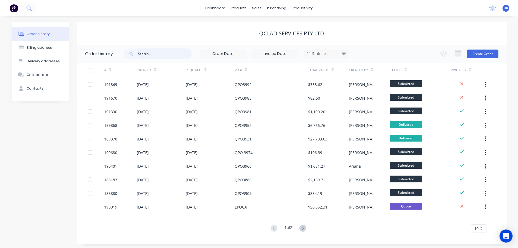
click at [145, 58] on input "text" at bounding box center [165, 53] width 54 height 11
type input "3992"
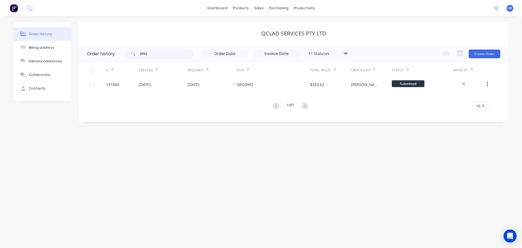
click at [259, 84] on div "QPO3992" at bounding box center [272, 84] width 73 height 14
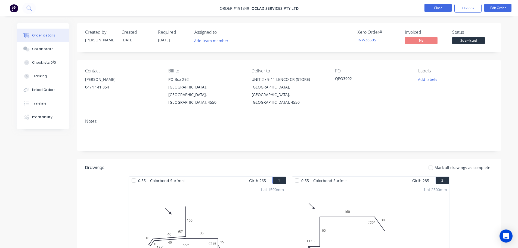
click at [437, 10] on button "Close" at bounding box center [437, 8] width 27 height 8
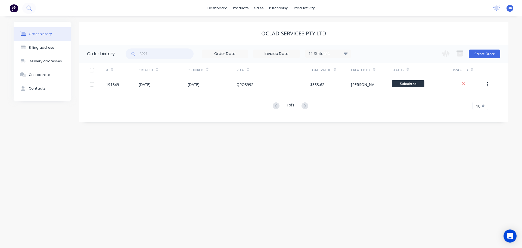
drag, startPoint x: 183, startPoint y: 58, endPoint x: 135, endPoint y: 62, distance: 48.5
click at [135, 62] on div "3992 11 Statuses Invoice Status Invoiced Not Invoiced Partial Order Status All …" at bounding box center [239, 54] width 226 height 18
type input "39"
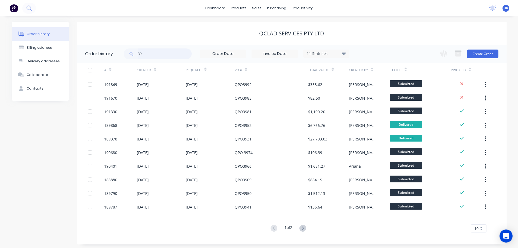
click at [172, 55] on input "39" at bounding box center [165, 53] width 54 height 11
type input "3985"
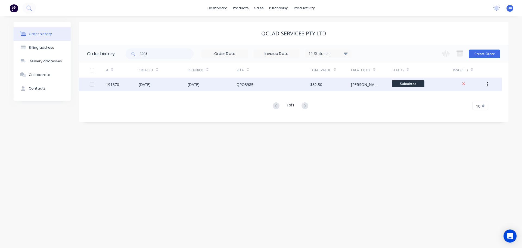
click at [246, 88] on div "QPO3985" at bounding box center [272, 84] width 73 height 14
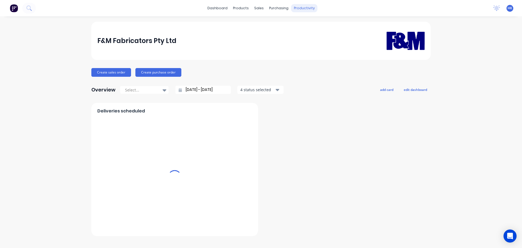
click at [302, 9] on div "productivity" at bounding box center [304, 8] width 26 height 8
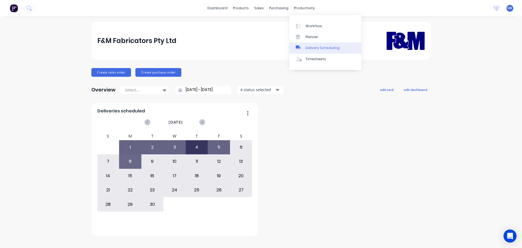
click at [327, 45] on div "Delivery Scheduling" at bounding box center [322, 47] width 34 height 5
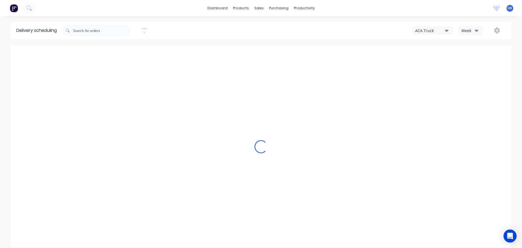
click at [459, 33] on button "Week" at bounding box center [470, 31] width 24 height 10
click at [474, 59] on div "Vehicle" at bounding box center [485, 55] width 54 height 11
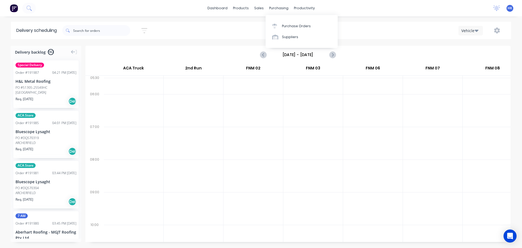
click at [293, 55] on input "Sunday - 07/09/25" at bounding box center [298, 55] width 54 height 8
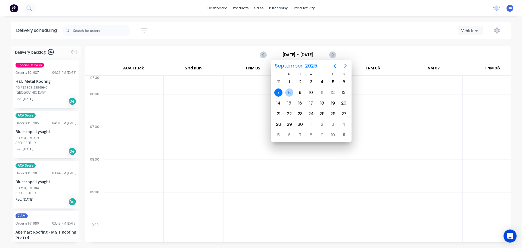
click at [291, 93] on div "8" at bounding box center [289, 92] width 8 height 8
type input "Monday - 08/09/25"
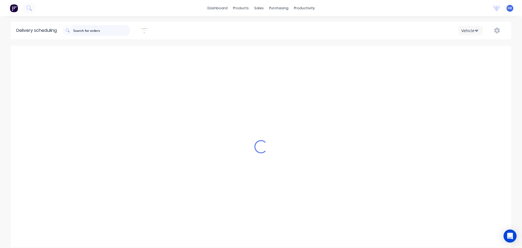
click at [93, 35] on input "text" at bounding box center [101, 30] width 57 height 11
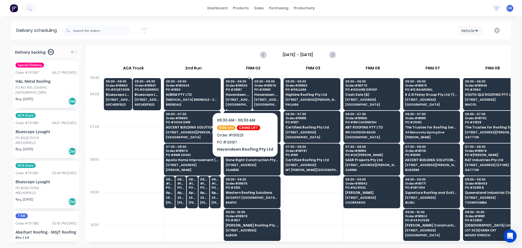
scroll to position [0, 283]
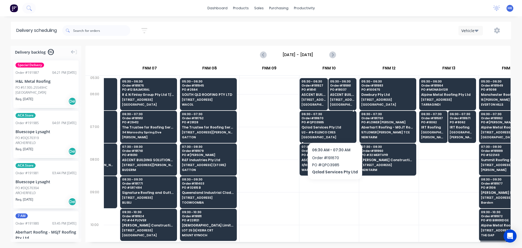
click at [333, 128] on span "Qclad Services Pty Ltd" at bounding box center [327, 127] width 53 height 4
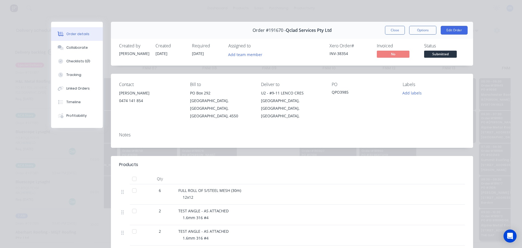
click at [393, 33] on button "Close" at bounding box center [395, 30] width 20 height 9
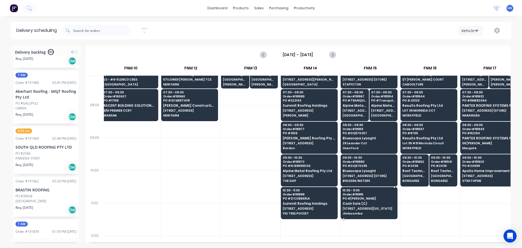
scroll to position [0, 481]
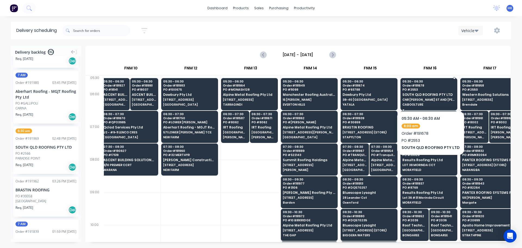
click at [430, 95] on span "SOUTH QLD ROOFING PTY LTD" at bounding box center [428, 95] width 53 height 4
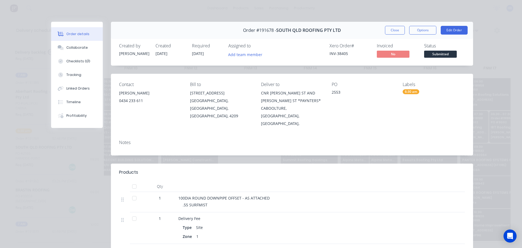
click at [391, 29] on button "Close" at bounding box center [395, 30] width 20 height 9
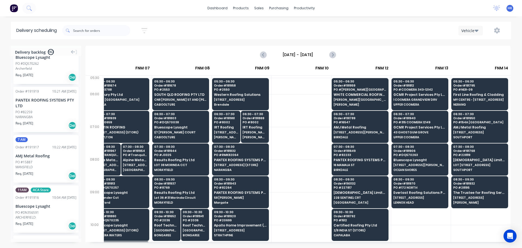
scroll to position [0, 290]
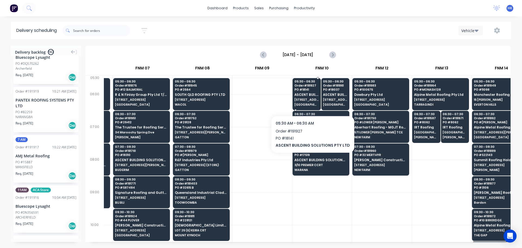
click at [310, 101] on span "57 CALOUNDRA ST (STORE)" at bounding box center [306, 99] width 24 height 3
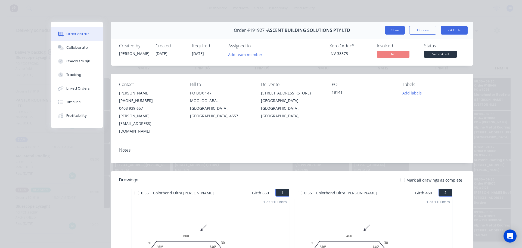
click at [388, 29] on button "Close" at bounding box center [395, 30] width 20 height 9
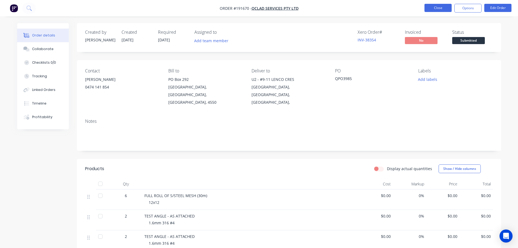
click at [440, 8] on button "Close" at bounding box center [437, 8] width 27 height 8
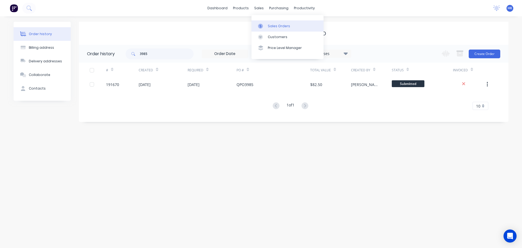
click at [267, 24] on link "Sales Orders" at bounding box center [287, 25] width 72 height 11
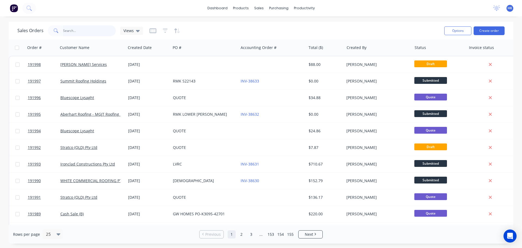
click at [76, 34] on input "text" at bounding box center [89, 30] width 53 height 11
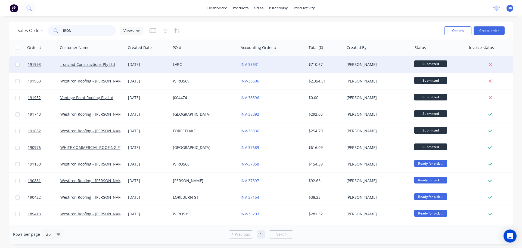
type input "IRON"
click at [227, 66] on div "LVRC" at bounding box center [203, 64] width 60 height 5
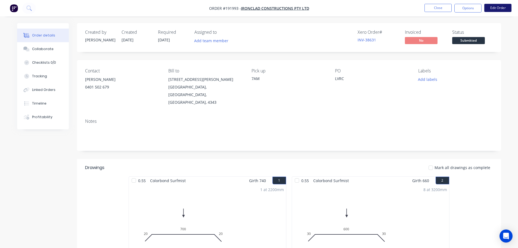
click at [497, 8] on button "Edit Order" at bounding box center [497, 8] width 27 height 8
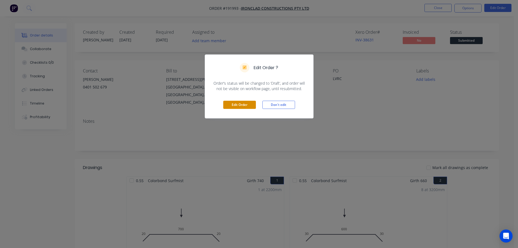
click at [238, 105] on button "Edit Order" at bounding box center [239, 105] width 33 height 8
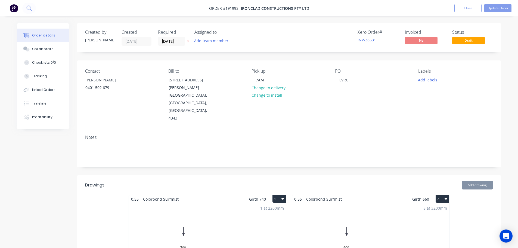
click at [389, 203] on div "8 at 3200mm Total lm $/M Total 25.6m $23.24 $594.94" at bounding box center [370, 244] width 157 height 83
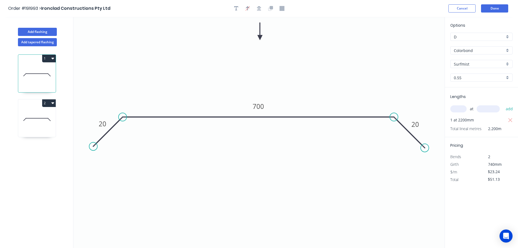
click at [43, 124] on icon at bounding box center [37, 119] width 38 height 35
type input "$594.94"
click at [473, 51] on input "Colorbond" at bounding box center [479, 51] width 51 height 6
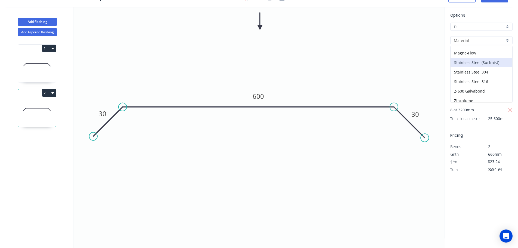
scroll to position [115, 0]
click at [480, 88] on div "Zincalume" at bounding box center [481, 88] width 62 height 10
type input "Zincalume"
type input "$21.02"
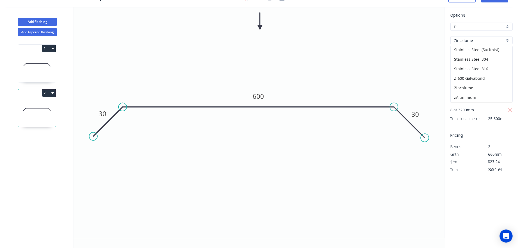
type input "$538.11"
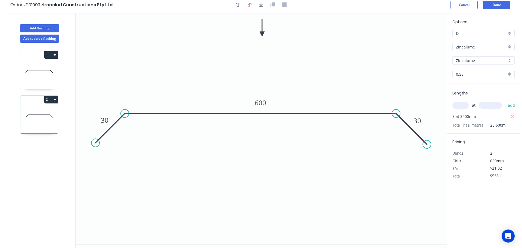
scroll to position [0, 0]
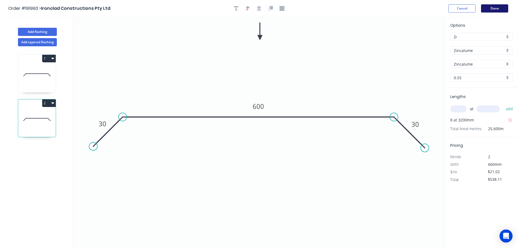
click at [499, 10] on button "Done" at bounding box center [494, 8] width 27 height 8
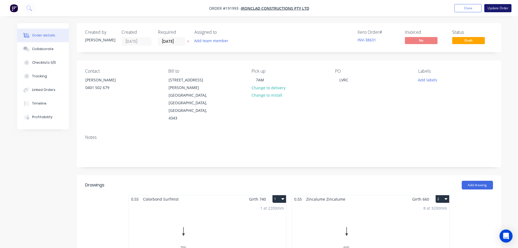
click at [495, 9] on button "Update Order" at bounding box center [497, 8] width 27 height 8
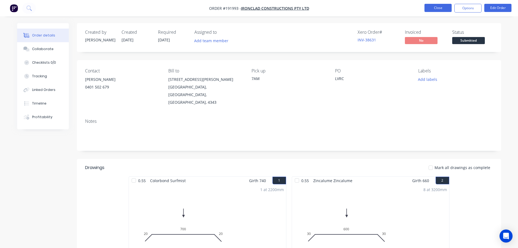
click at [444, 10] on button "Close" at bounding box center [437, 8] width 27 height 8
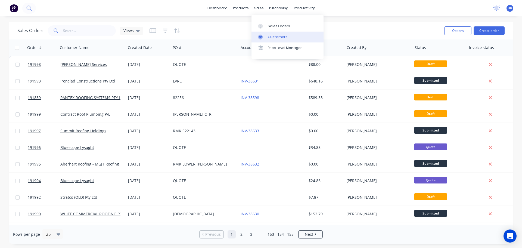
click at [279, 32] on link "Customers" at bounding box center [287, 37] width 72 height 11
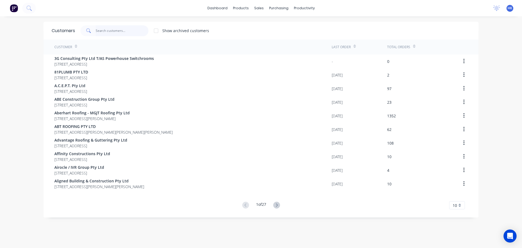
click at [124, 30] on input "text" at bounding box center [122, 30] width 53 height 11
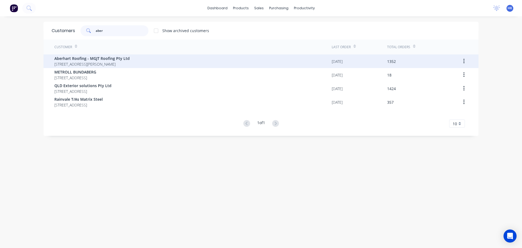
type input "aber"
click at [118, 56] on span "Aberhart Roofing - MGJT Roofing Pty Ltd" at bounding box center [91, 58] width 75 height 6
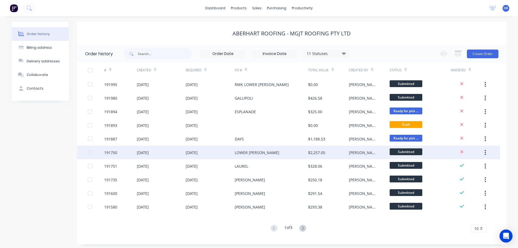
click at [271, 151] on div "LOWER [PERSON_NAME]" at bounding box center [271, 152] width 73 height 14
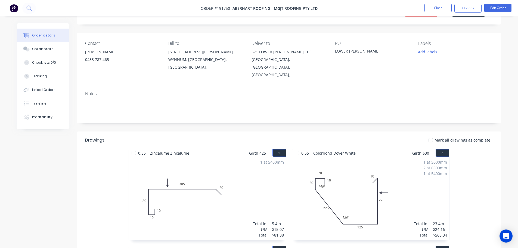
scroll to position [27, 0]
drag, startPoint x: 346, startPoint y: 177, endPoint x: 67, endPoint y: 162, distance: 279.2
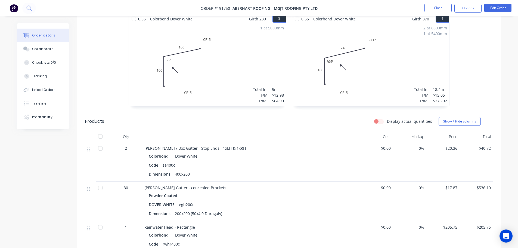
scroll to position [190, 0]
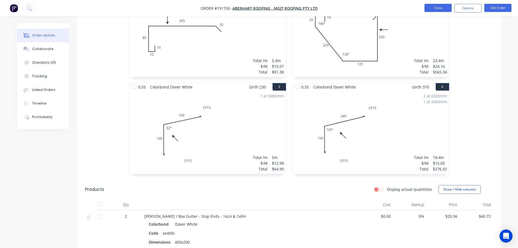
click at [429, 8] on button "Close" at bounding box center [437, 8] width 27 height 8
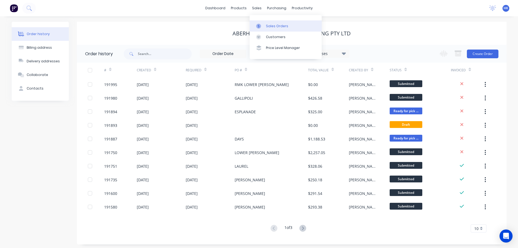
click at [269, 26] on div "Sales Orders" at bounding box center [277, 26] width 22 height 5
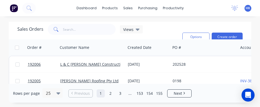
click at [96, 19] on div "dashboard products sales purchasing productivity dashboard products Product Cat…" at bounding box center [130, 53] width 260 height 107
